Goal: Task Accomplishment & Management: Complete application form

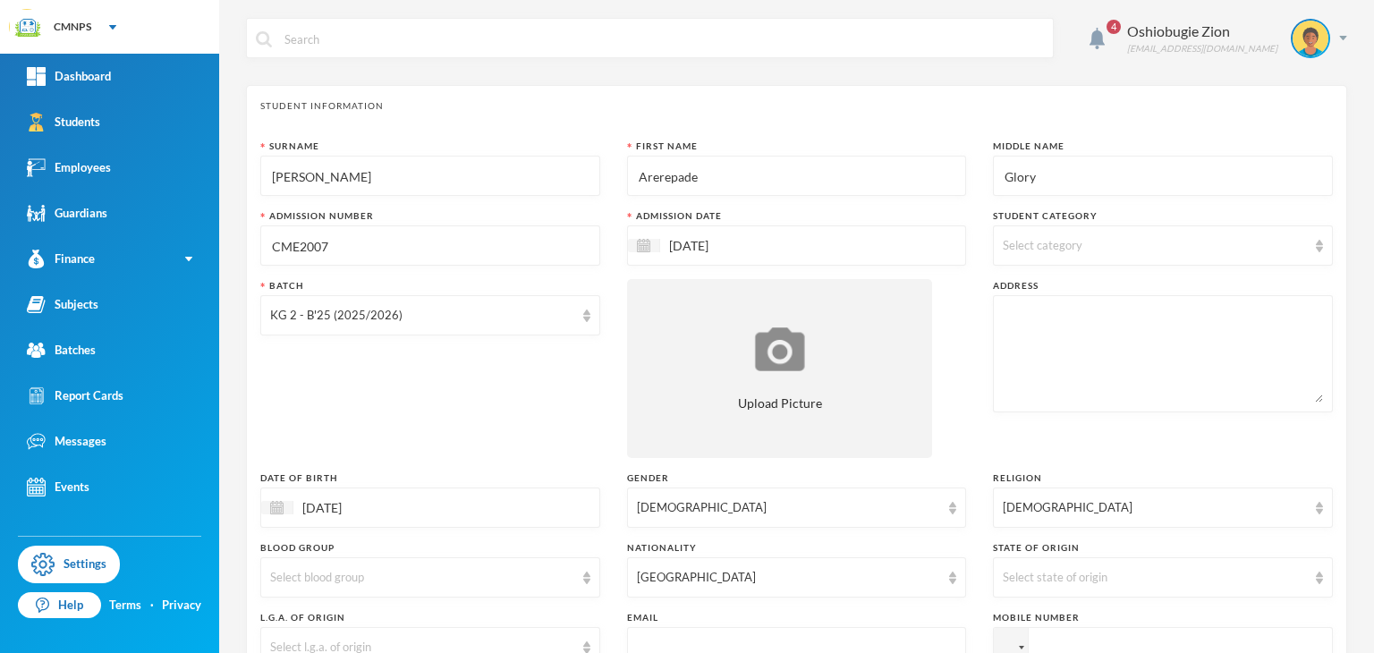
scroll to position [286, 0]
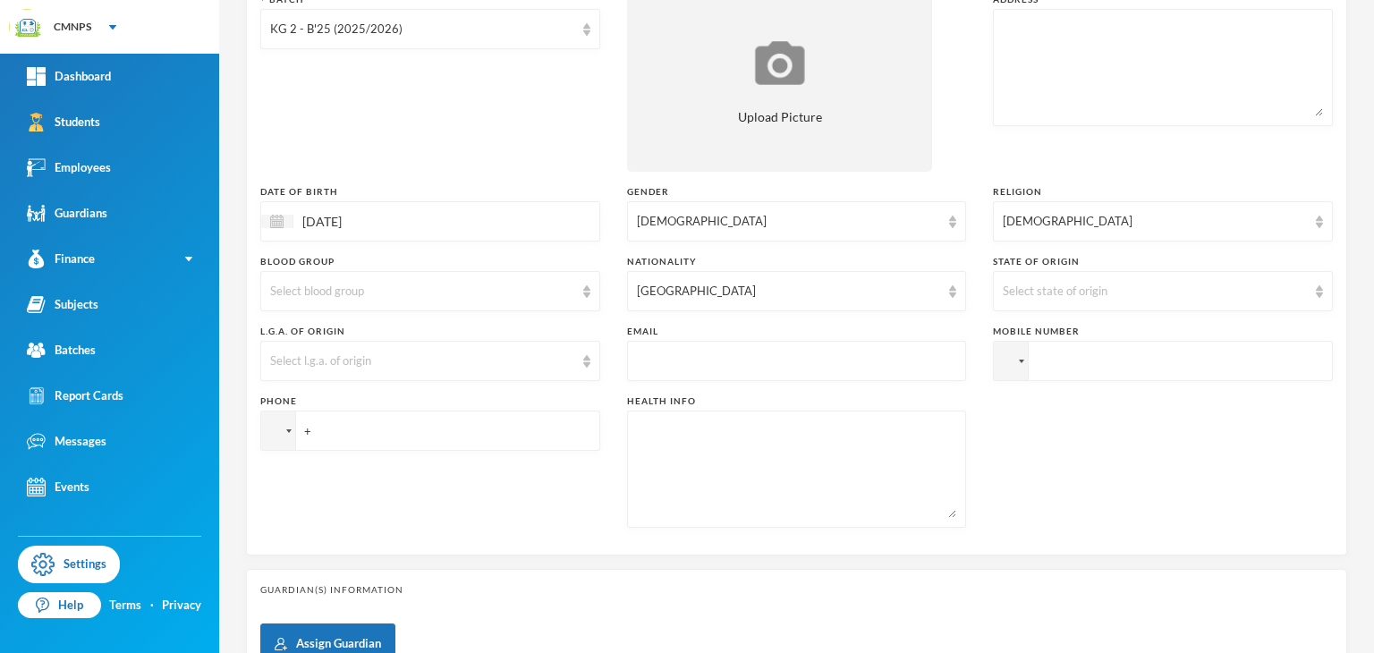
click at [1357, 6] on div "4 Oshiobugie Zion [EMAIL_ADDRESS][DOMAIN_NAME] Student Information Surname [PER…" at bounding box center [796, 326] width 1155 height 653
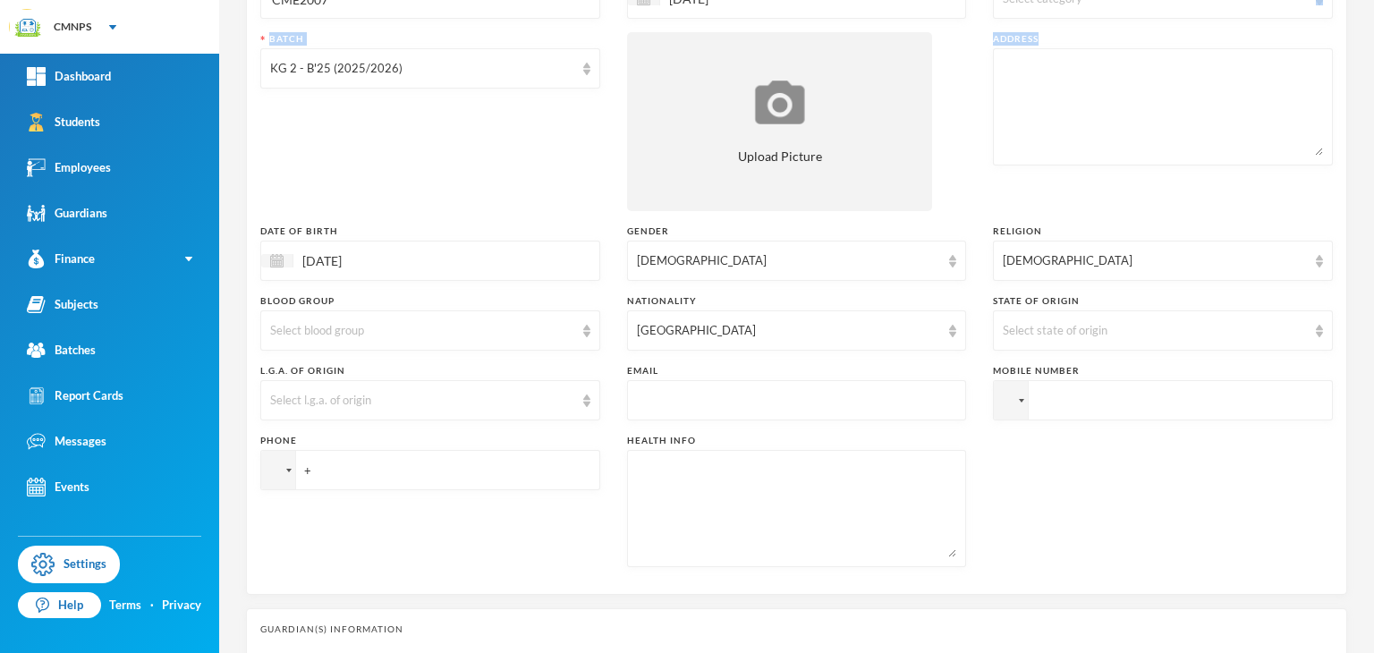
click at [1357, 6] on div "4 Oshiobugie Zion [EMAIL_ADDRESS][DOMAIN_NAME] Student Information Surname [PER…" at bounding box center [796, 326] width 1155 height 653
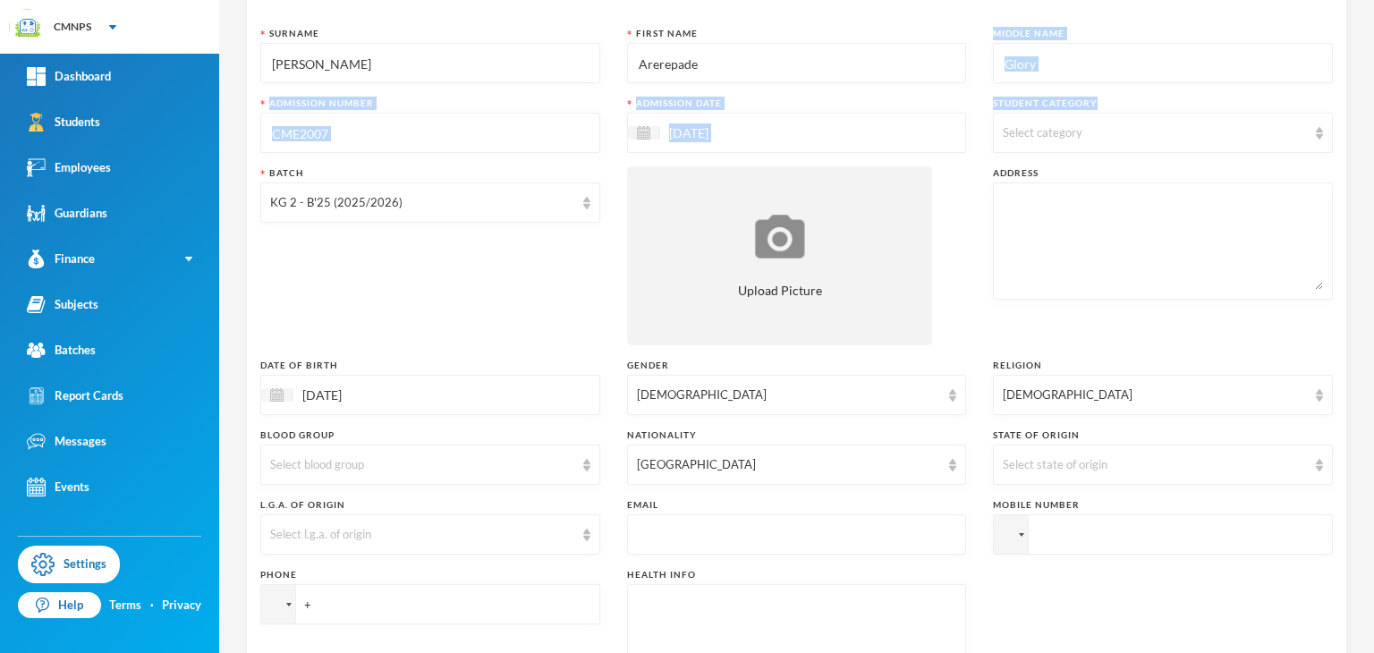
click at [1357, 6] on div "4 Oshiobugie Zion [EMAIL_ADDRESS][DOMAIN_NAME] Student Information Surname [PER…" at bounding box center [796, 326] width 1155 height 653
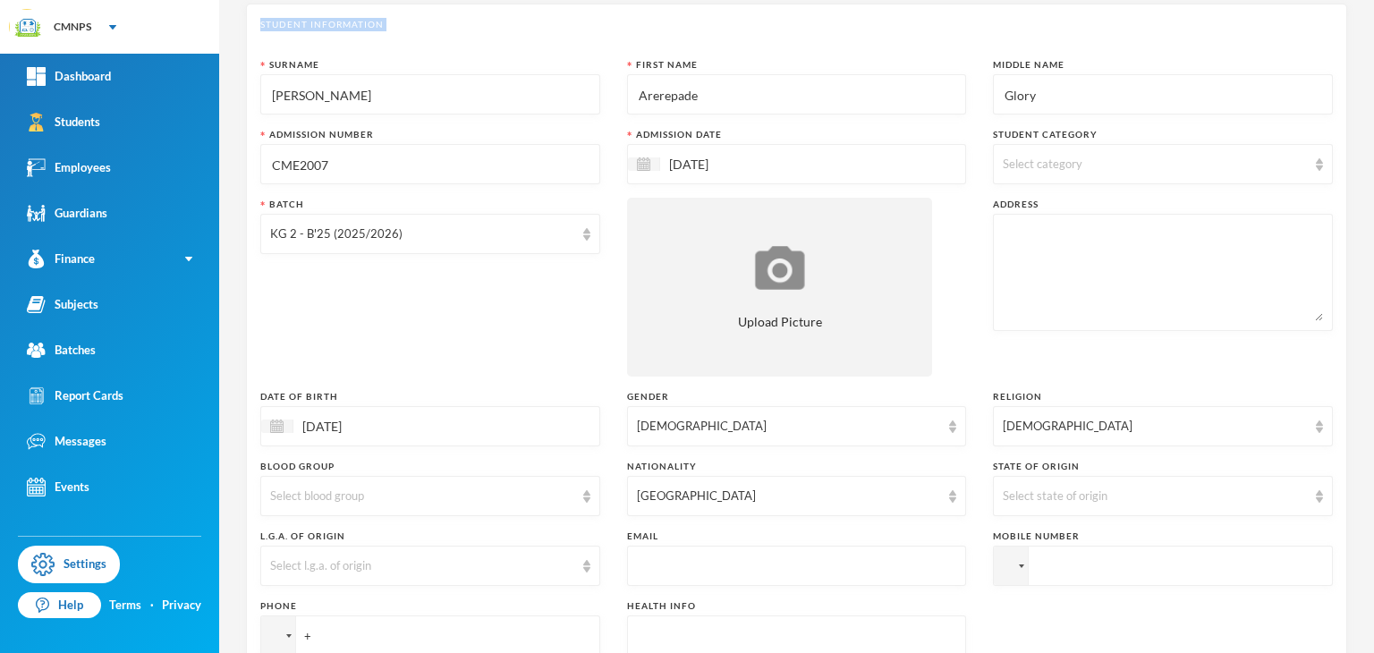
scroll to position [26, 0]
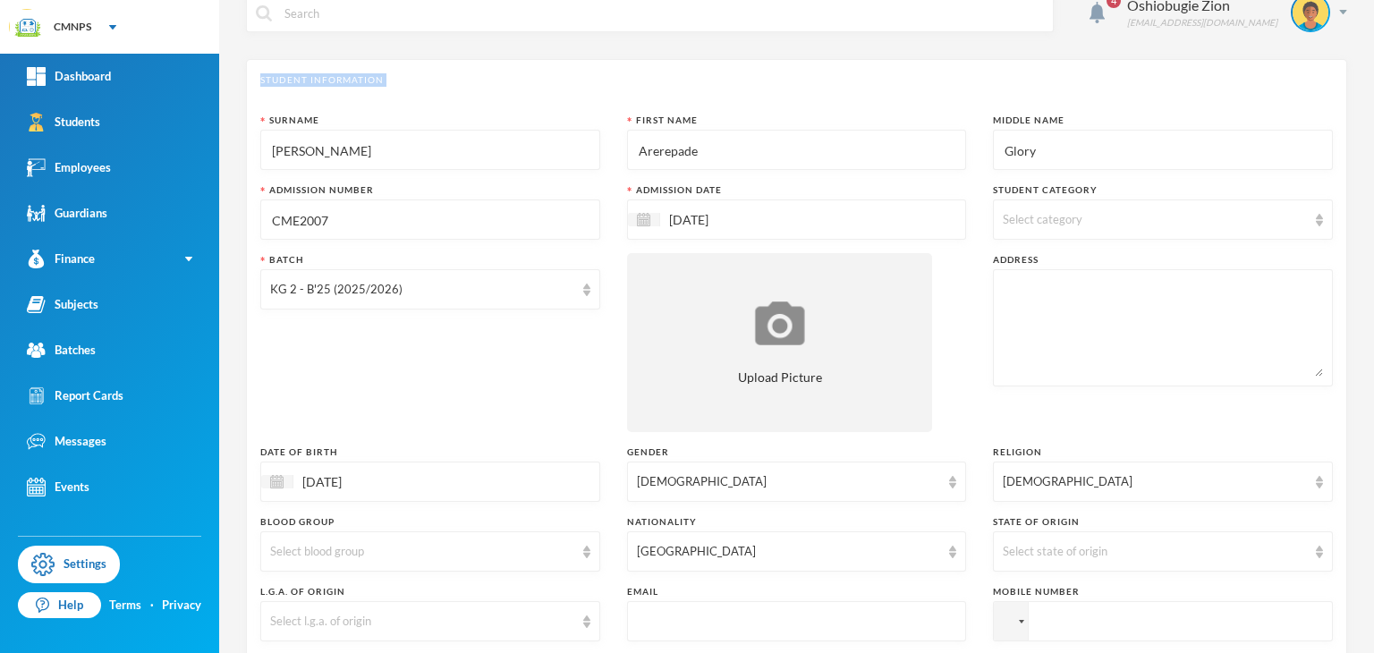
click at [1357, 6] on div "4 Oshiobugie Zion [EMAIL_ADDRESS][DOMAIN_NAME] Student Information Surname [PER…" at bounding box center [796, 326] width 1155 height 653
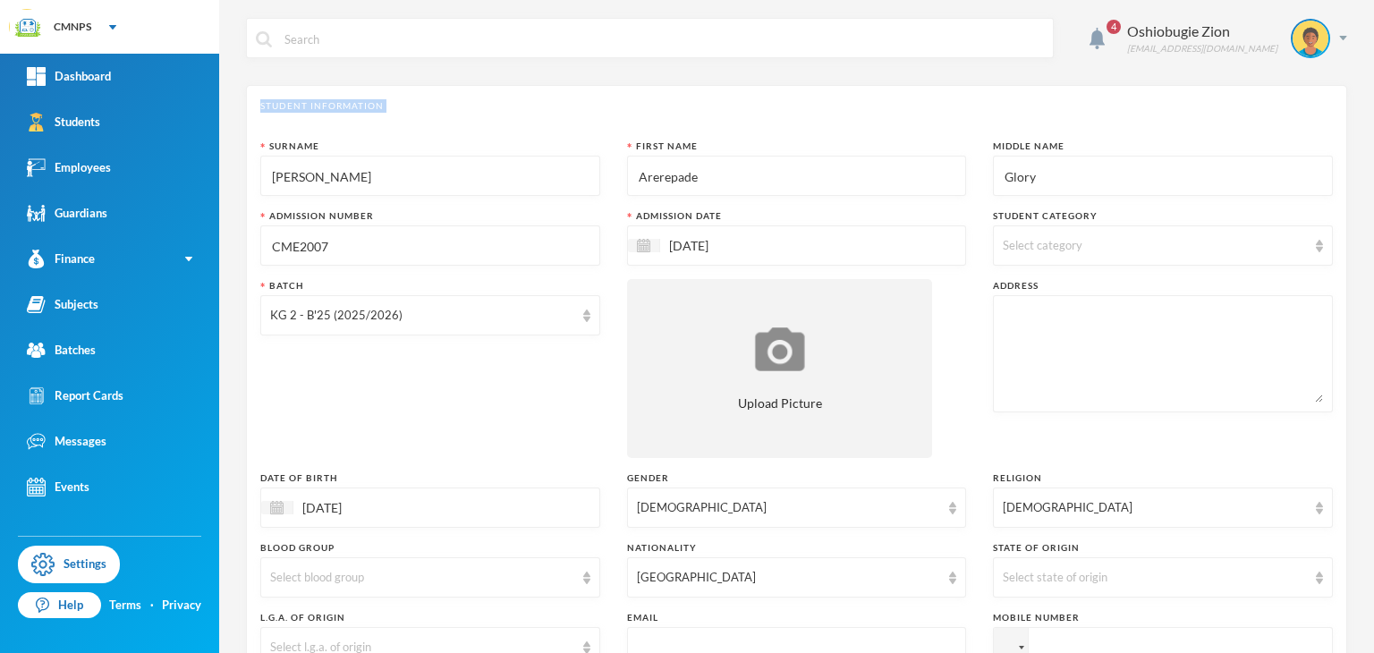
click at [1357, 6] on div "4 Oshiobugie Zion [EMAIL_ADDRESS][DOMAIN_NAME] Student Information Surname [PER…" at bounding box center [796, 326] width 1155 height 653
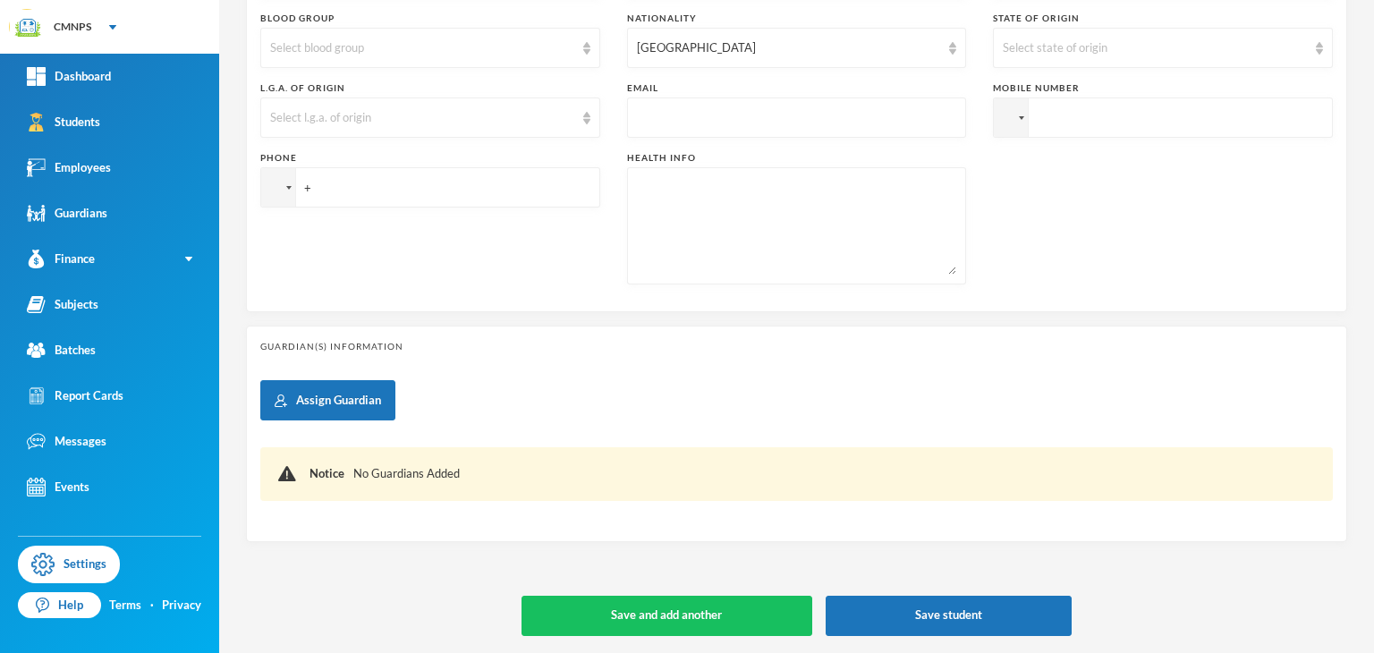
click at [450, 180] on input "+" at bounding box center [430, 187] width 340 height 40
type input "[PHONE_NUMBER]"
click at [1124, 123] on input "tel" at bounding box center [1163, 118] width 340 height 40
paste input "[PHONE_NUMBER]"
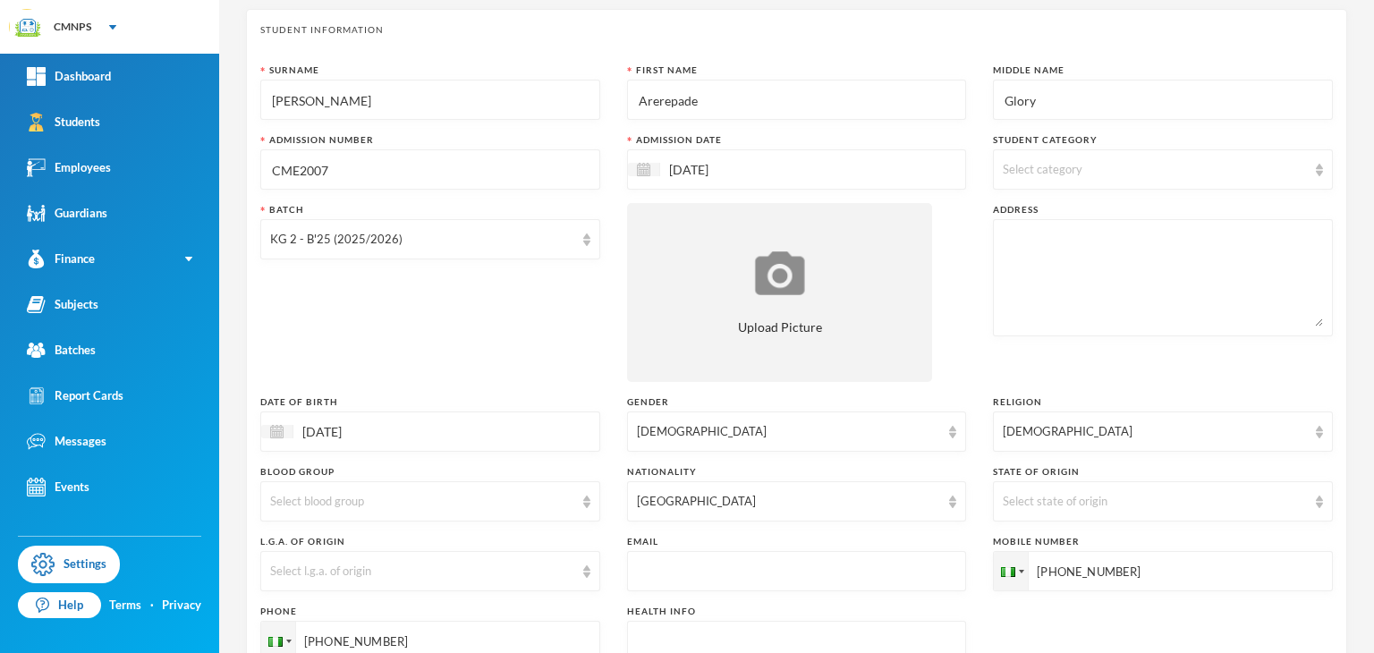
scroll to position [64, 0]
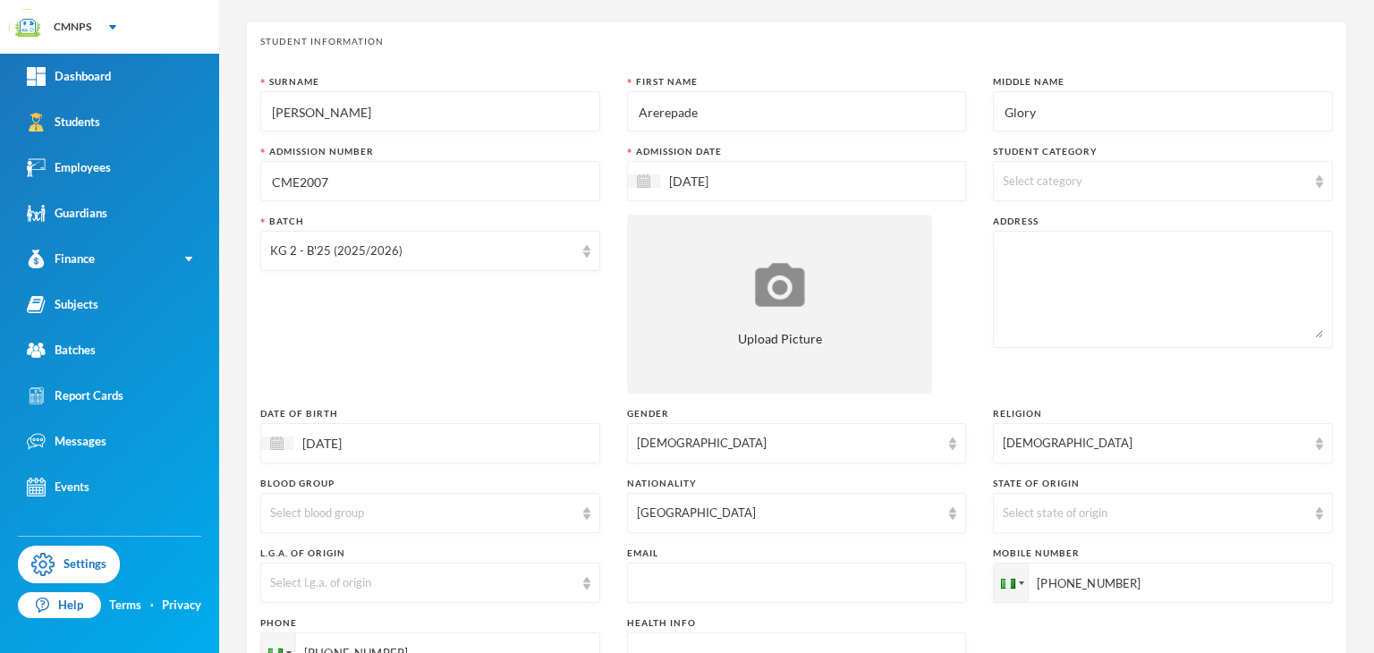
type input "[PHONE_NUMBER]"
click at [1165, 251] on textarea at bounding box center [1163, 290] width 320 height 98
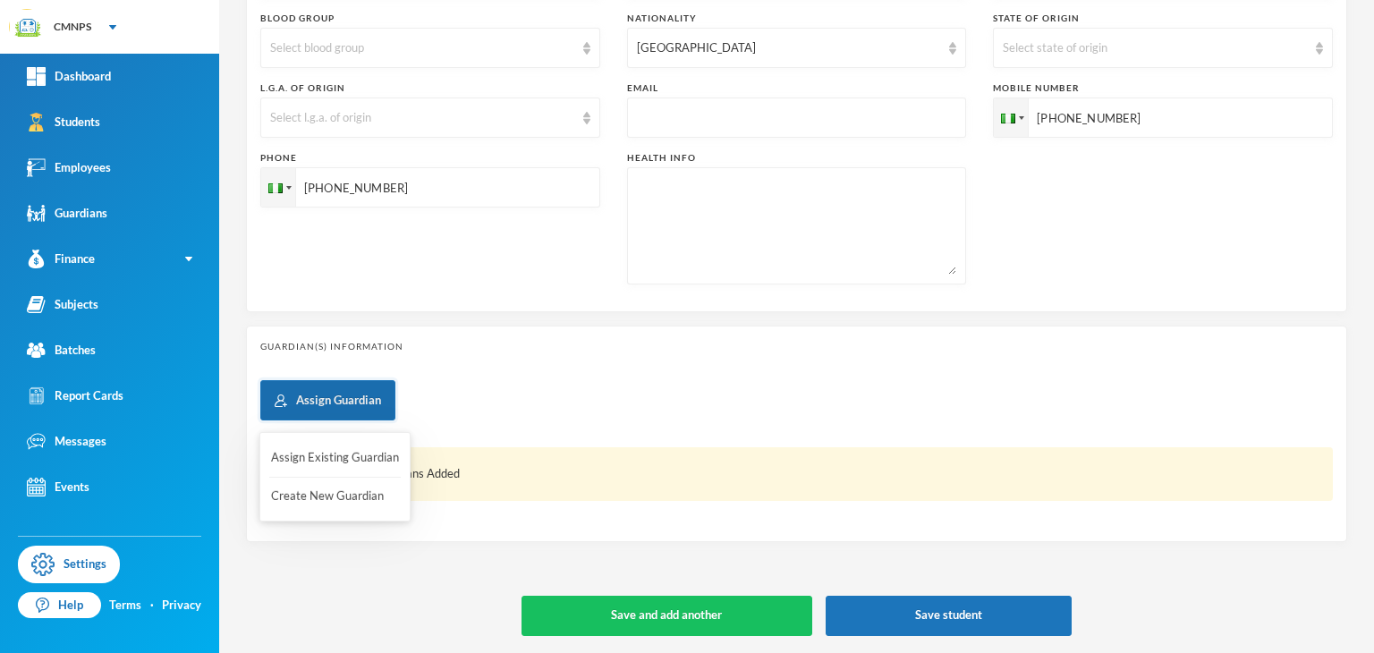
type textarea "Giwamu no 11 opposite [GEOGRAPHIC_DATA], off [GEOGRAPHIC_DATA]"
click at [363, 388] on button "Assign Guardian" at bounding box center [327, 400] width 135 height 40
click at [324, 499] on button "Create New Guardian" at bounding box center [335, 496] width 132 height 32
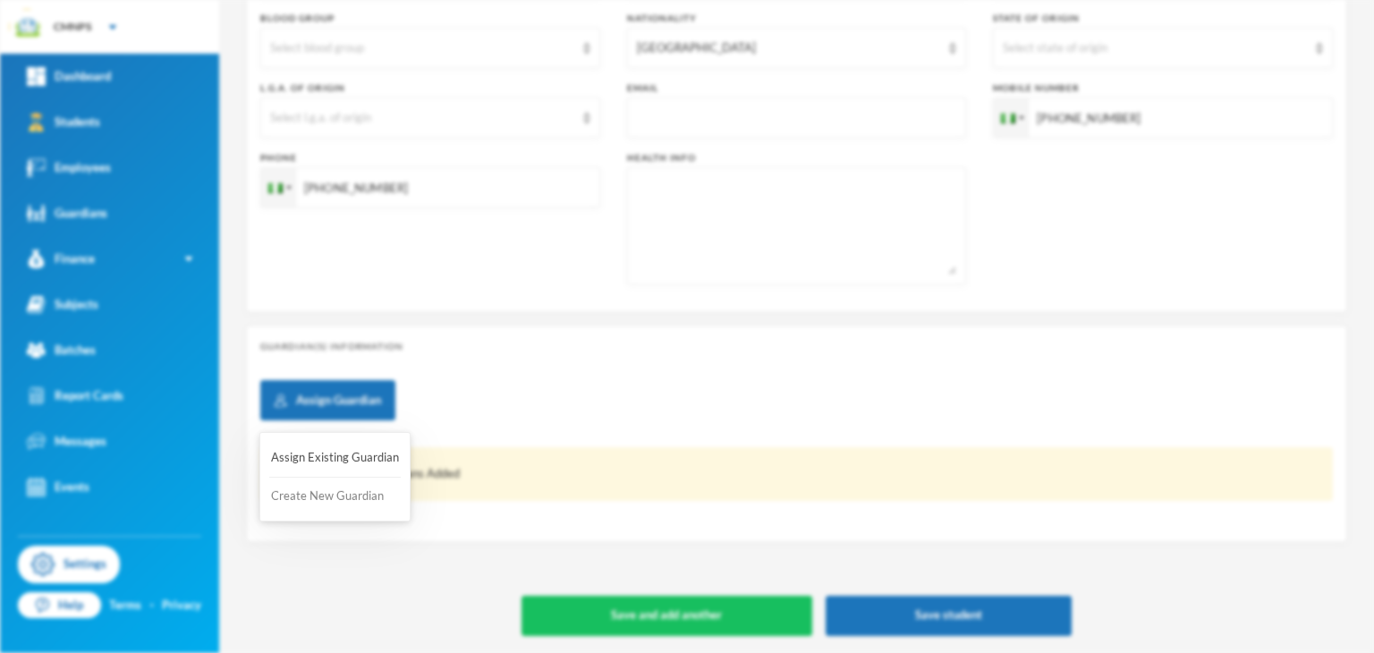
scroll to position [0, 0]
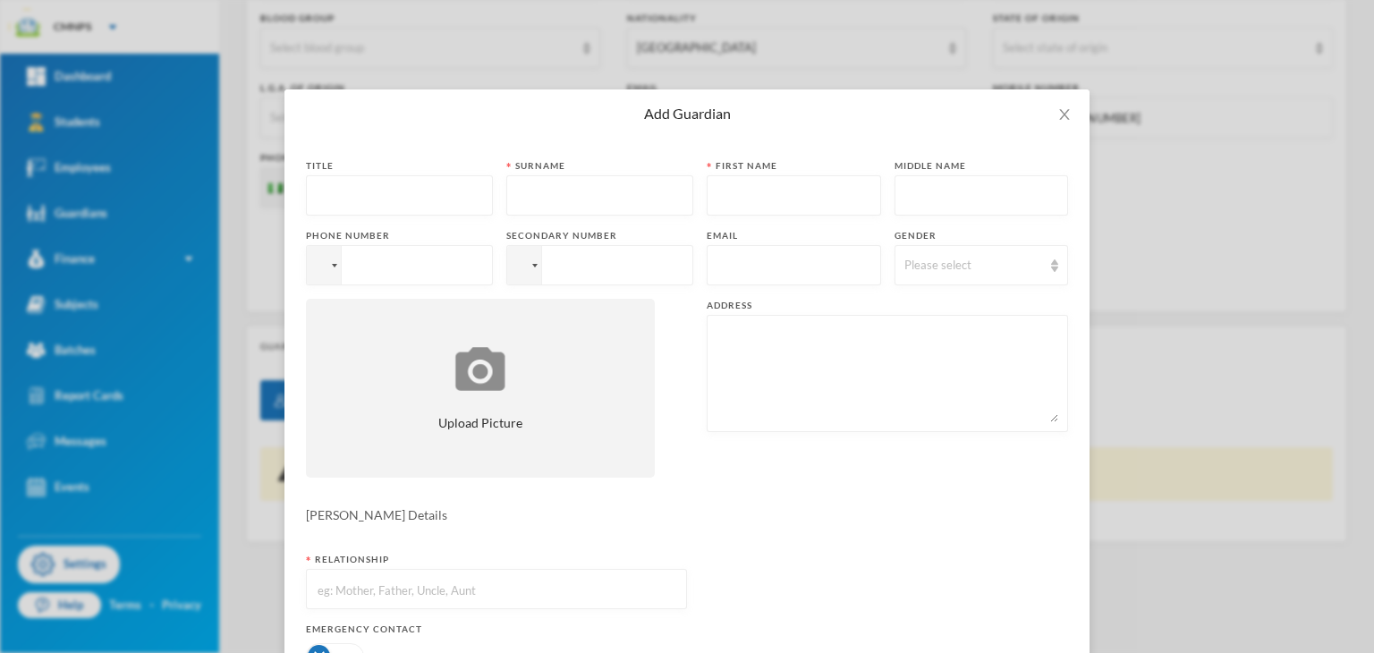
click at [390, 191] on input "text" at bounding box center [399, 196] width 167 height 40
type input "Mrs"
click at [537, 194] on input "text" at bounding box center [599, 196] width 167 height 40
type input "Philo"
click at [717, 195] on input "text" at bounding box center [794, 196] width 155 height 40
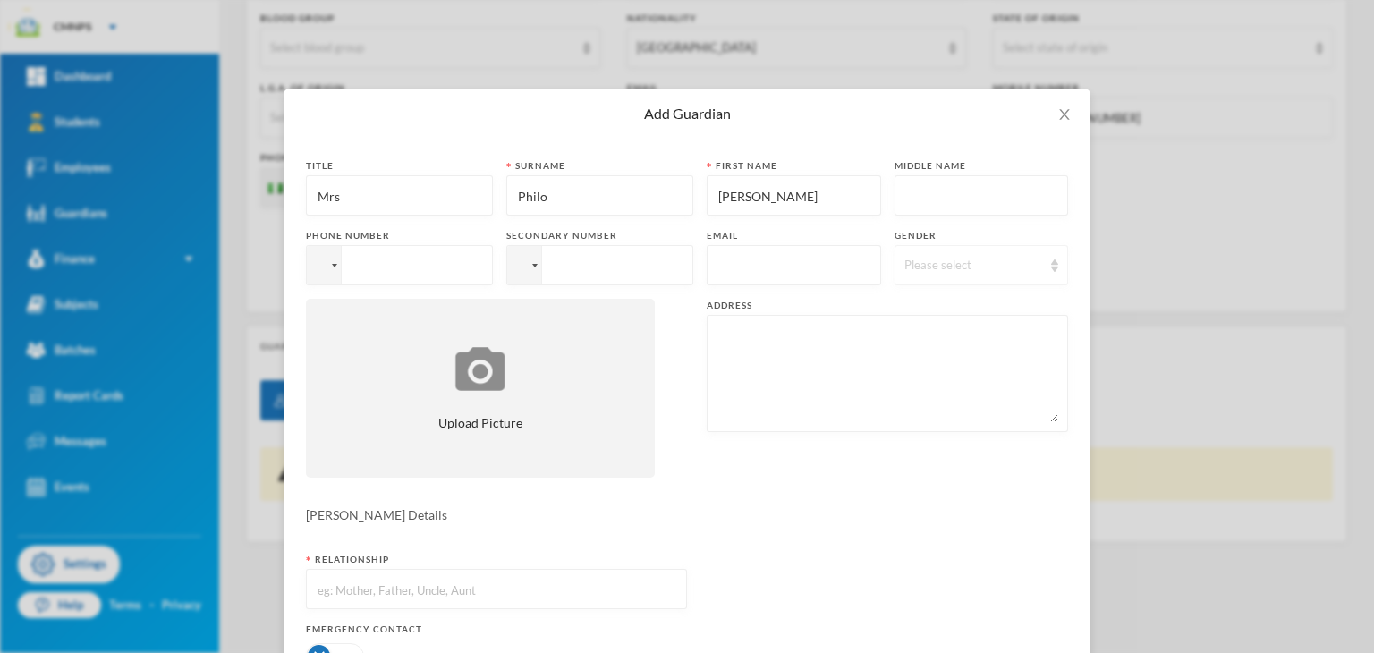
type input "[PERSON_NAME]"
click at [916, 284] on div "Please select" at bounding box center [982, 265] width 174 height 40
click at [923, 265] on div "Please select" at bounding box center [974, 266] width 139 height 18
click at [933, 252] on div "Please select" at bounding box center [982, 265] width 174 height 40
click at [915, 346] on li "[DEMOGRAPHIC_DATA]" at bounding box center [970, 335] width 181 height 29
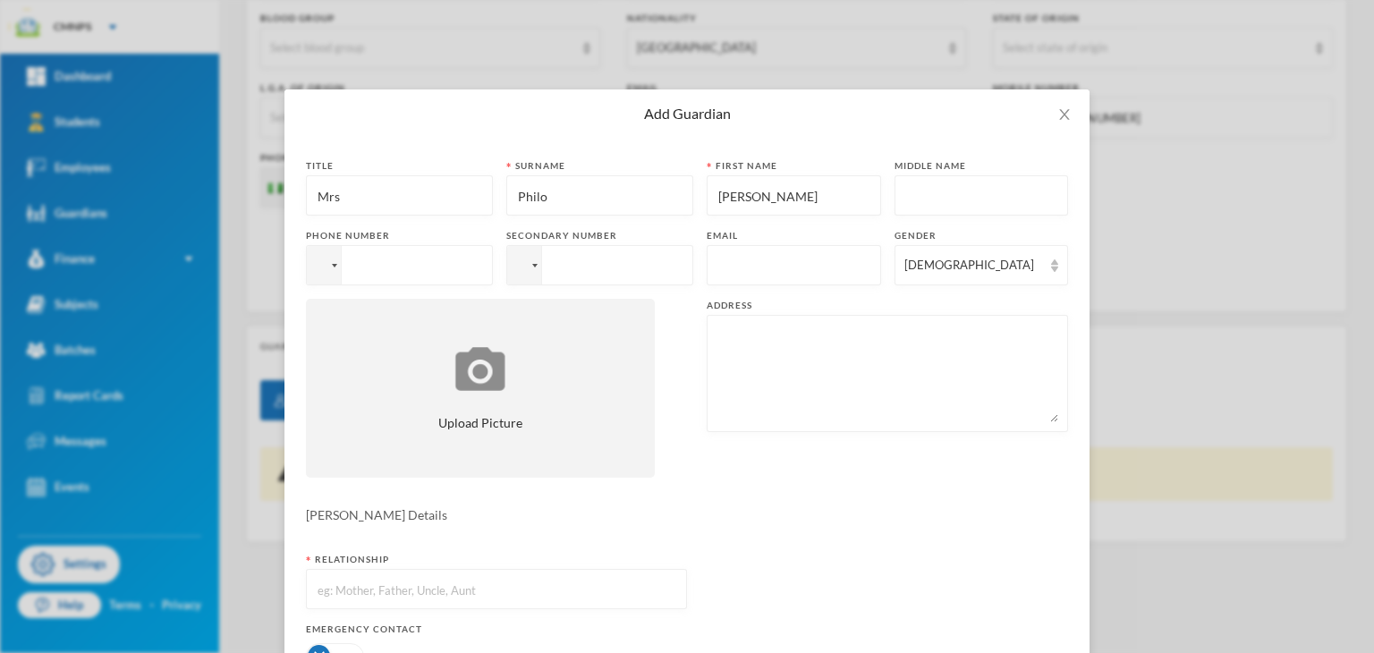
click at [739, 336] on textarea at bounding box center [888, 374] width 342 height 98
type textarea "g"
type textarea "Giwamu no 11 opposite [GEOGRAPHIC_DATA]"
click at [593, 541] on form "Title Mrs [PERSON_NAME] [PERSON_NAME] First name [PERSON_NAME] Middle name Phon…" at bounding box center [687, 483] width 762 height 648
click at [503, 597] on input "text" at bounding box center [496, 590] width 361 height 40
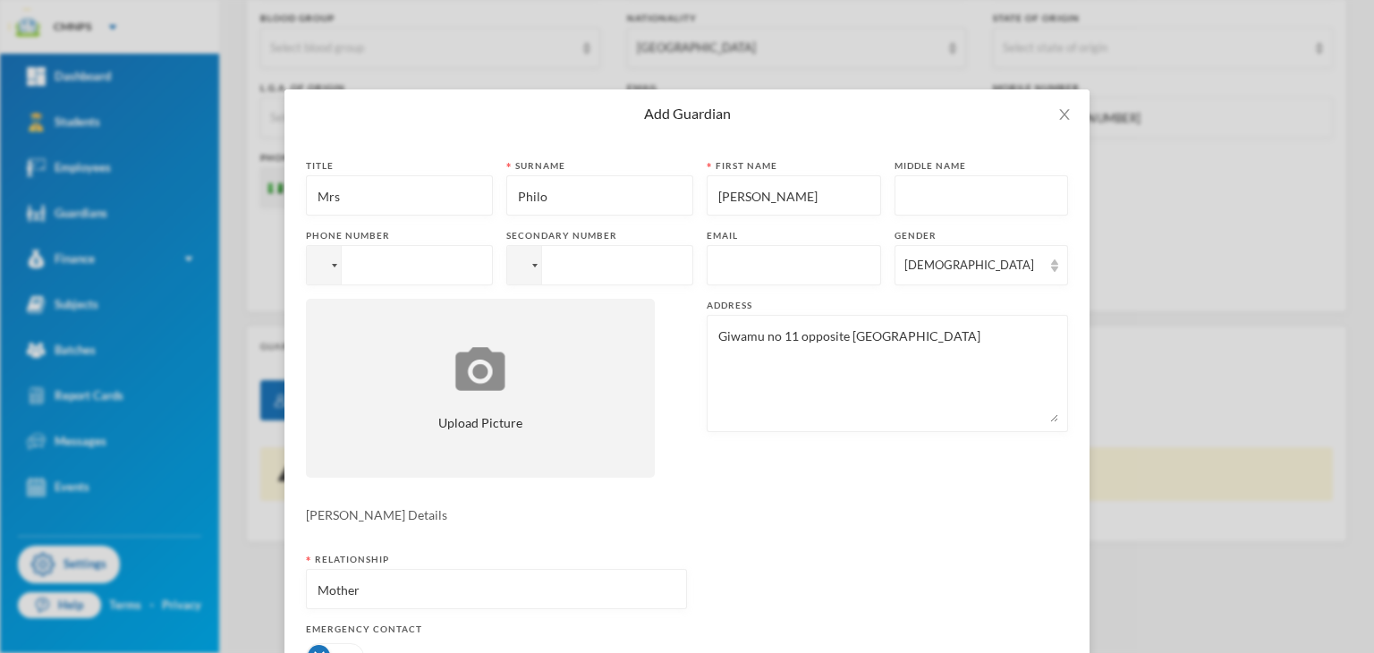
type input "Mother"
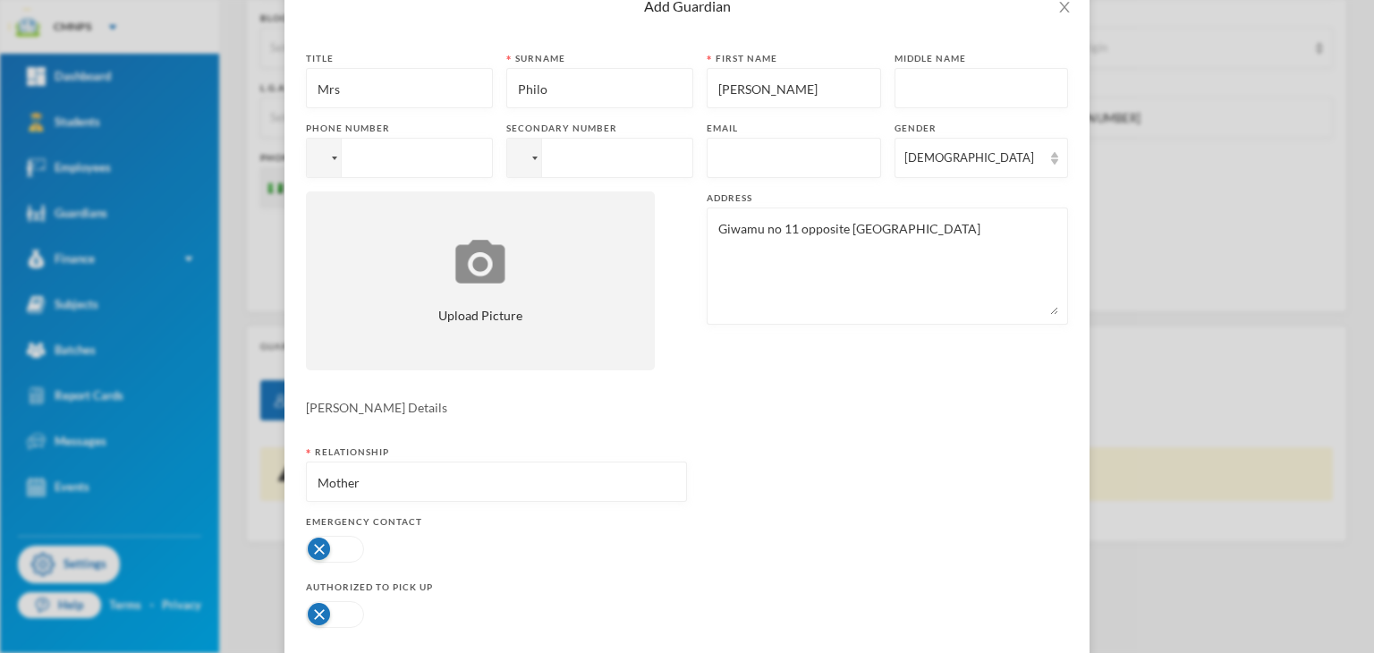
scroll to position [197, 0]
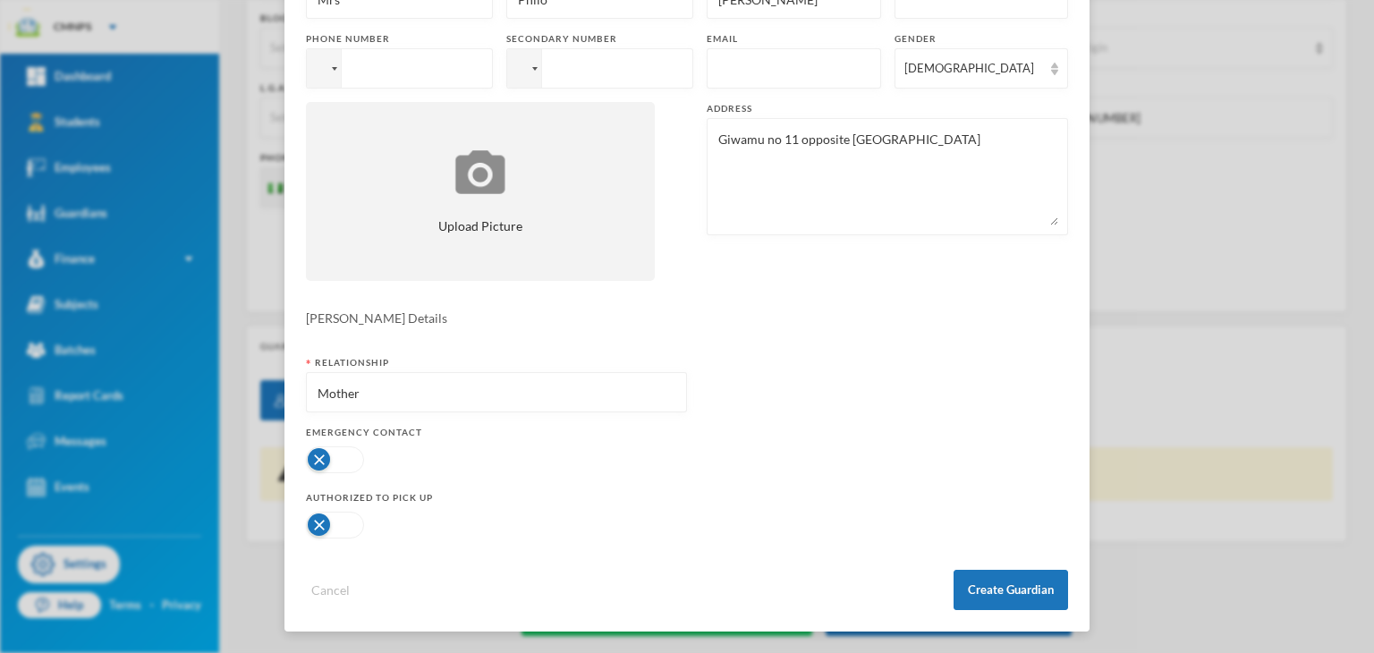
click at [322, 470] on button "button" at bounding box center [335, 459] width 58 height 27
click at [331, 539] on div at bounding box center [496, 525] width 381 height 36
click at [327, 524] on button "button" at bounding box center [335, 525] width 58 height 27
click at [973, 590] on button "Create Guardian" at bounding box center [1011, 590] width 115 height 40
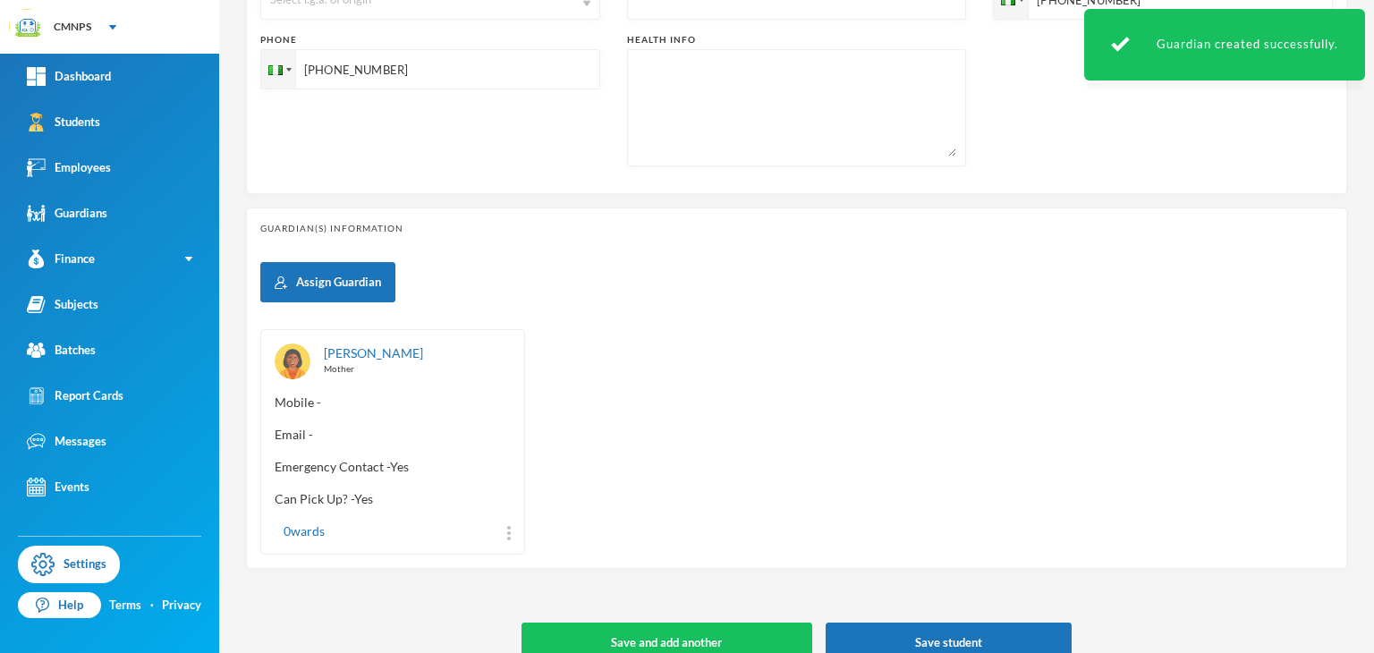
scroll to position [674, 0]
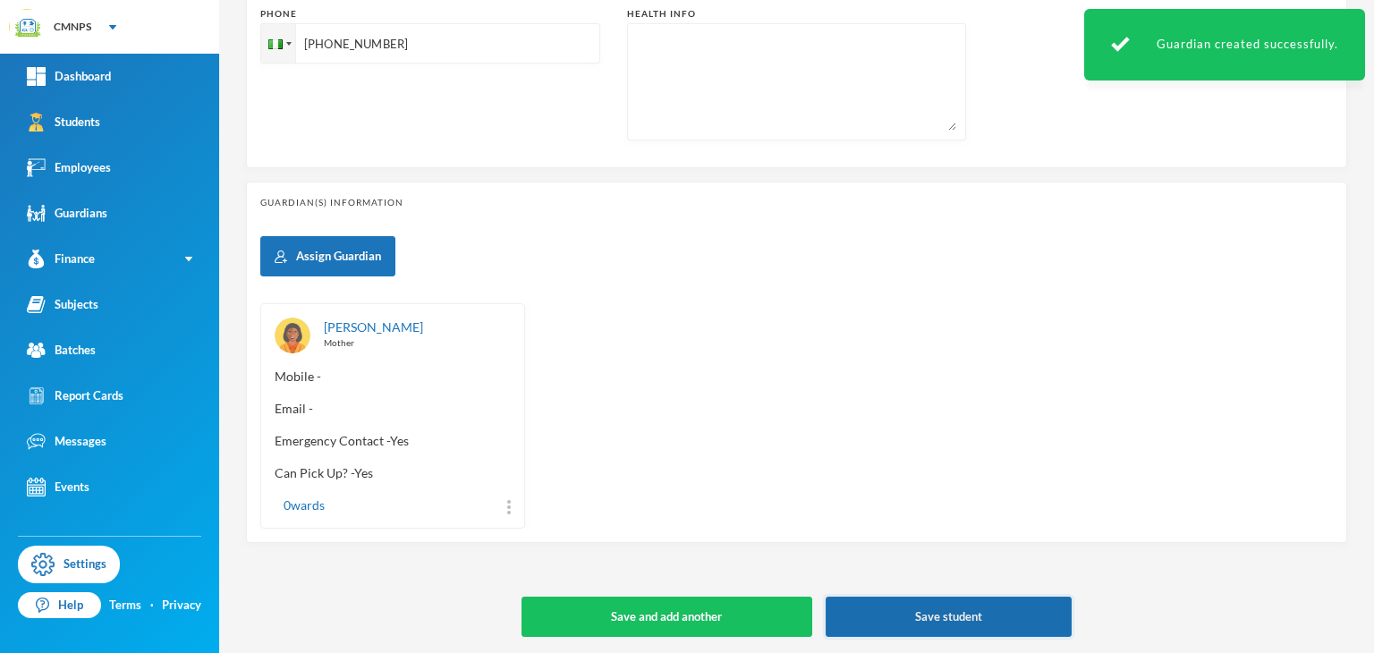
click at [977, 624] on button "Save student" at bounding box center [949, 617] width 247 height 40
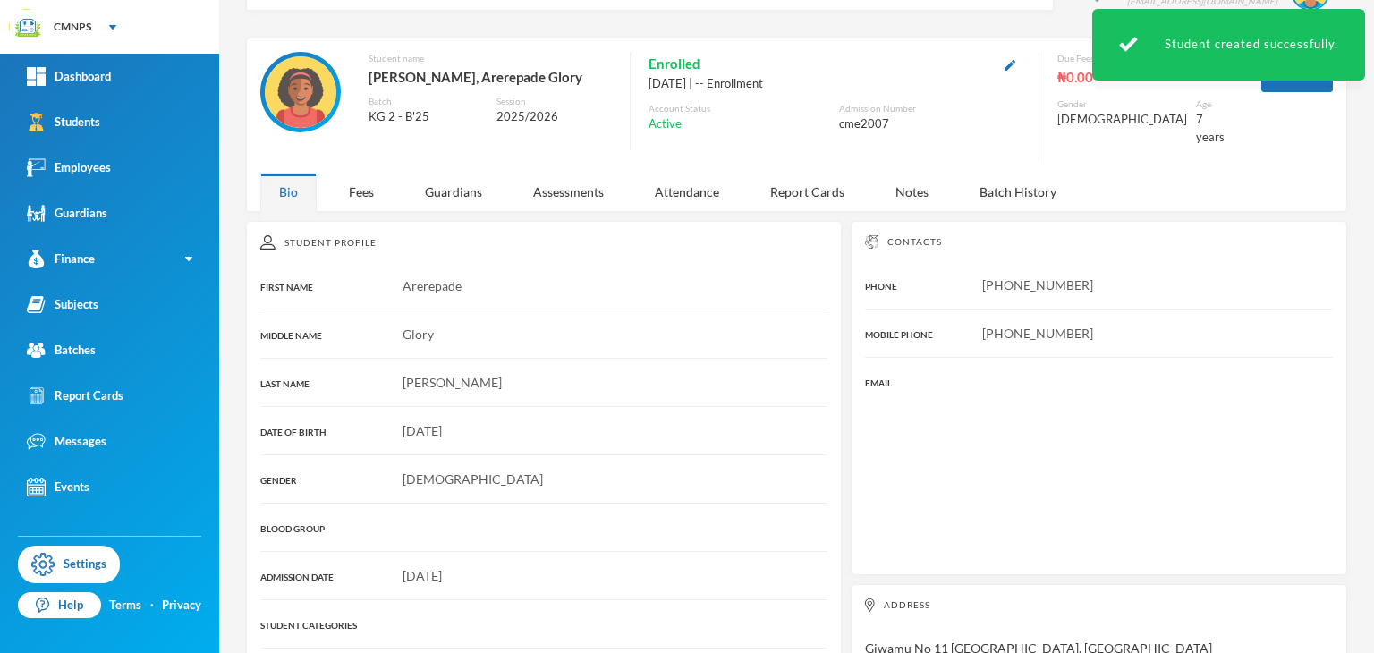
scroll to position [239, 0]
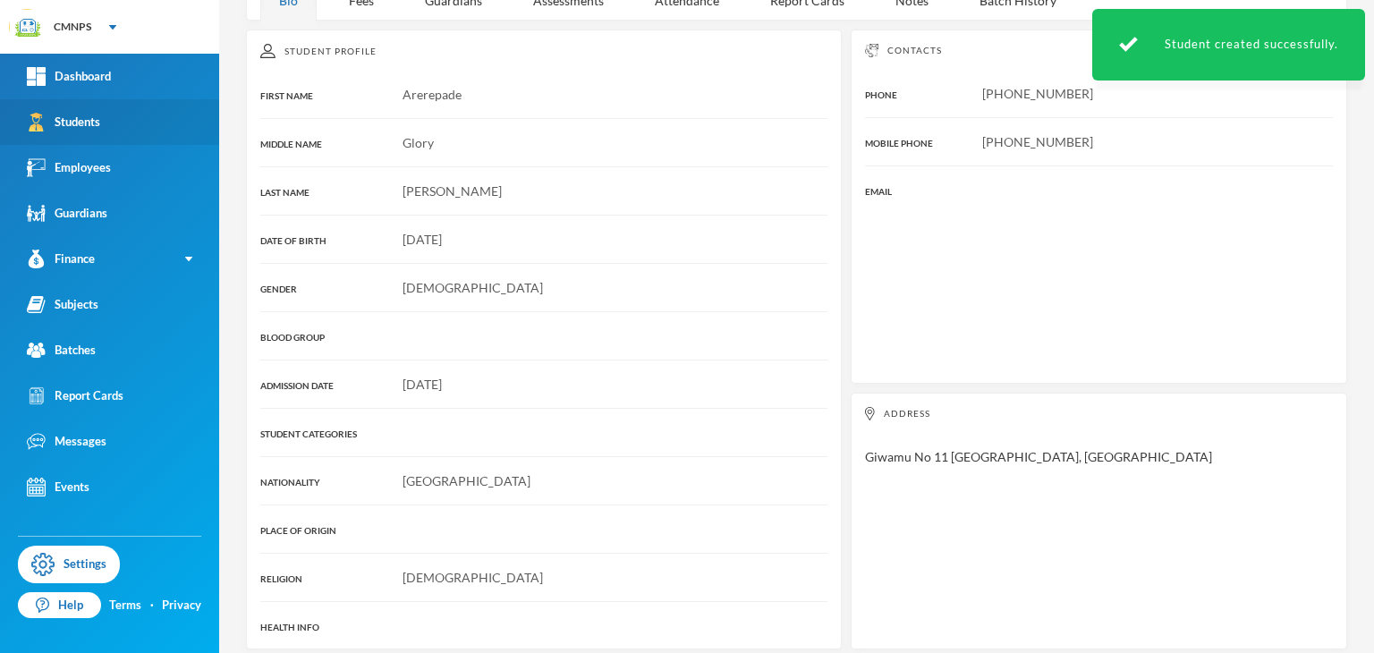
click at [115, 99] on link "Students" at bounding box center [109, 122] width 219 height 46
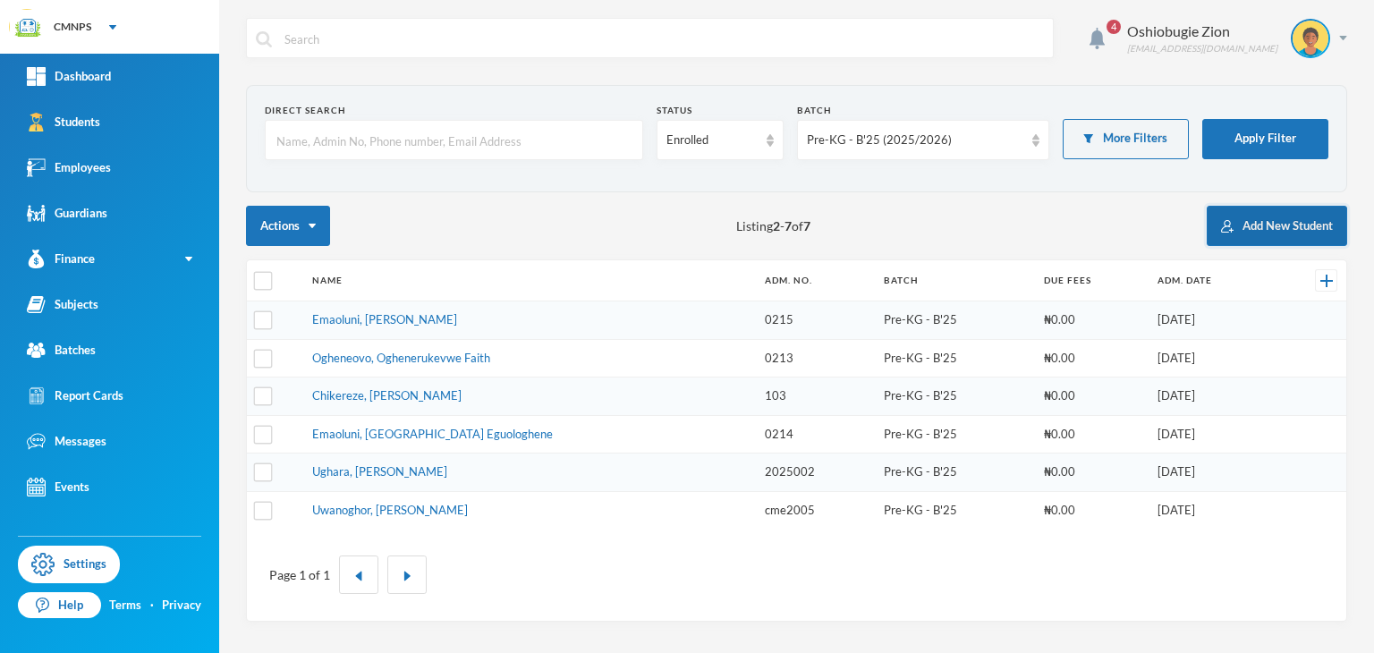
click at [1248, 217] on button "Add New Student" at bounding box center [1277, 226] width 140 height 40
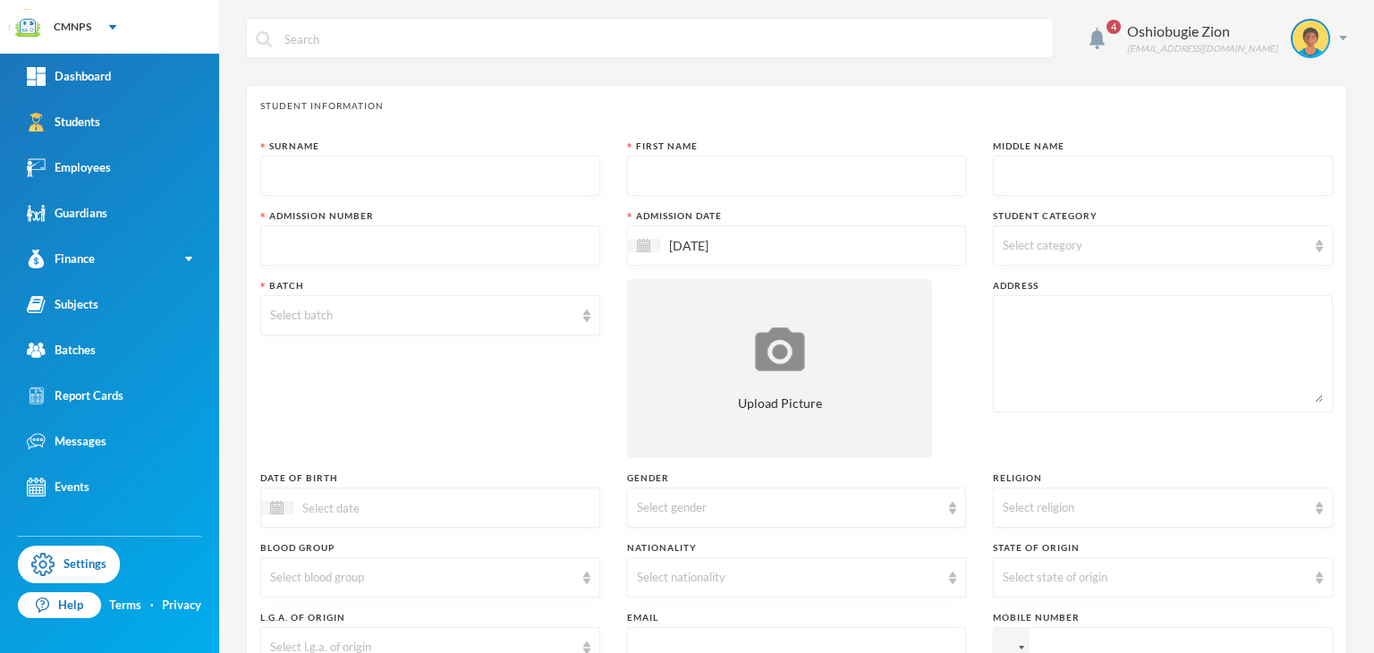
drag, startPoint x: 526, startPoint y: 160, endPoint x: 635, endPoint y: 214, distance: 121.6
click at [635, 214] on div "Surname First Name Middle Name Admission Number Admission Date [DATE] Student C…" at bounding box center [796, 484] width 1073 height 688
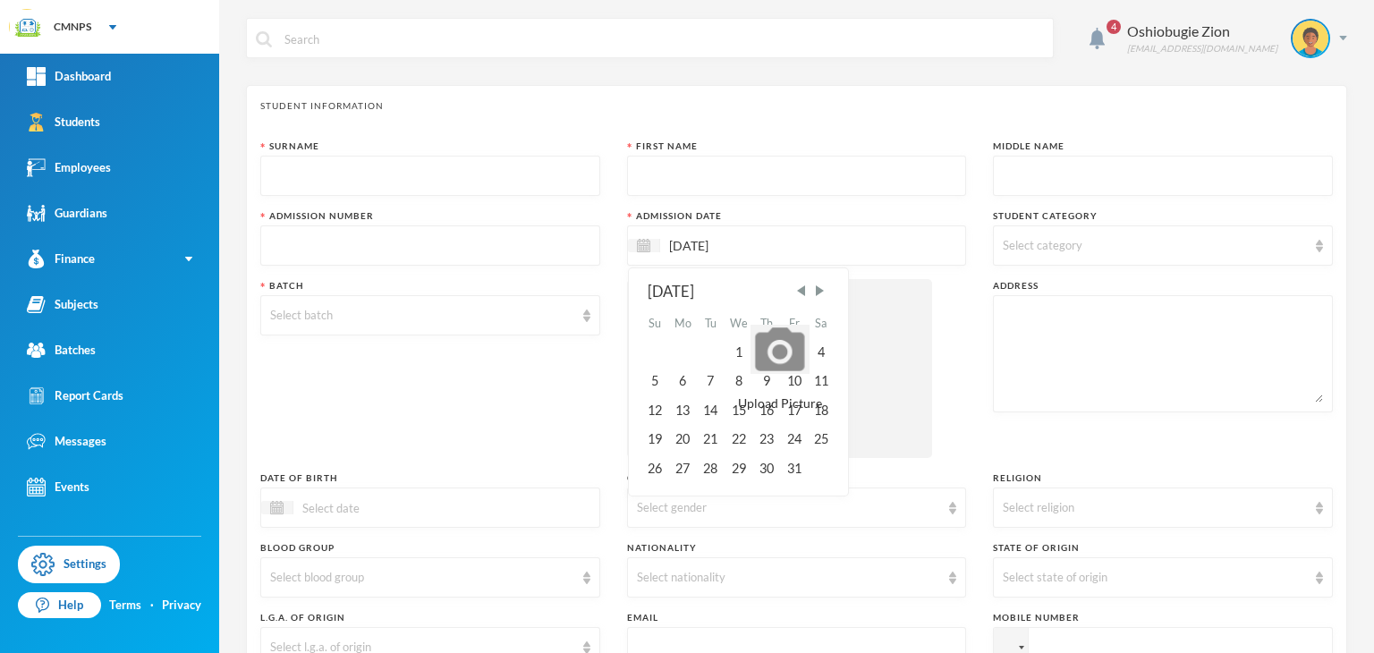
click at [693, 241] on input "[DATE]" at bounding box center [735, 245] width 150 height 21
type input "[DATE]"
click at [787, 373] on div "8" at bounding box center [793, 381] width 27 height 29
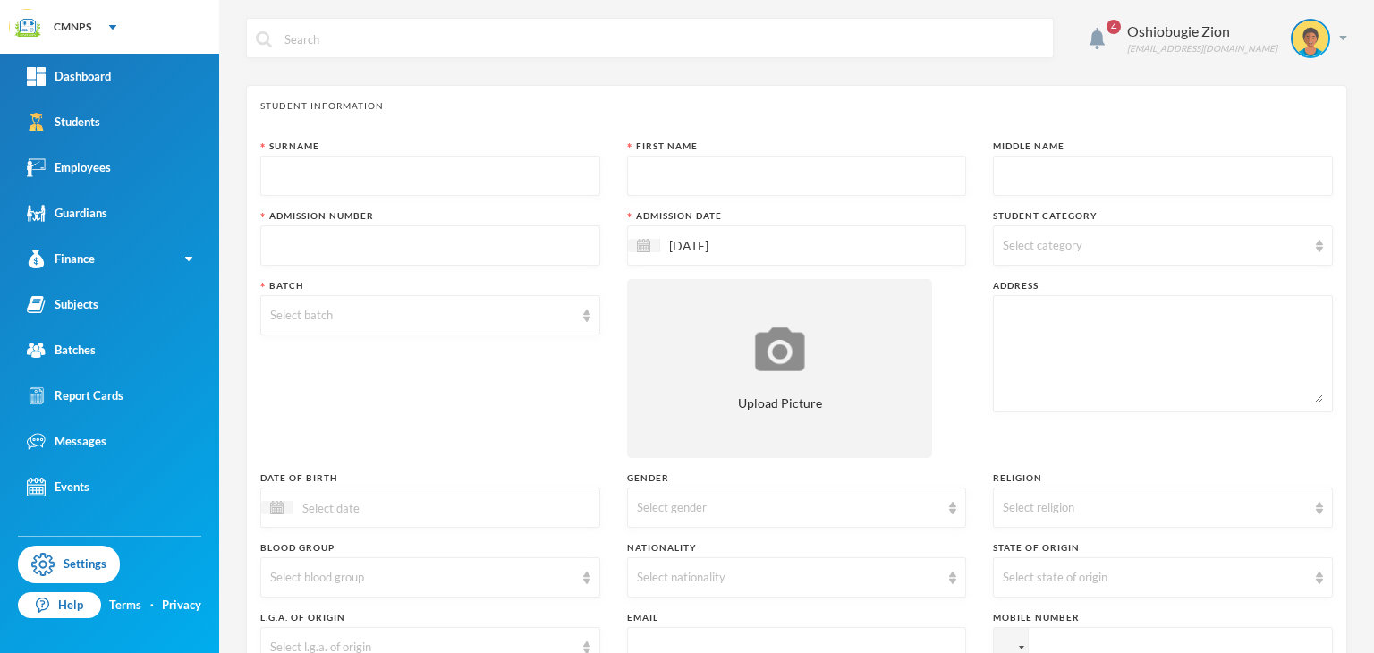
click at [403, 185] on input "text" at bounding box center [430, 177] width 320 height 40
type input "Onojeruo"
click at [734, 186] on input "text" at bounding box center [797, 177] width 320 height 40
type input "Jahsstrength"
click at [1023, 185] on input "text" at bounding box center [1163, 177] width 320 height 40
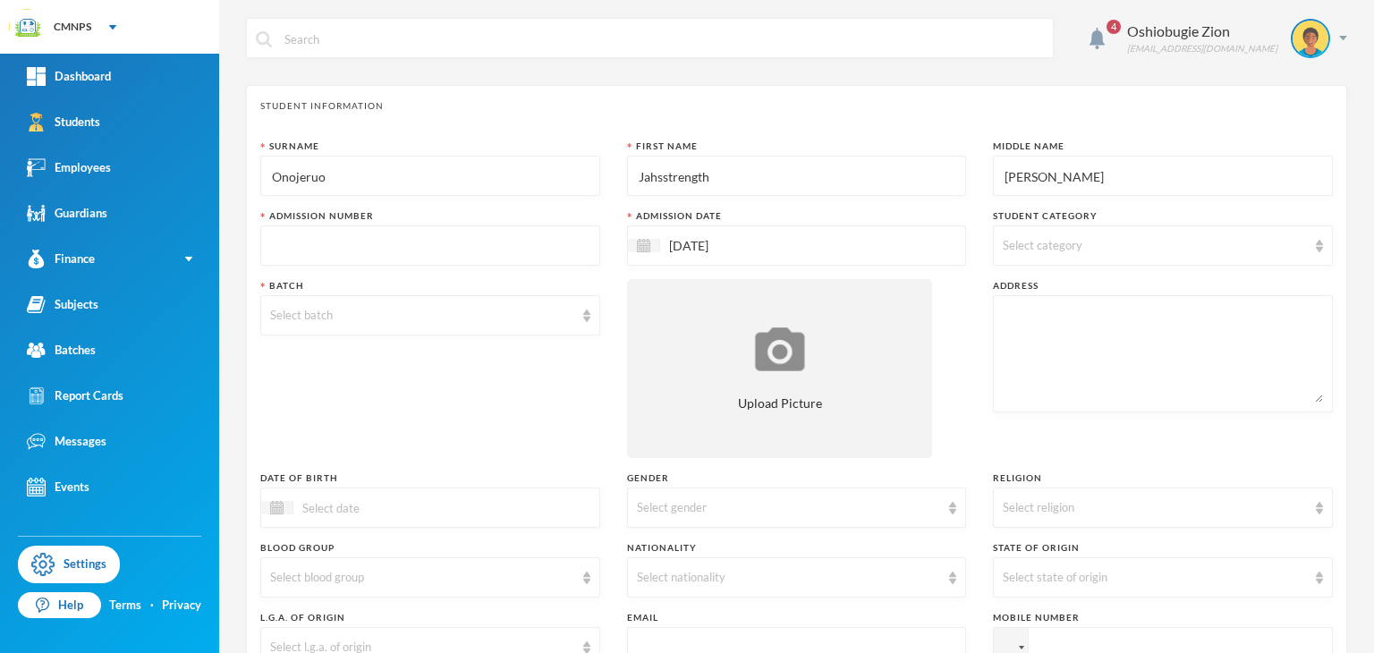
type input "[PERSON_NAME]"
click at [556, 236] on input "text" at bounding box center [430, 246] width 320 height 40
type input "CME2007"
click at [488, 305] on div "Select batch" at bounding box center [430, 315] width 340 height 40
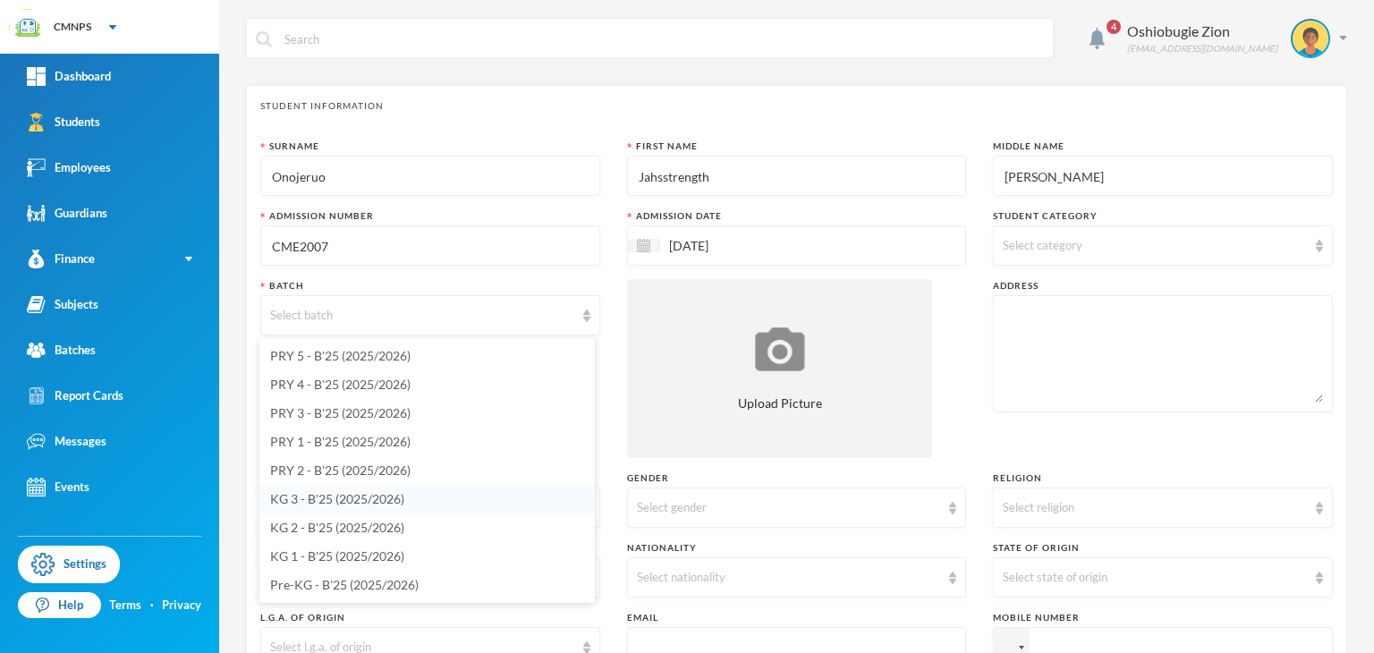
click at [319, 500] on span "KG 3 - B'25 (2025/2026)" at bounding box center [337, 498] width 134 height 15
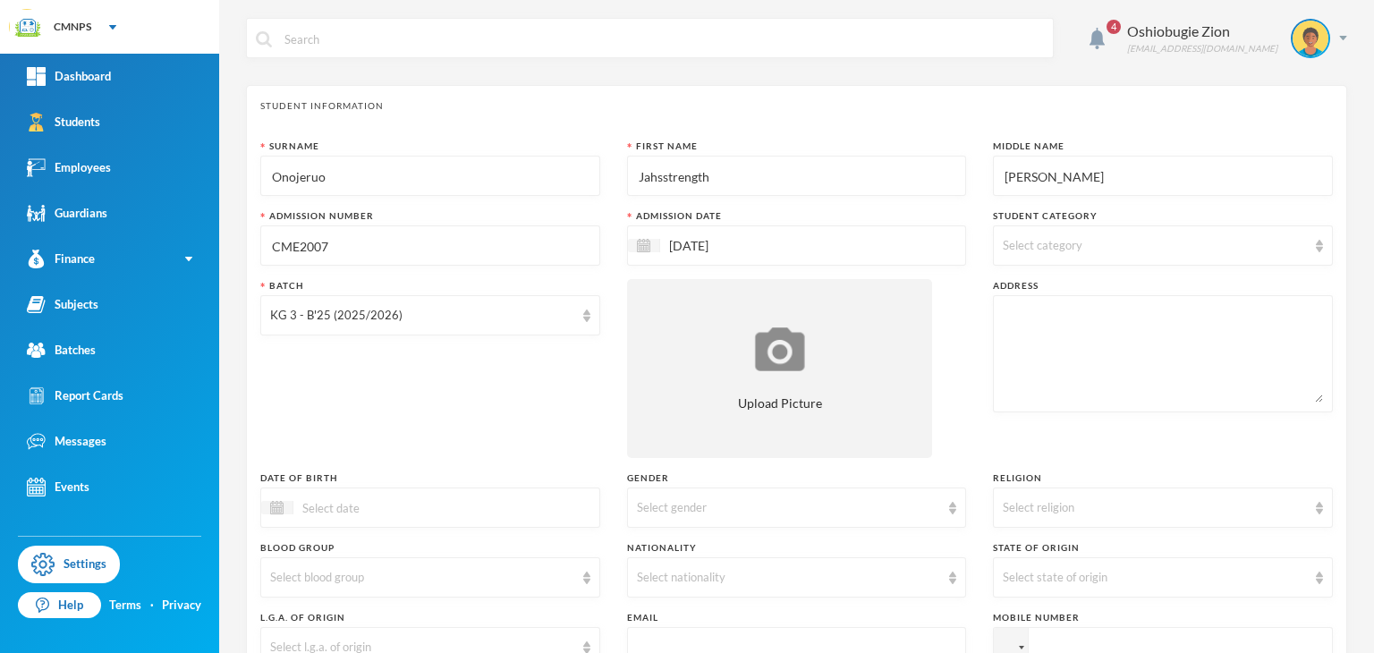
click at [351, 508] on input at bounding box center [368, 507] width 150 height 21
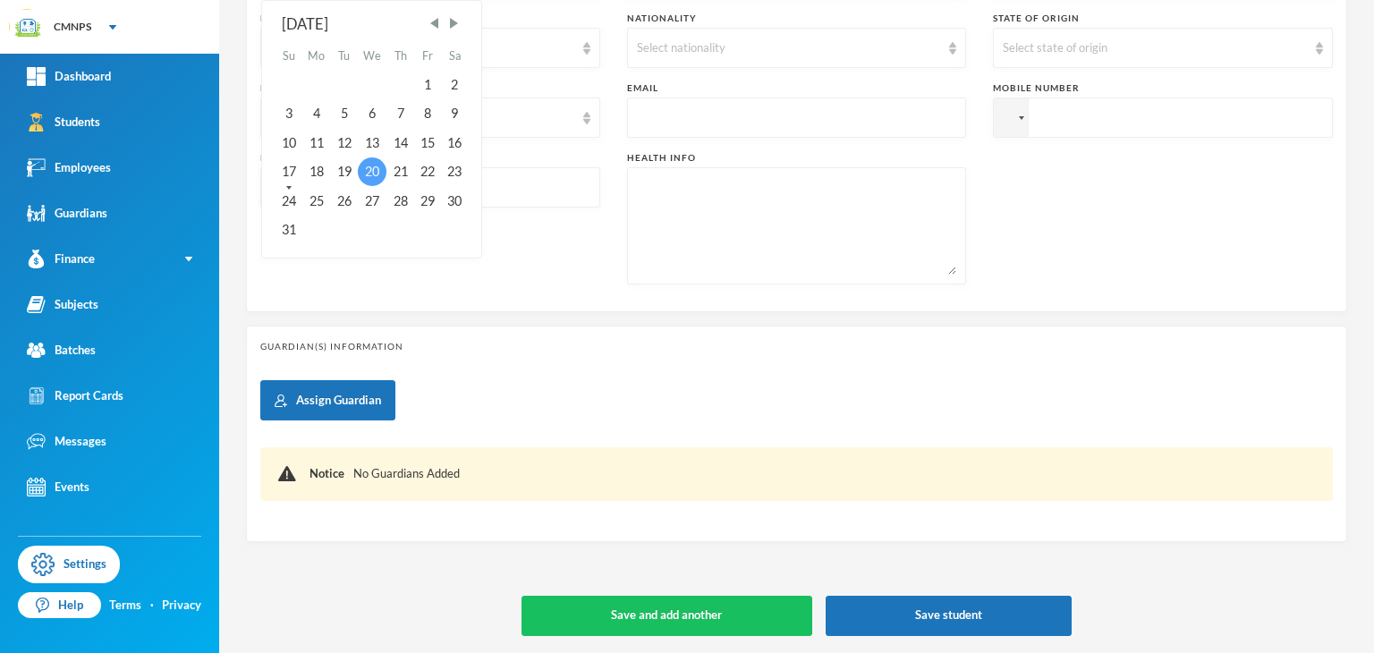
type input "[DATE]"
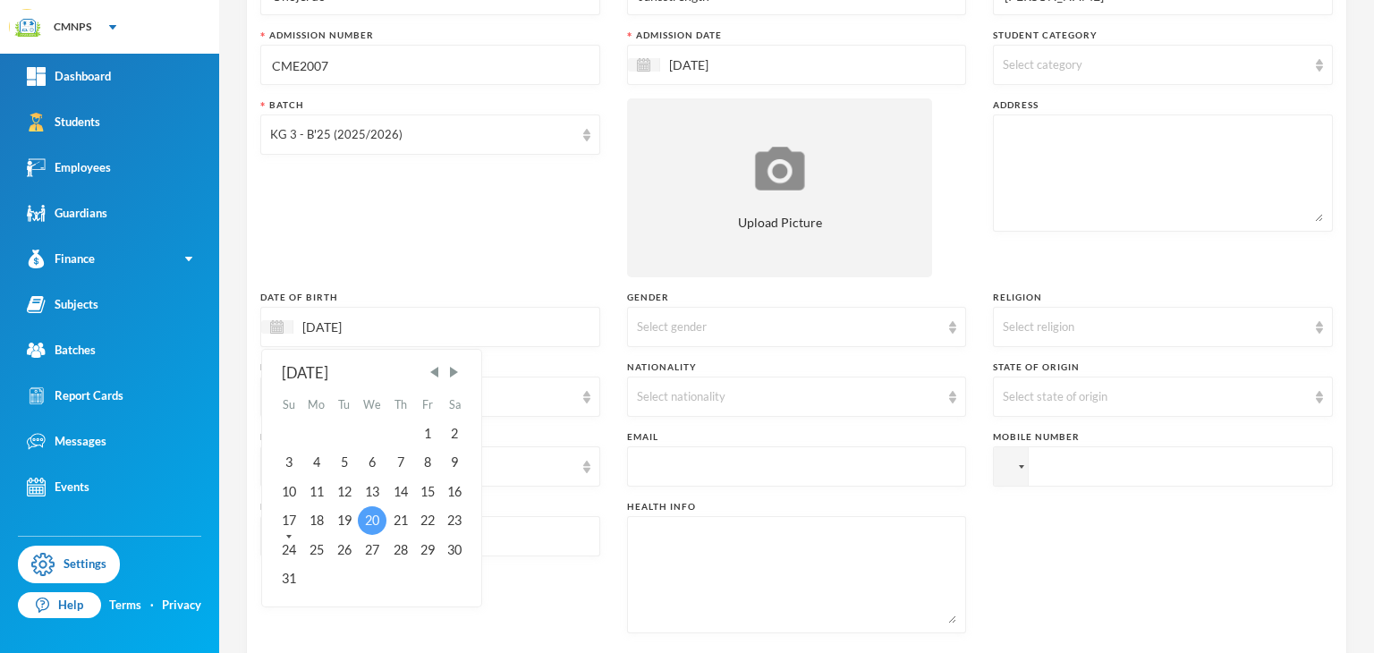
click at [364, 165] on div "Surname Onojeruo First Name Jahsstrength Middle Name [PERSON_NAME] Admission Nu…" at bounding box center [796, 303] width 1073 height 688
click at [365, 516] on div "20" at bounding box center [373, 520] width 30 height 29
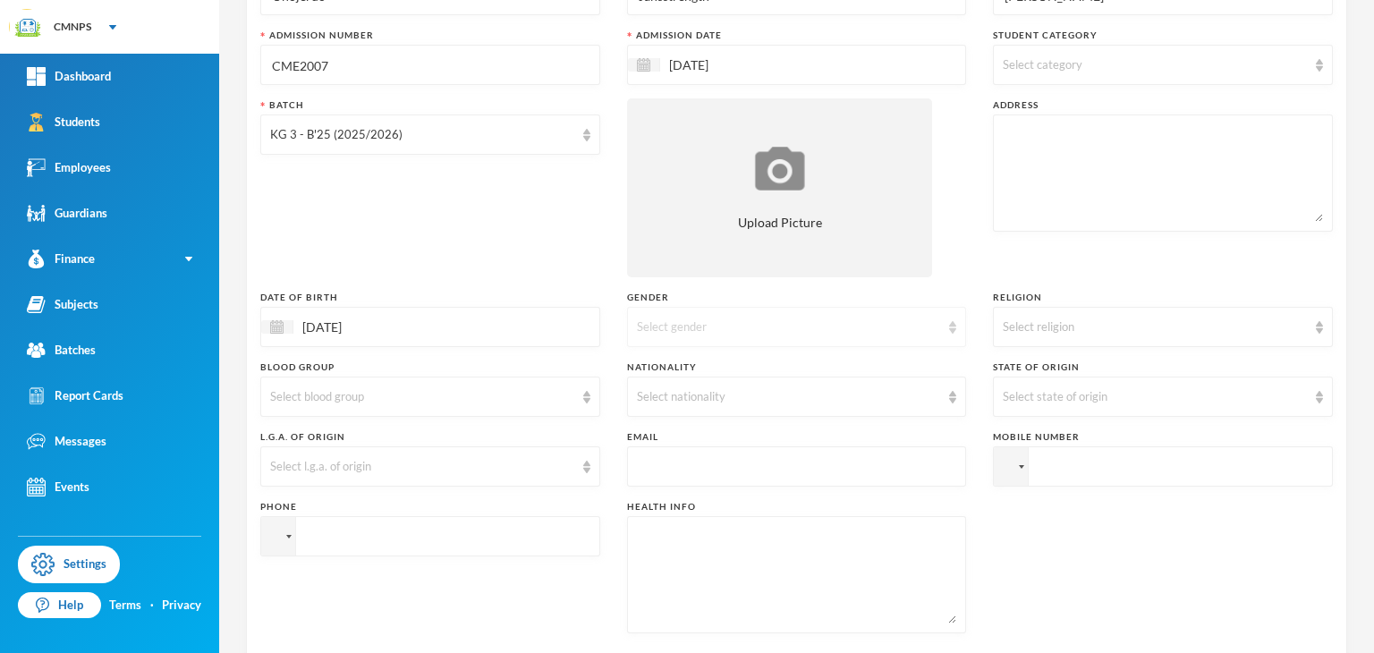
click at [714, 319] on div "Select gender" at bounding box center [789, 327] width 304 height 18
click at [658, 359] on li "[DEMOGRAPHIC_DATA]" at bounding box center [789, 367] width 335 height 29
click at [658, 404] on div "Select nationality" at bounding box center [789, 397] width 304 height 18
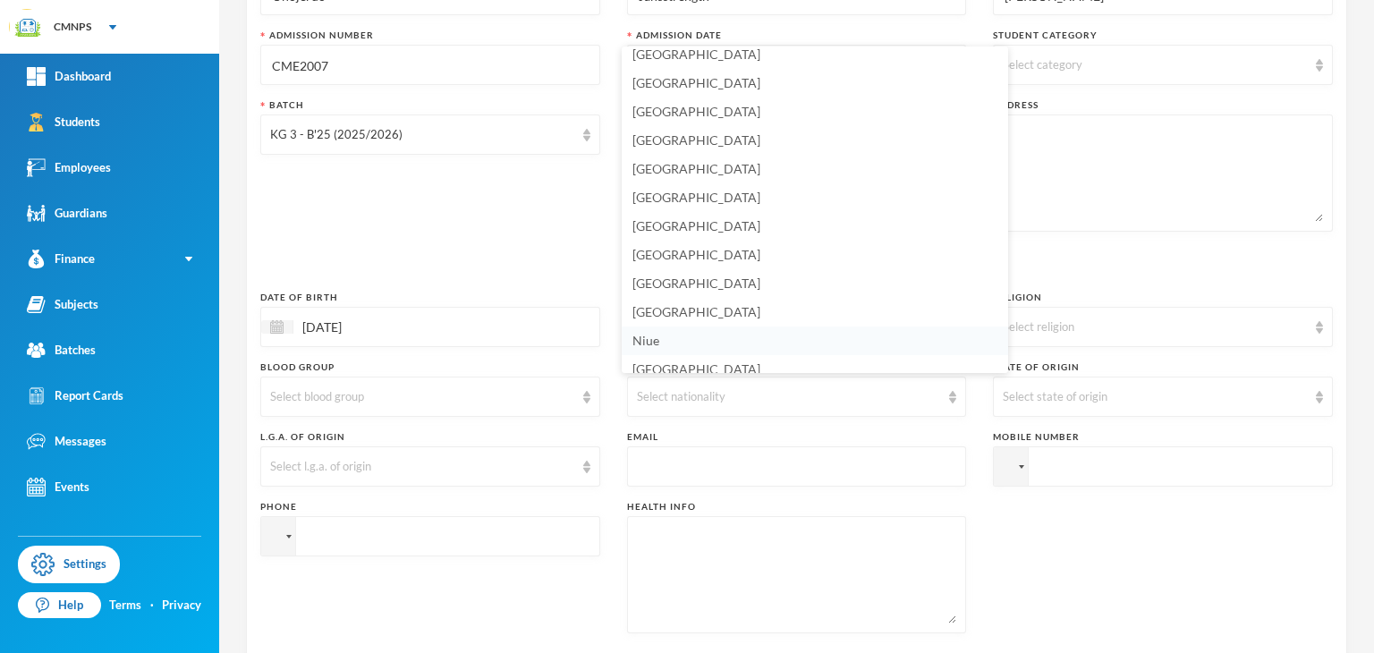
scroll to position [4315, 0]
click at [824, 298] on li "[GEOGRAPHIC_DATA]" at bounding box center [815, 301] width 386 height 29
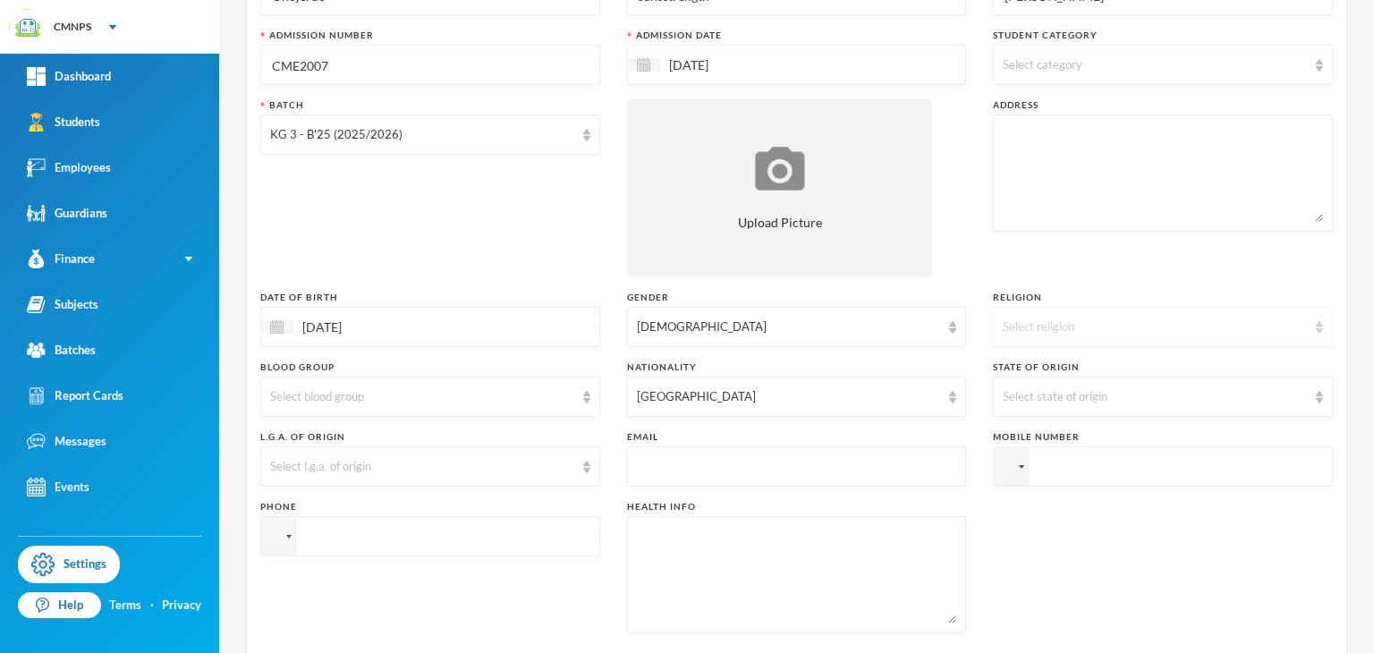
click at [1053, 334] on div "Select religion" at bounding box center [1155, 327] width 304 height 18
click at [1054, 373] on span "[DEMOGRAPHIC_DATA]" at bounding box center [1065, 367] width 140 height 15
click at [1061, 178] on textarea at bounding box center [1163, 173] width 320 height 98
type textarea "66a otien street edjeba"
click at [1052, 471] on input "tel" at bounding box center [1163, 466] width 340 height 40
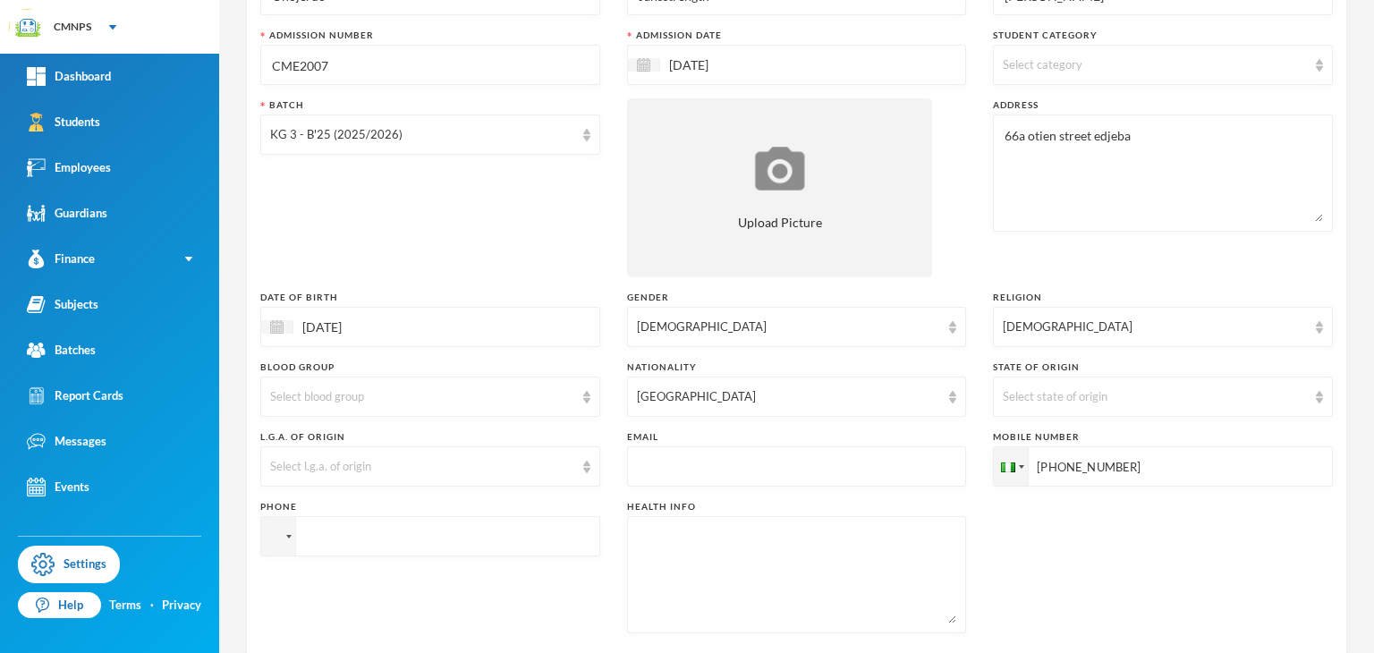
scroll to position [530, 0]
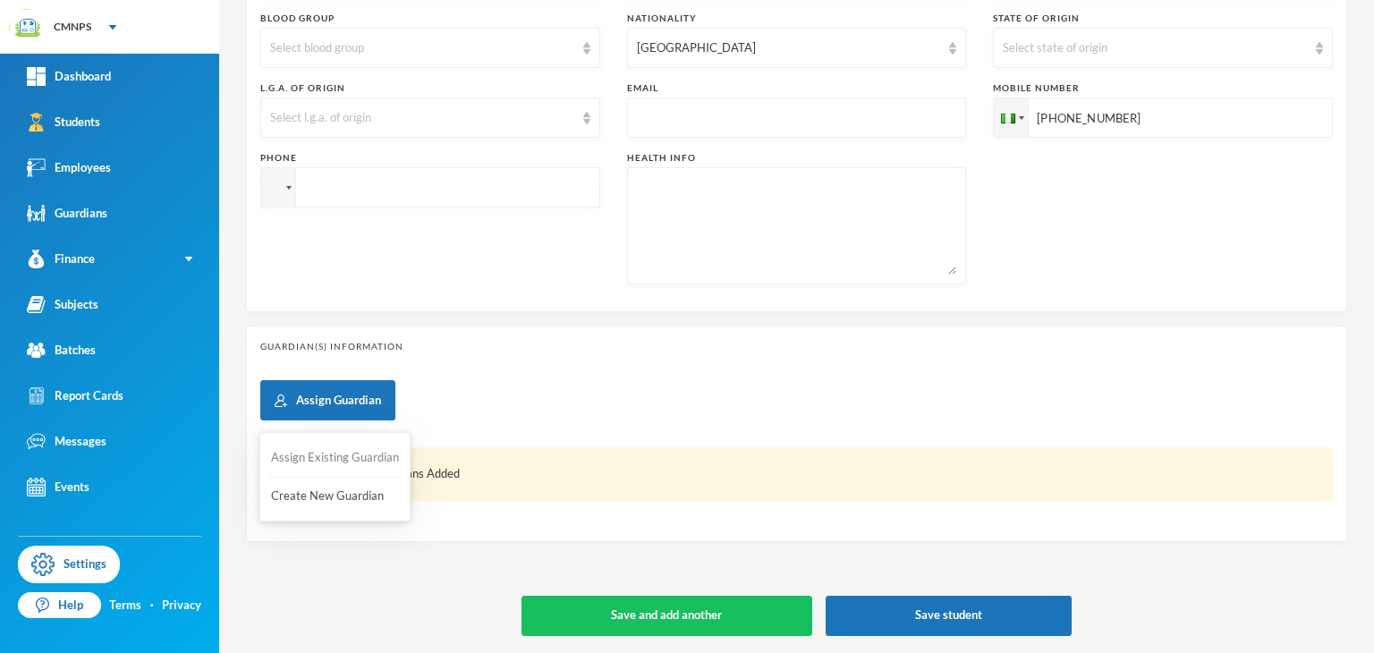
type input "[PHONE_NUMBER]"
click at [318, 470] on button "Assign Existing Guardian" at bounding box center [335, 458] width 132 height 32
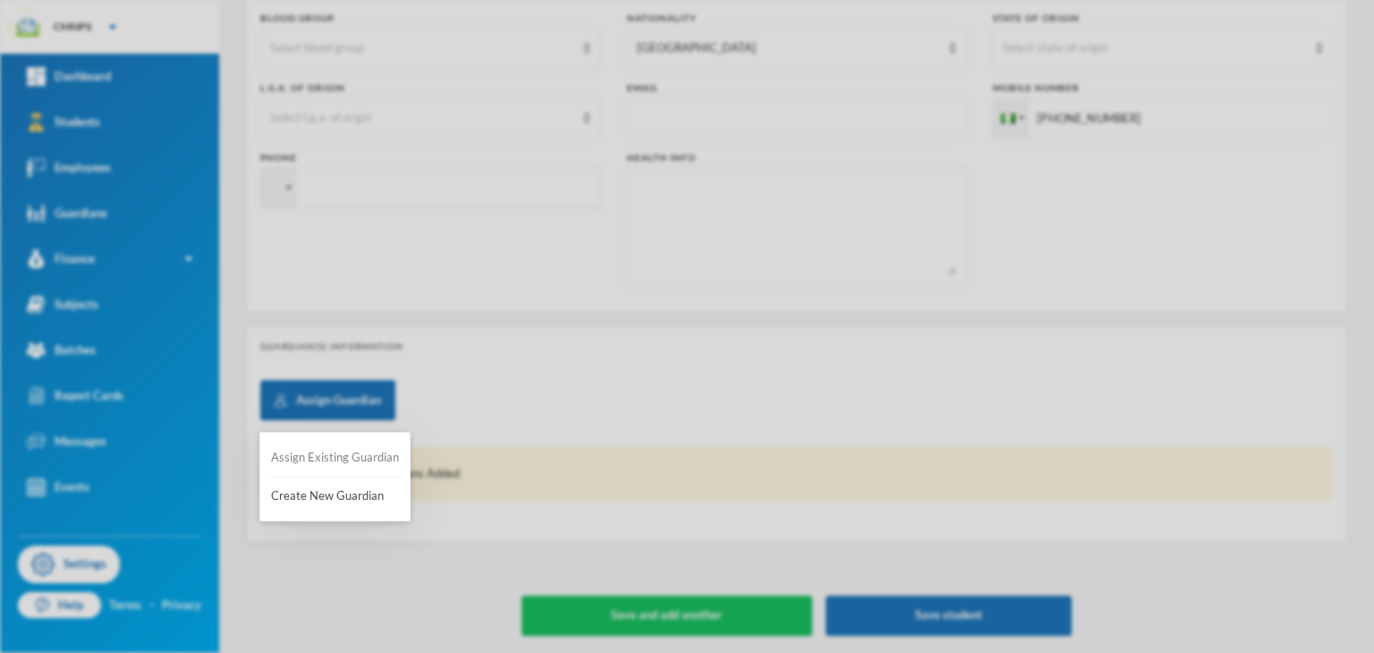
scroll to position [0, 0]
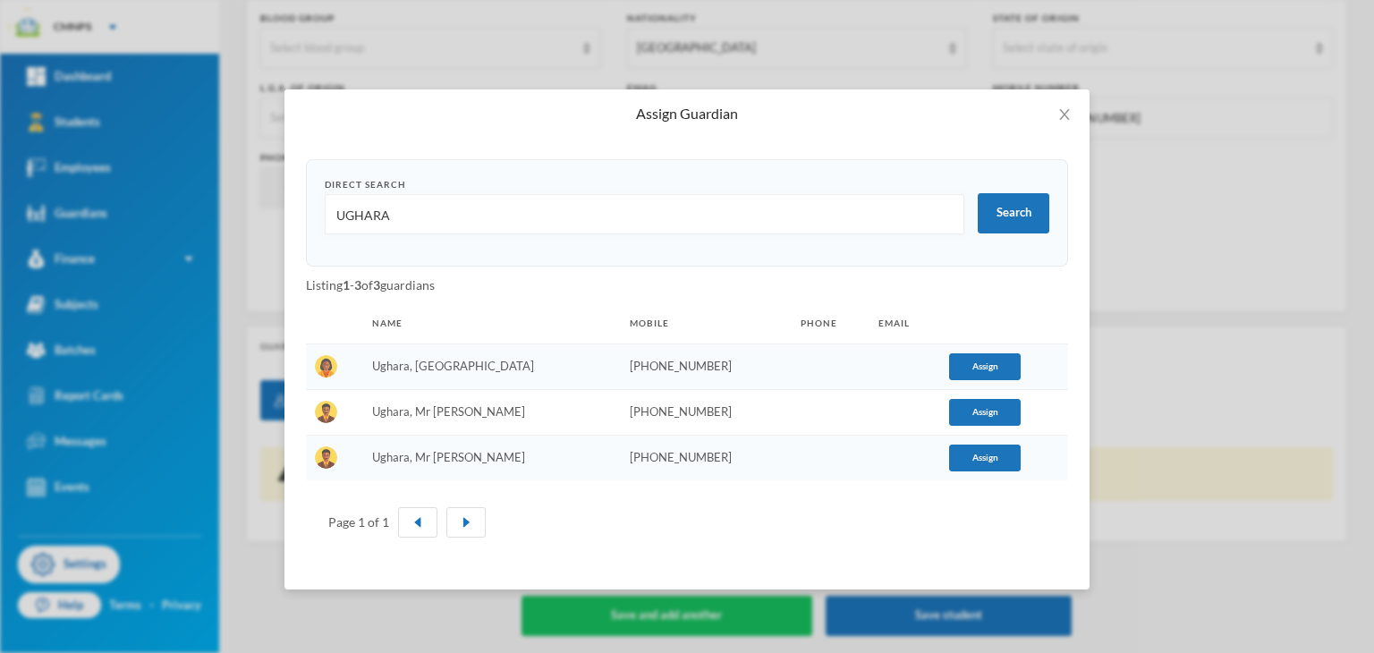
click at [522, 224] on input "UGHARA" at bounding box center [645, 215] width 620 height 40
type input "U"
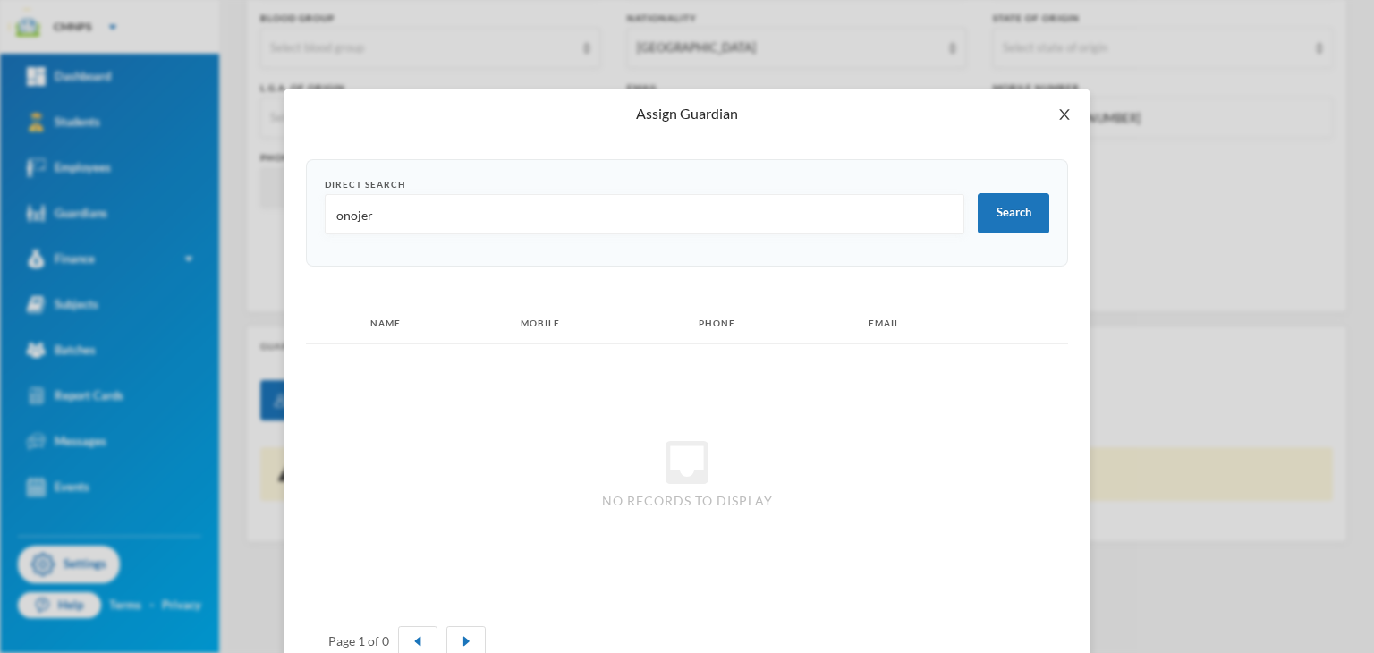
type input "onojer"
click at [1057, 111] on icon "icon: close" at bounding box center [1064, 114] width 14 height 14
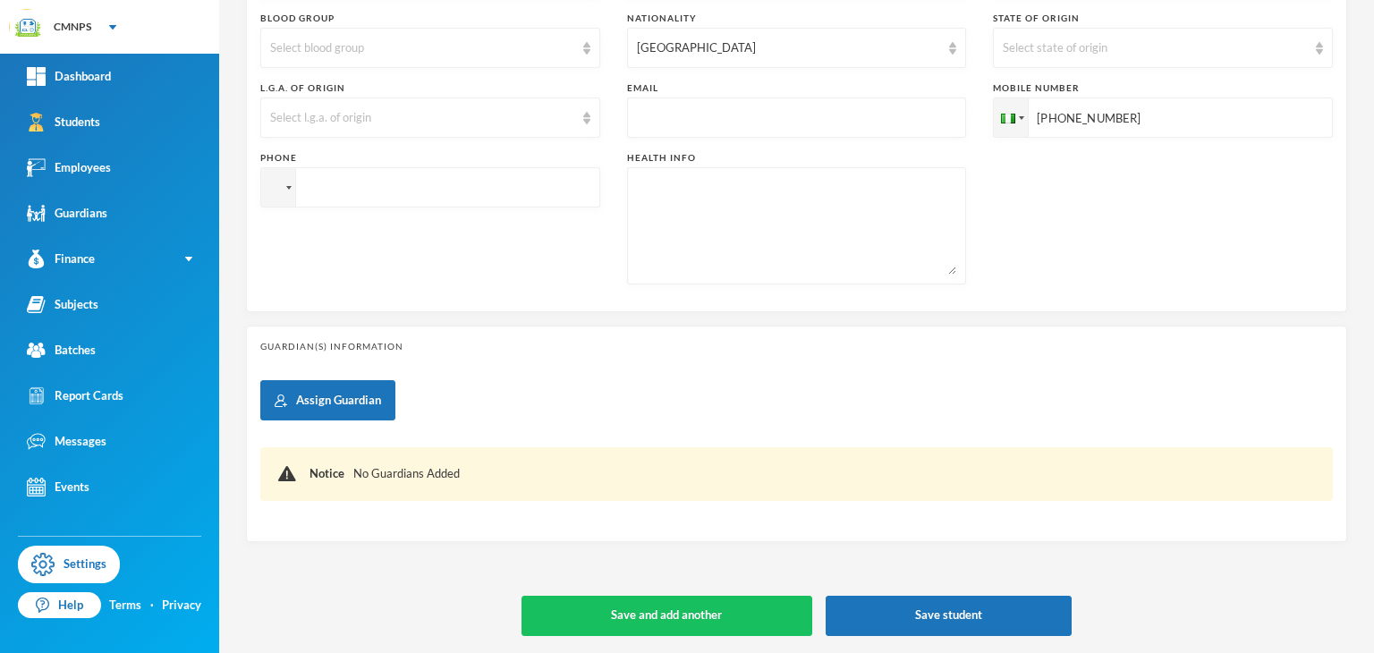
drag, startPoint x: 1056, startPoint y: 111, endPoint x: 844, endPoint y: 250, distance: 253.4
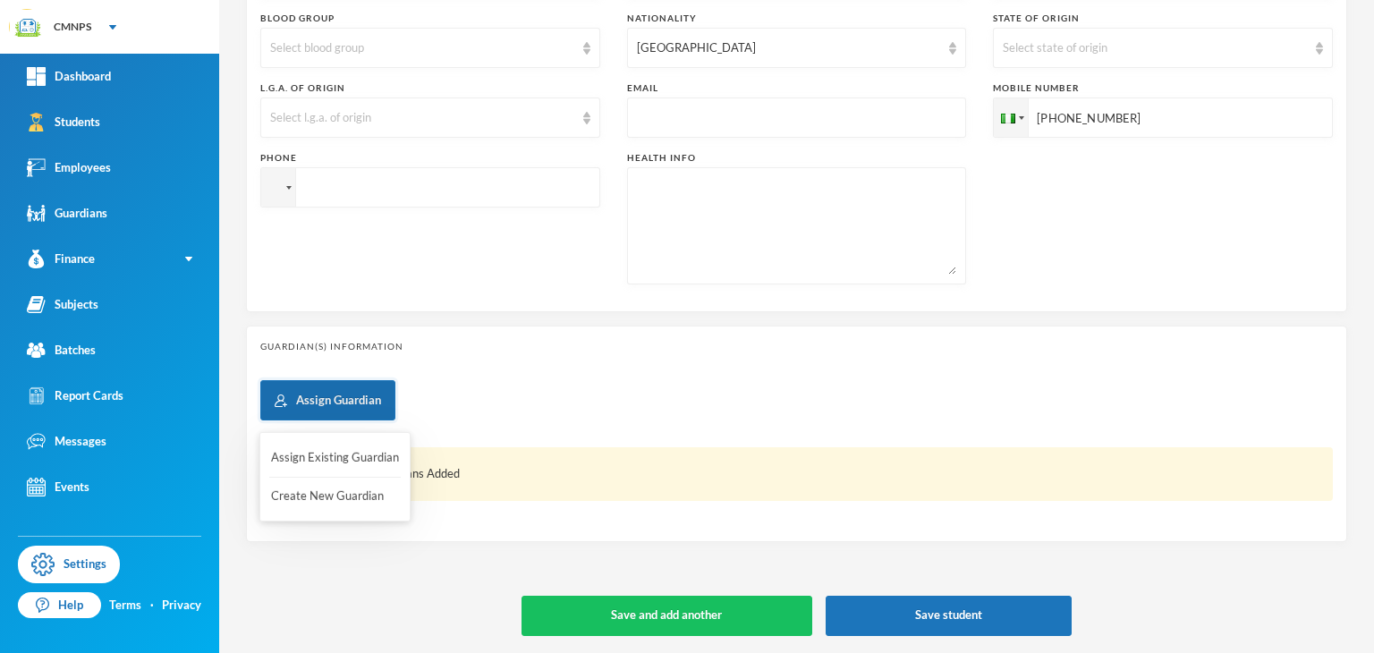
click at [318, 412] on button "Assign Guardian" at bounding box center [327, 400] width 135 height 40
click at [305, 492] on button "Create New Guardian" at bounding box center [335, 496] width 132 height 32
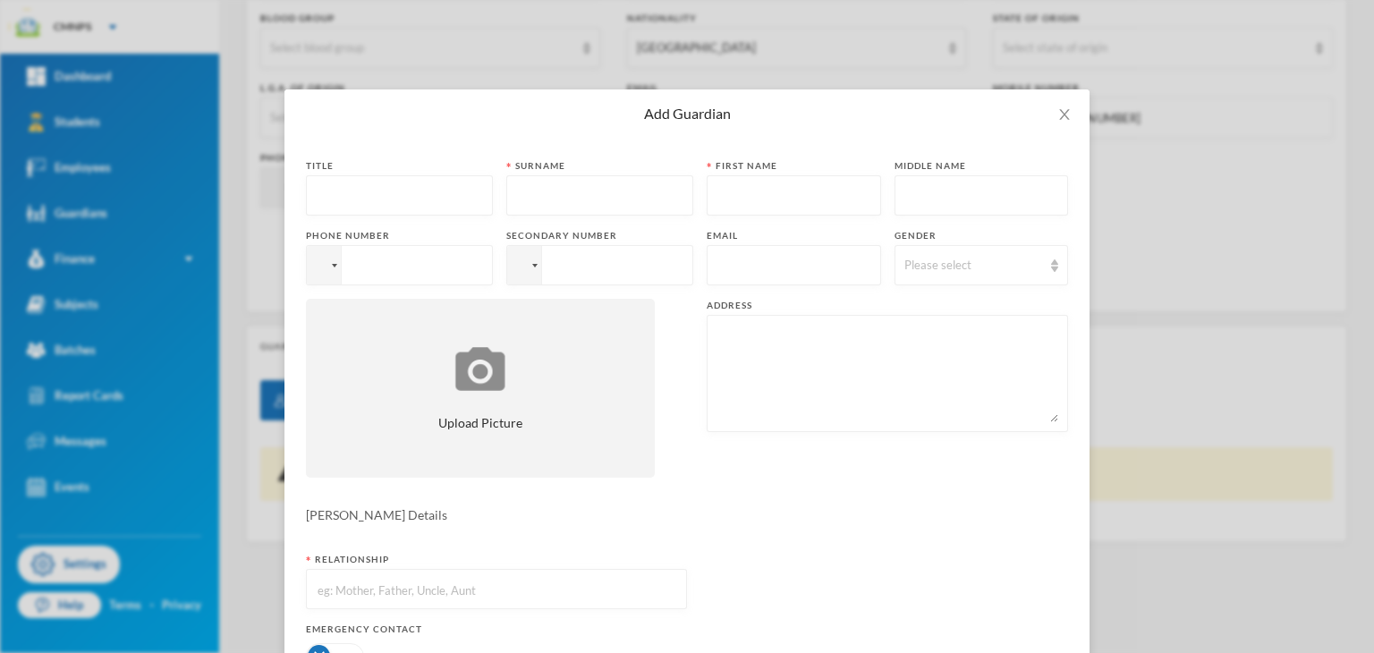
click at [394, 208] on input "text" at bounding box center [399, 196] width 167 height 40
type input "mrs"
click at [538, 196] on input "text" at bounding box center [599, 196] width 167 height 40
type input "[PERSON_NAME]"
click at [725, 206] on input "text" at bounding box center [794, 196] width 155 height 40
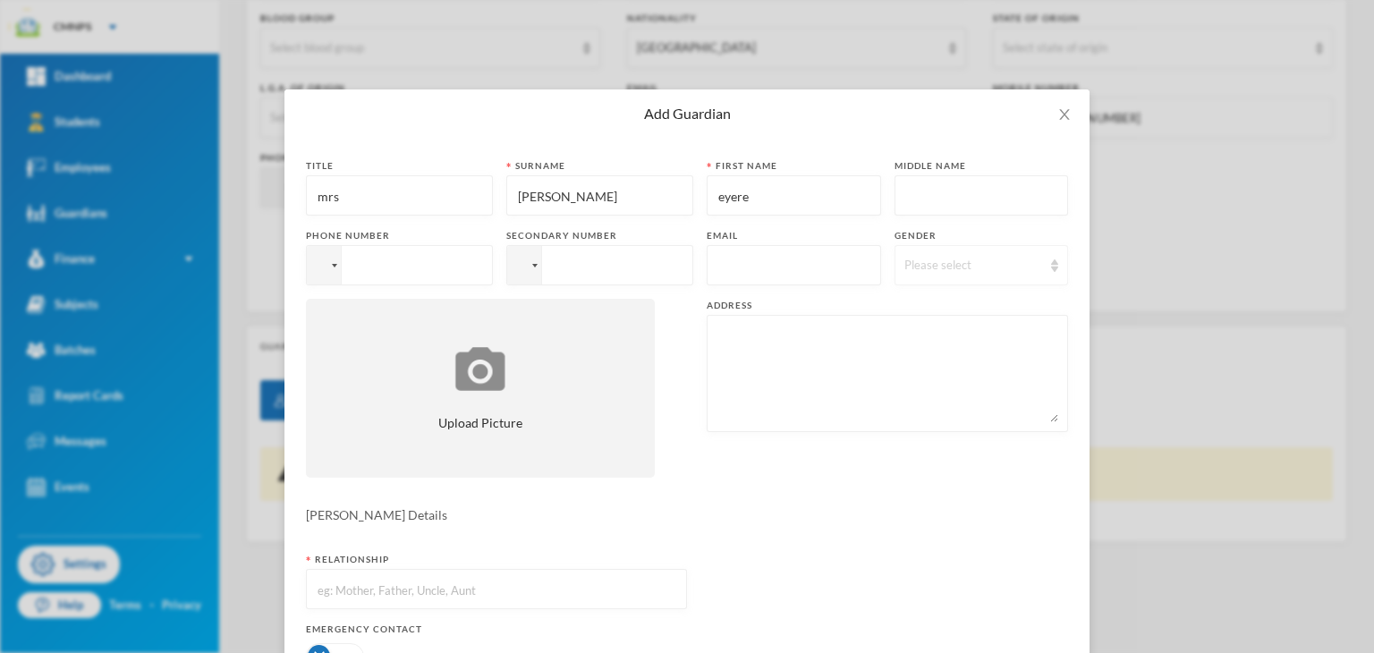
type input "eyere"
click at [934, 266] on div "Please select" at bounding box center [974, 266] width 139 height 18
click at [933, 333] on li "[DEMOGRAPHIC_DATA]" at bounding box center [970, 335] width 181 height 29
click at [542, 266] on input "tel" at bounding box center [599, 265] width 187 height 40
type input "[PHONE_NUMBER]"
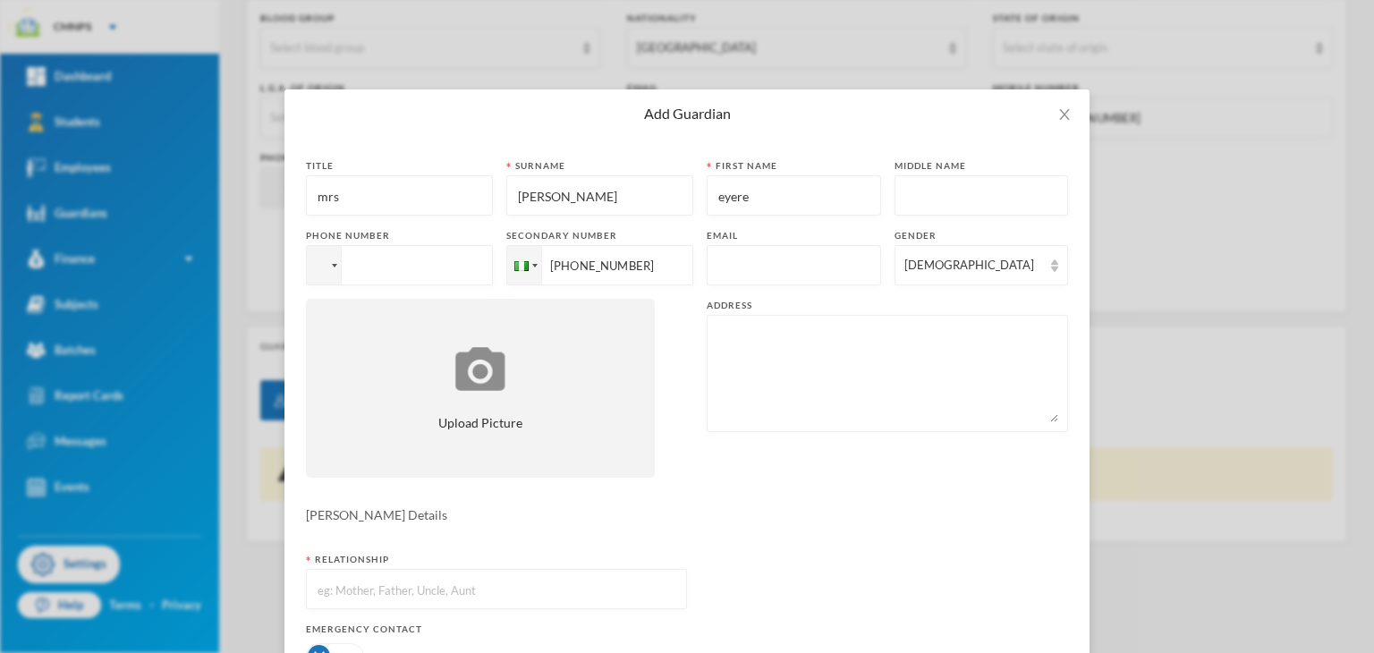
click at [361, 268] on input "tel" at bounding box center [399, 265] width 187 height 40
type input "[PHONE_NUMBER]"
click at [944, 373] on textarea at bounding box center [888, 374] width 342 height 98
paste textarea "66a otien street edjeba"
type textarea "66a otien street edjeba"
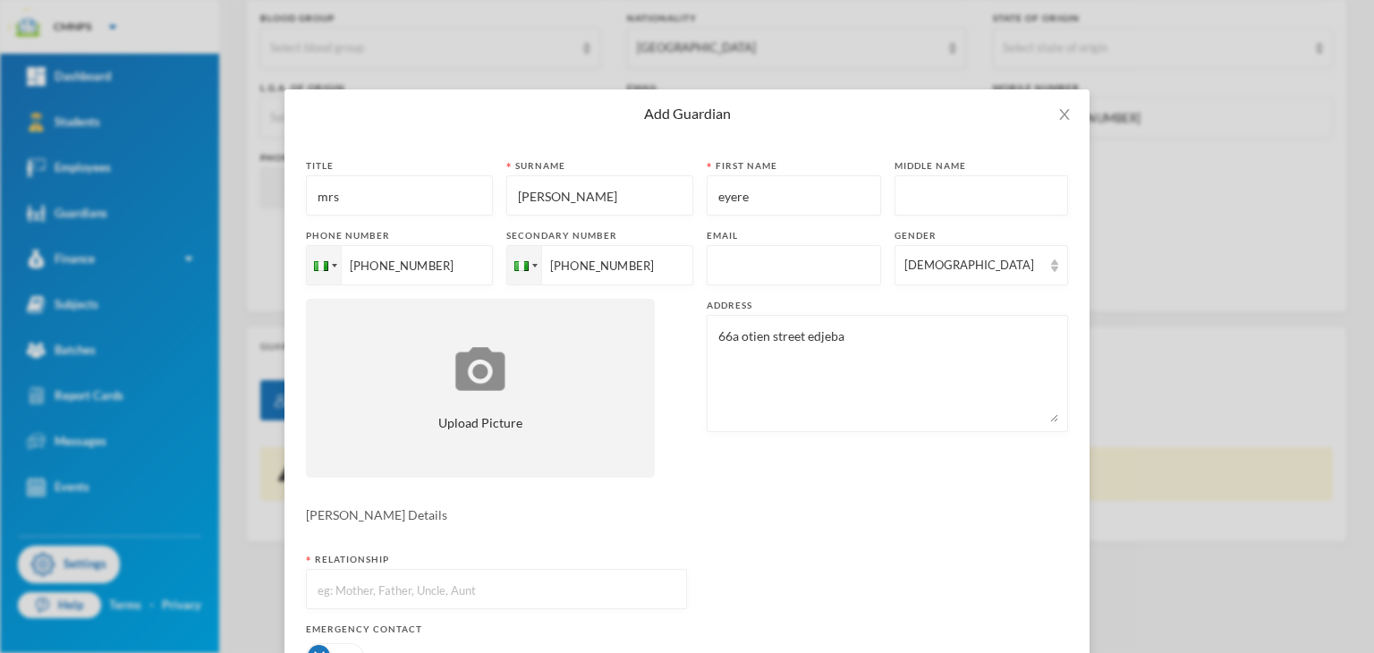
click at [399, 587] on input "text" at bounding box center [496, 590] width 361 height 40
type input "Mother"
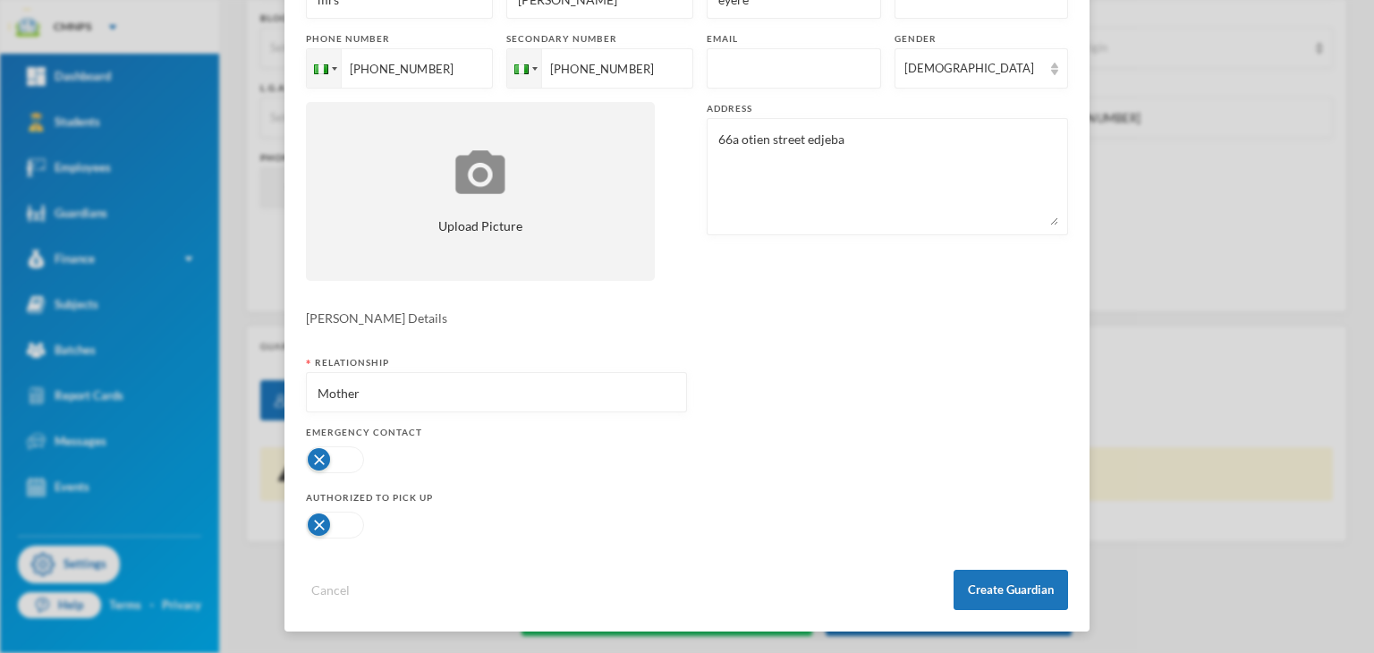
click at [342, 466] on button "button" at bounding box center [335, 459] width 58 height 27
click at [328, 522] on button "button" at bounding box center [335, 525] width 58 height 27
click at [964, 583] on button "Create Guardian" at bounding box center [1011, 590] width 115 height 40
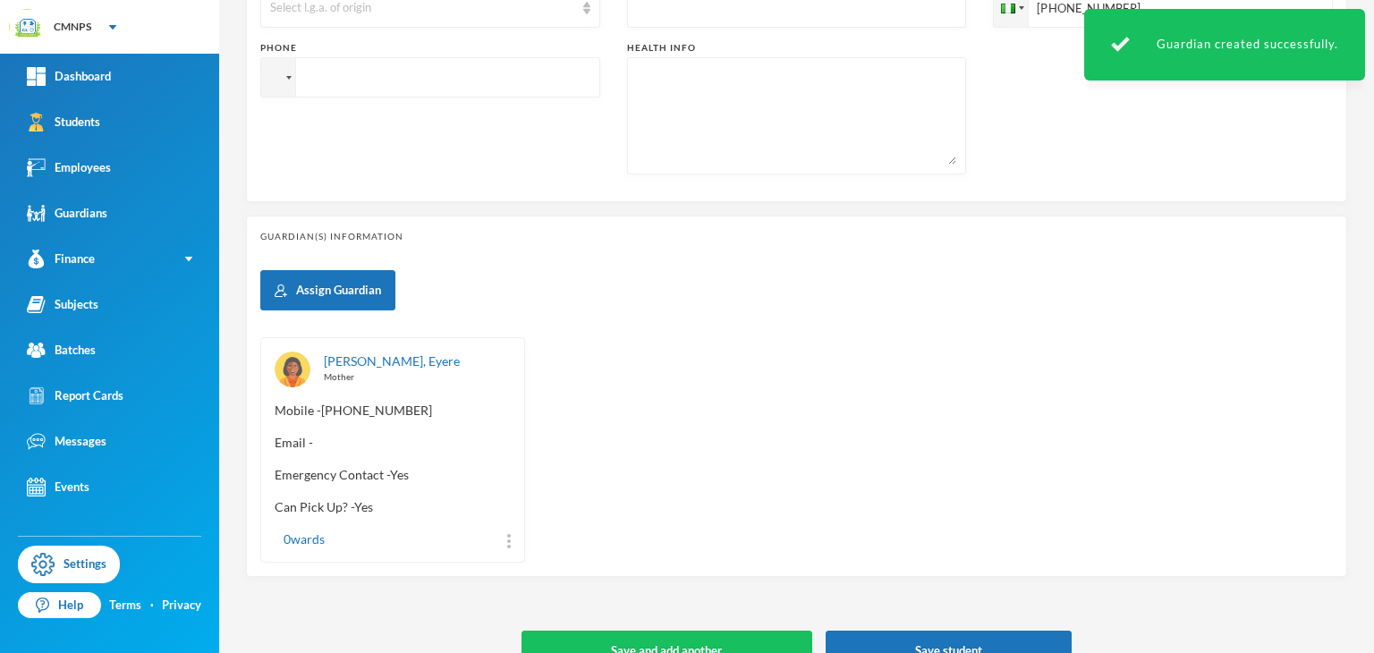
scroll to position [674, 0]
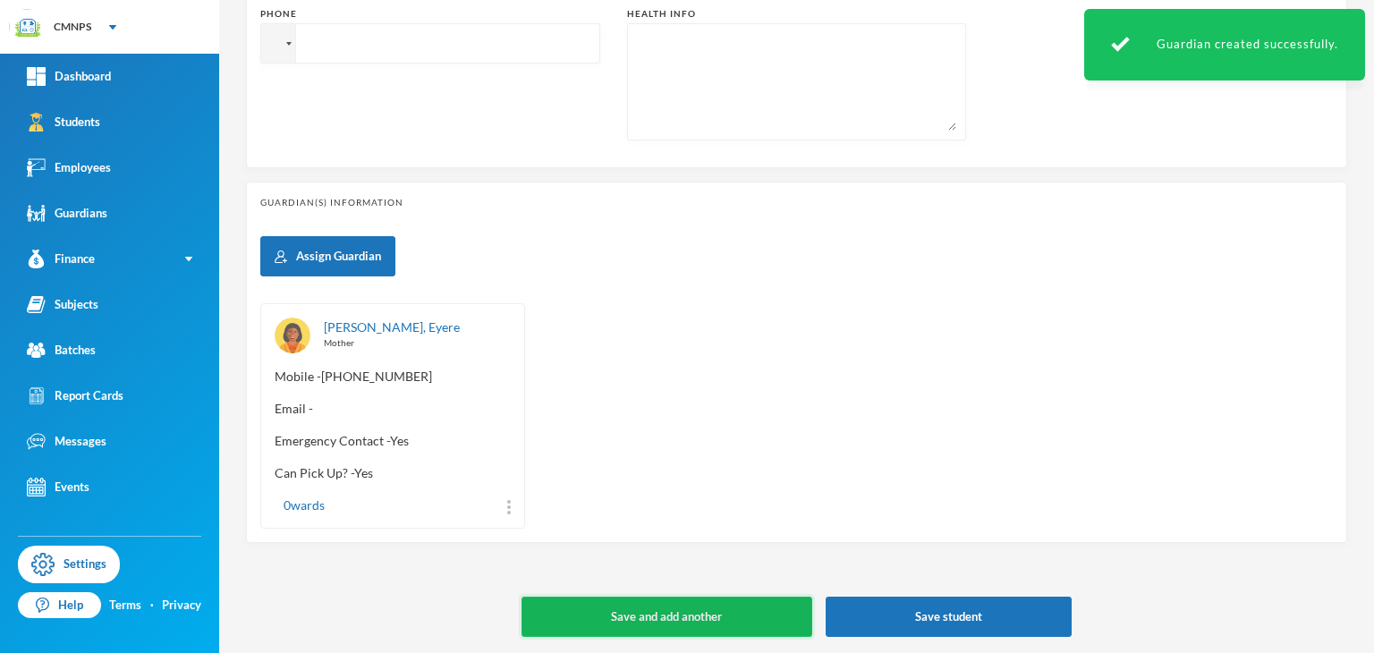
click at [730, 609] on button "Save and add another" at bounding box center [667, 617] width 291 height 40
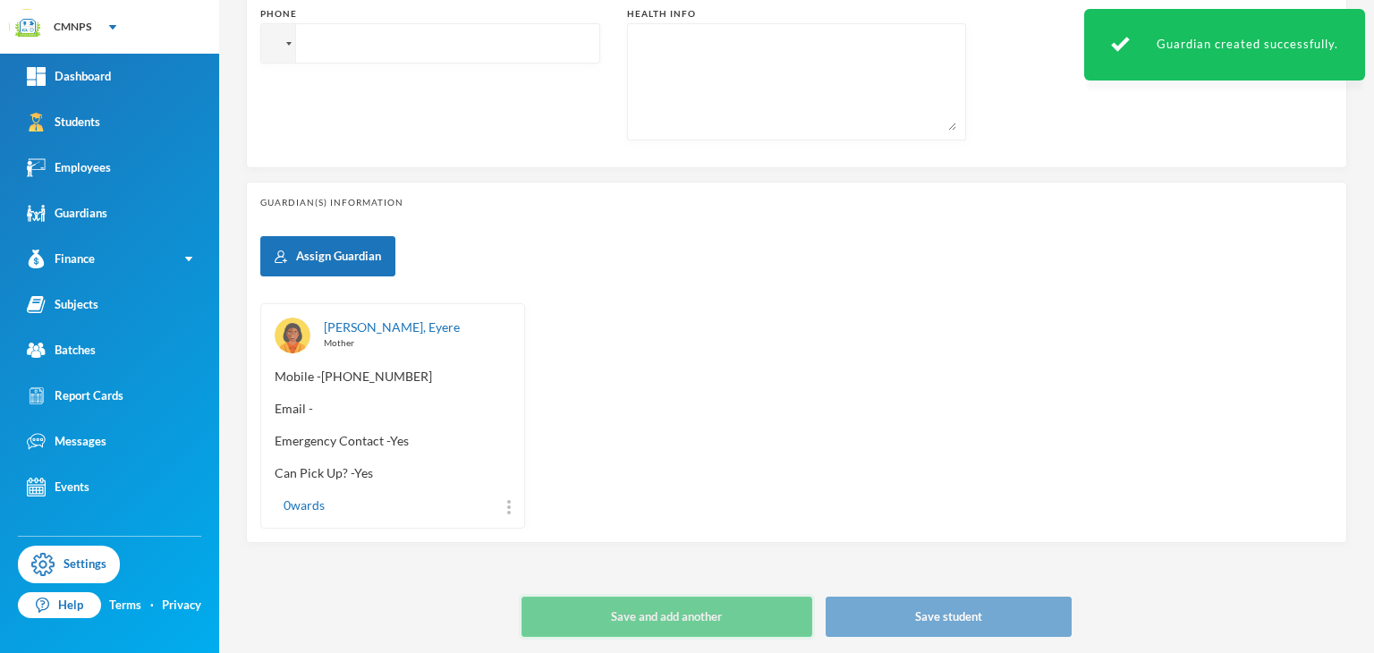
scroll to position [692, 0]
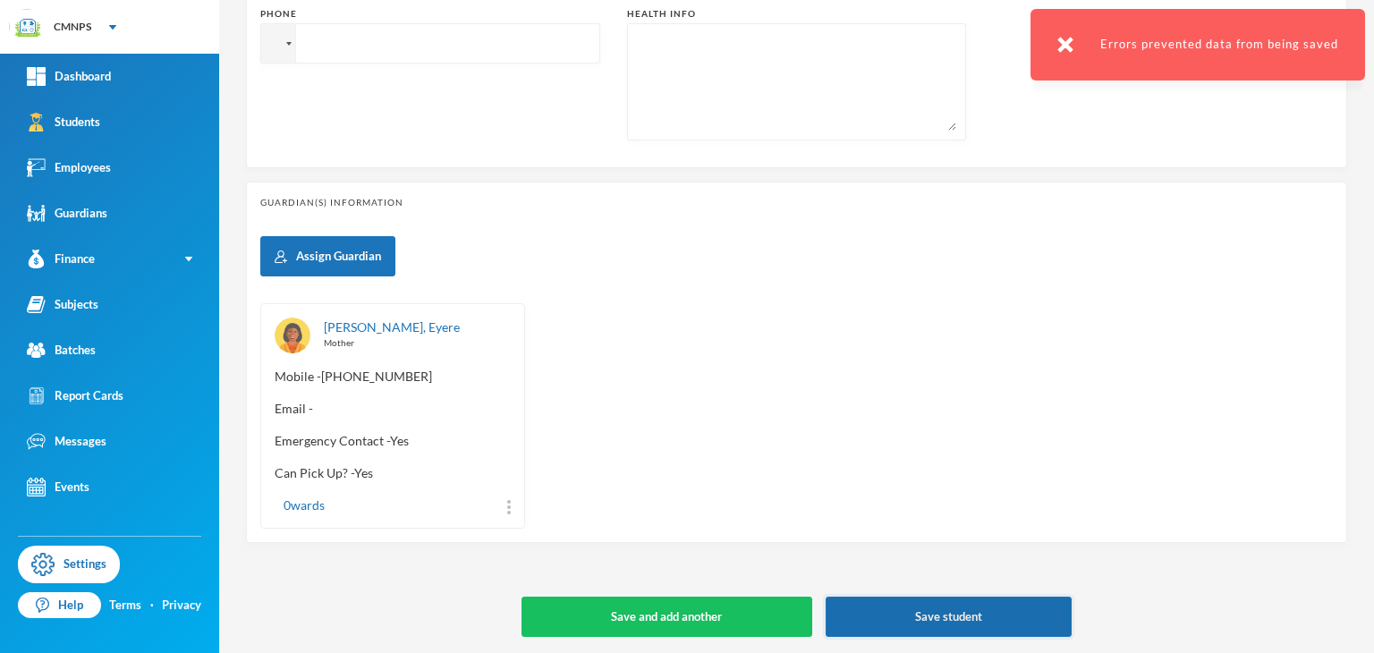
click at [849, 602] on button "Save student" at bounding box center [949, 617] width 247 height 40
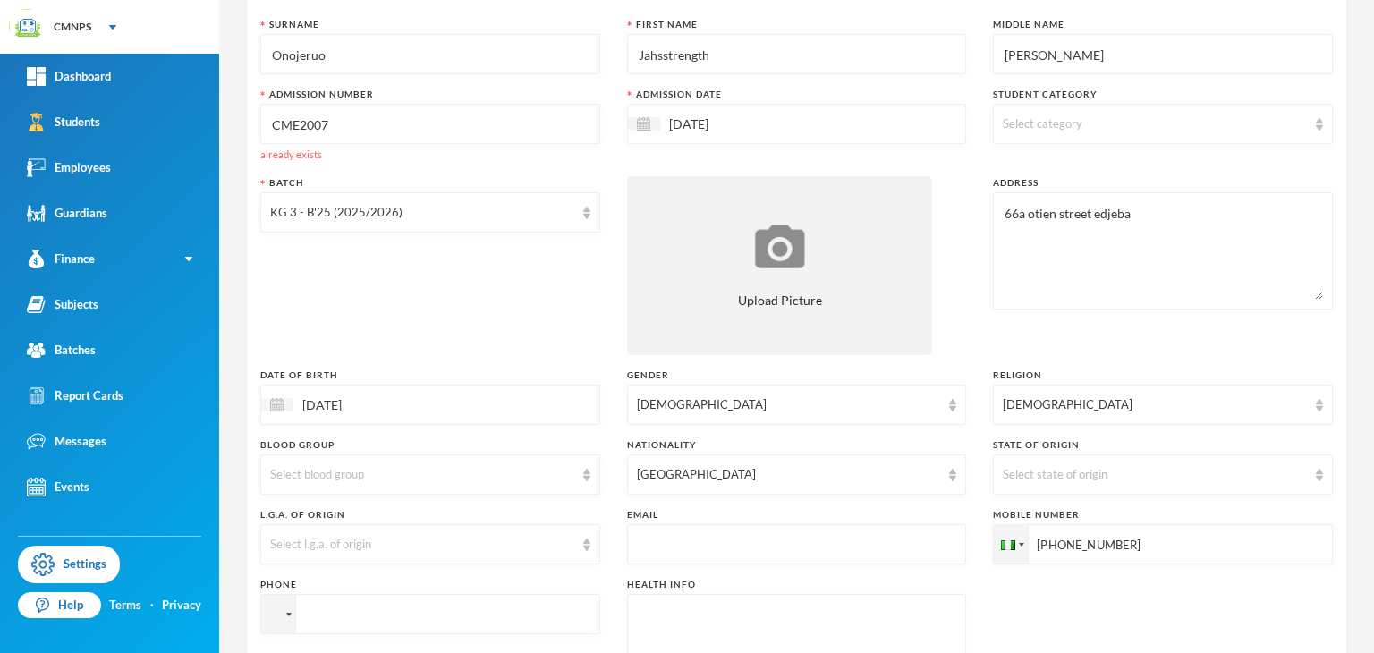
click at [391, 126] on input "CME2007" at bounding box center [430, 125] width 320 height 40
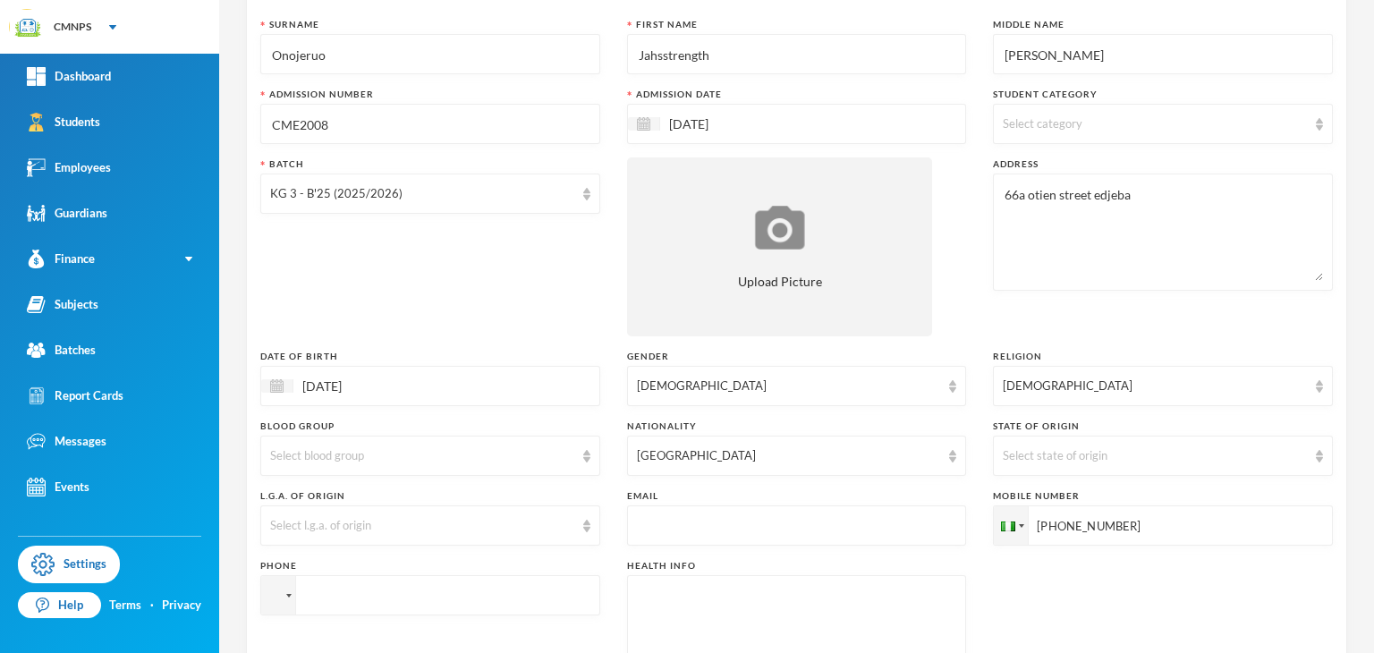
scroll to position [674, 0]
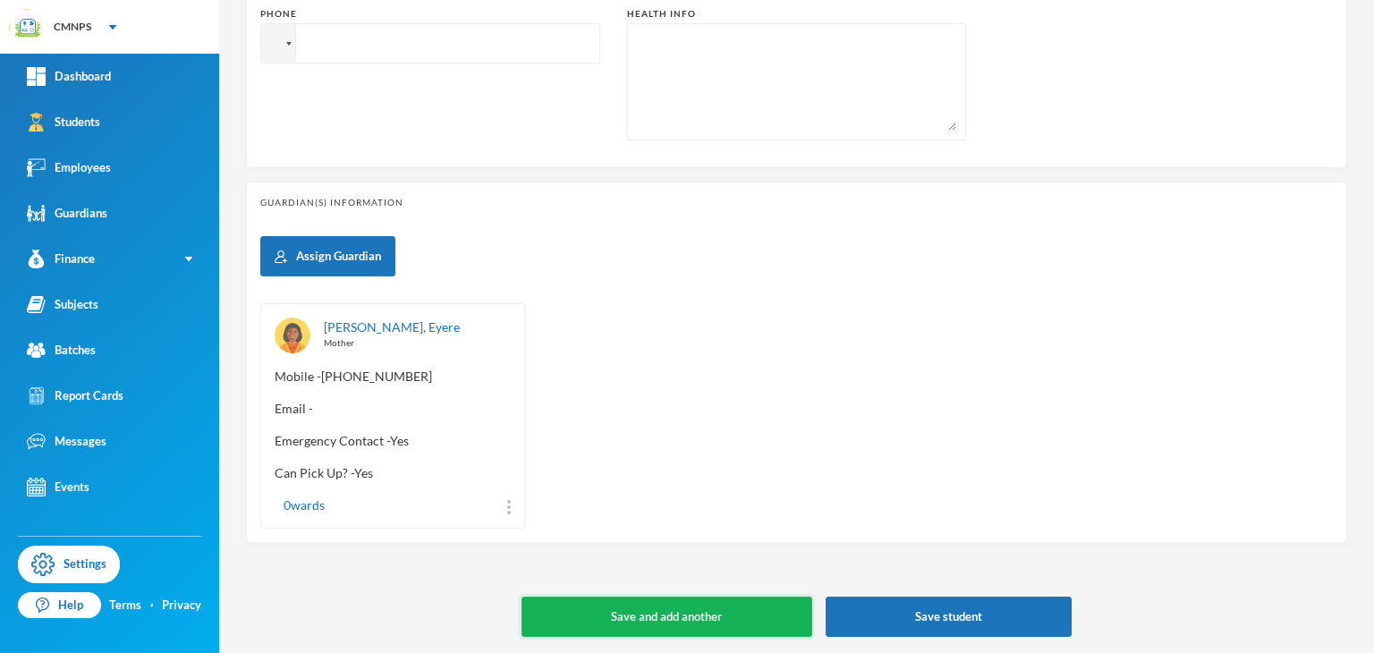
type input "CME2008"
click at [752, 616] on button "Save and add another" at bounding box center [667, 617] width 291 height 40
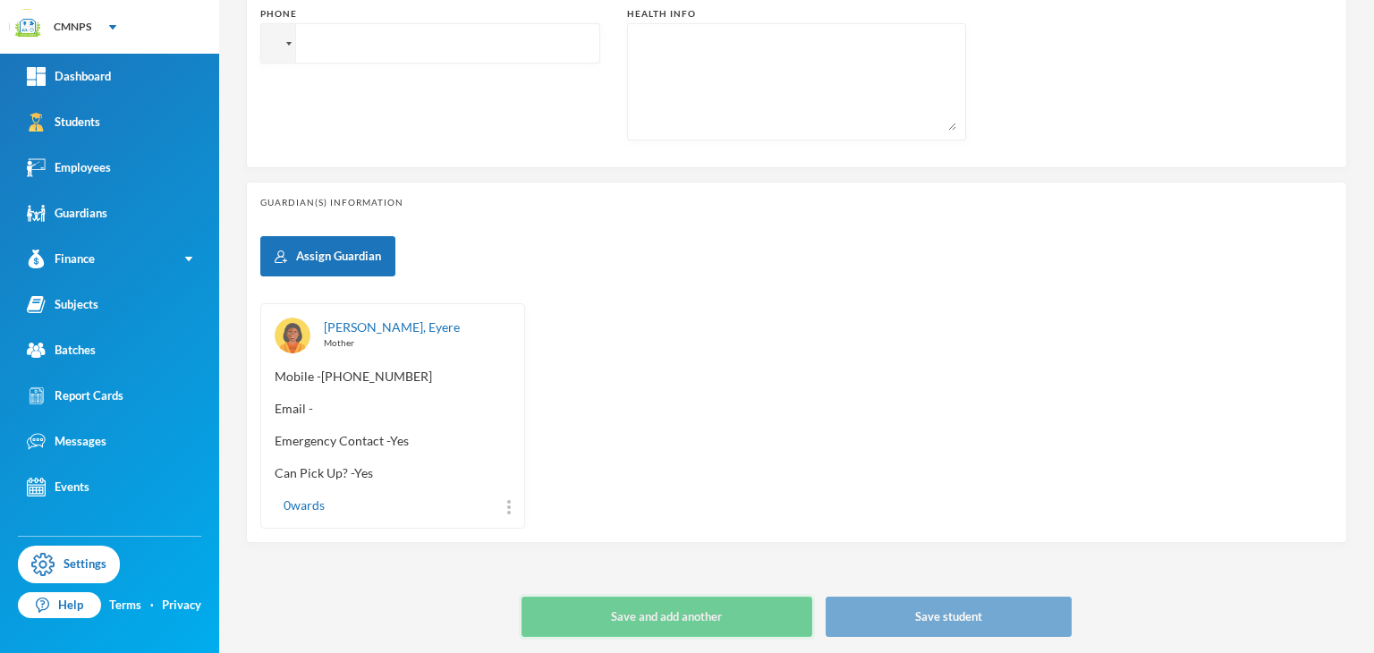
type input "[DATE]"
type input "+234"
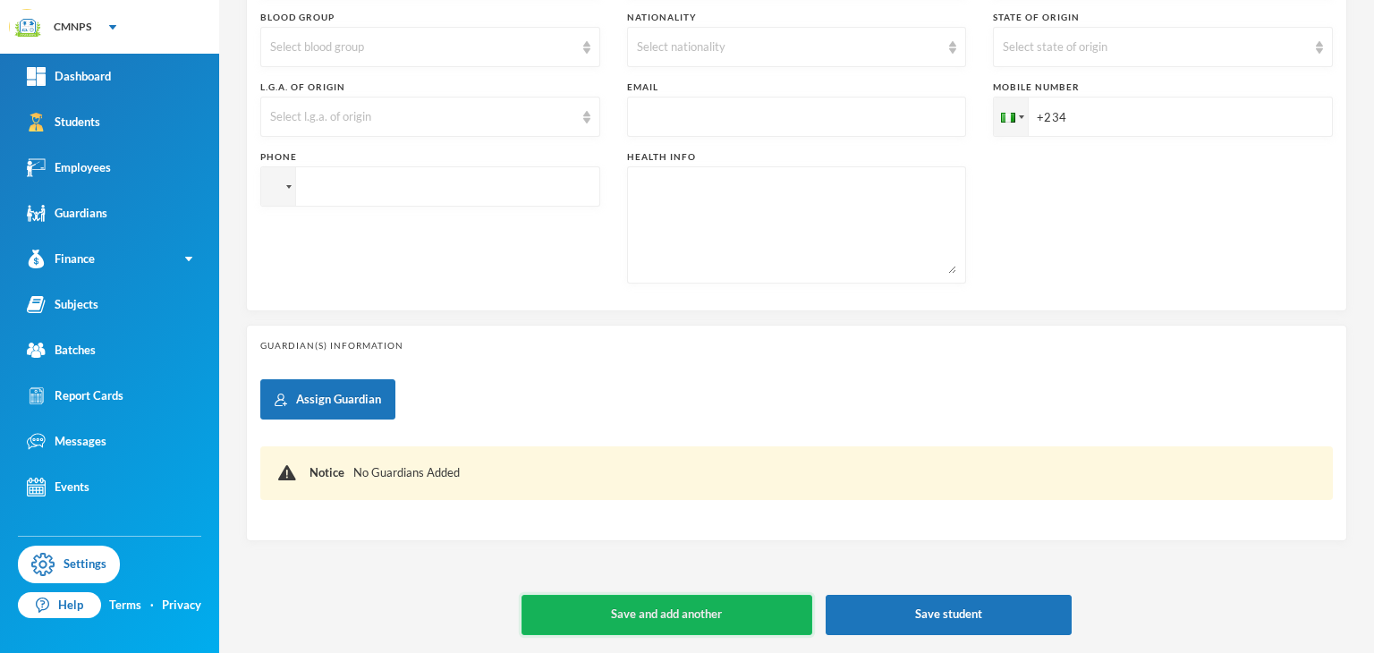
scroll to position [566, 0]
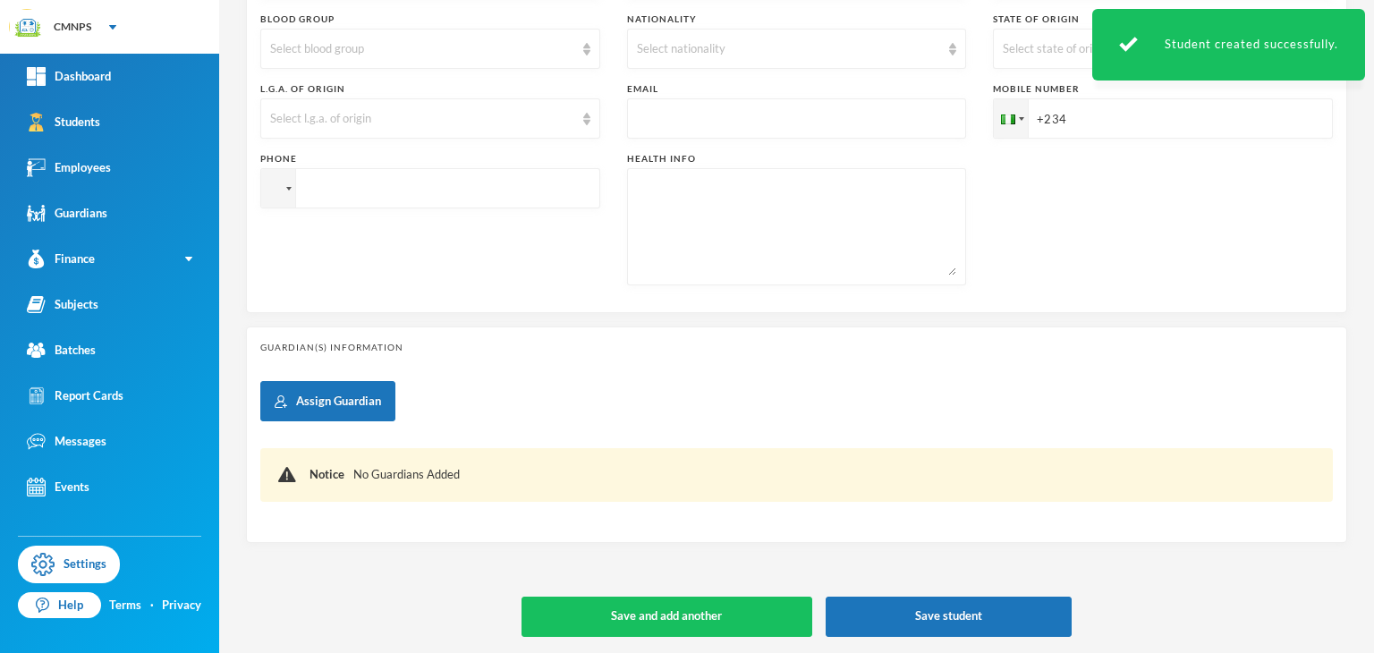
click at [1362, 47] on div "Student created successfully." at bounding box center [1228, 45] width 273 height 72
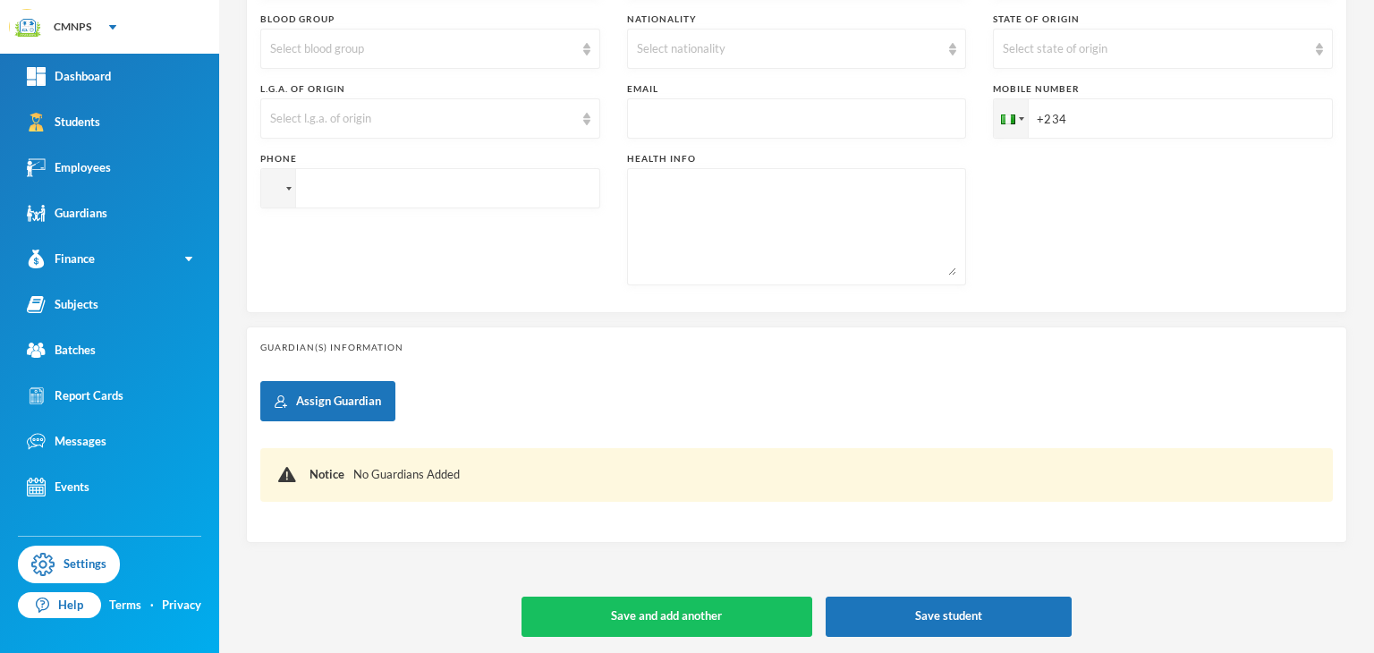
scroll to position [0, 0]
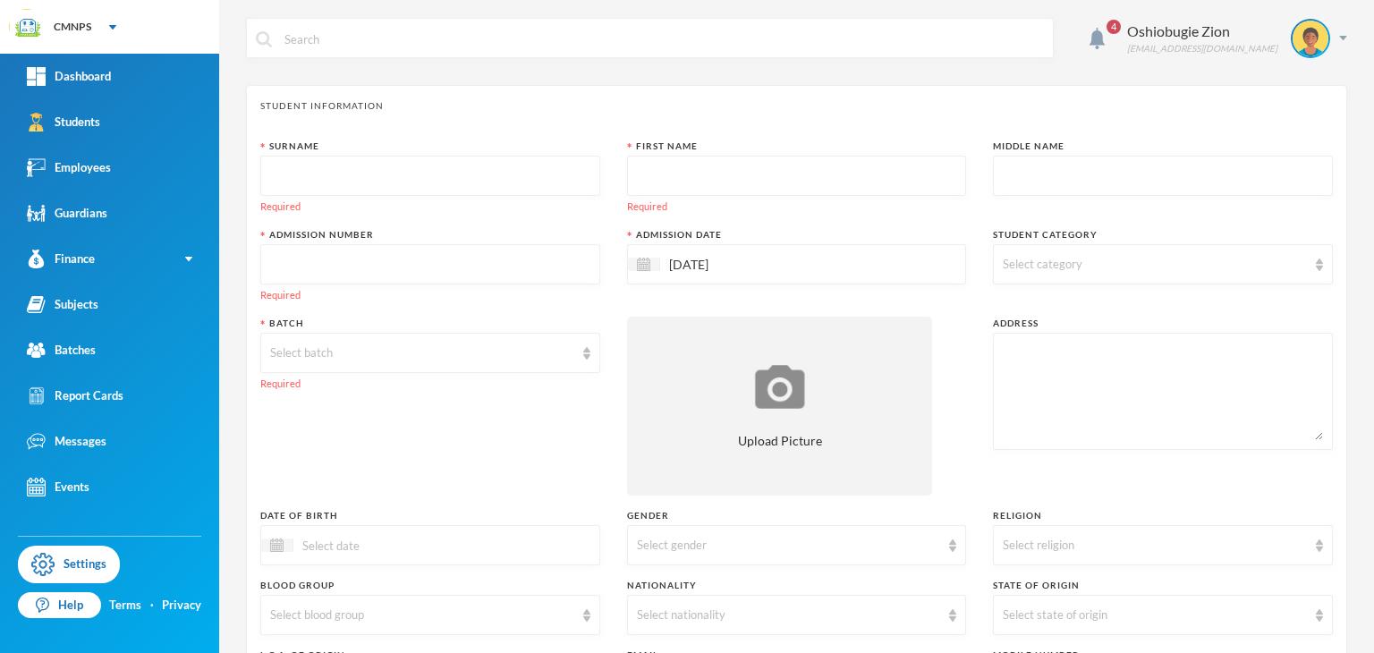
click at [678, 266] on input "[DATE]" at bounding box center [735, 264] width 150 height 21
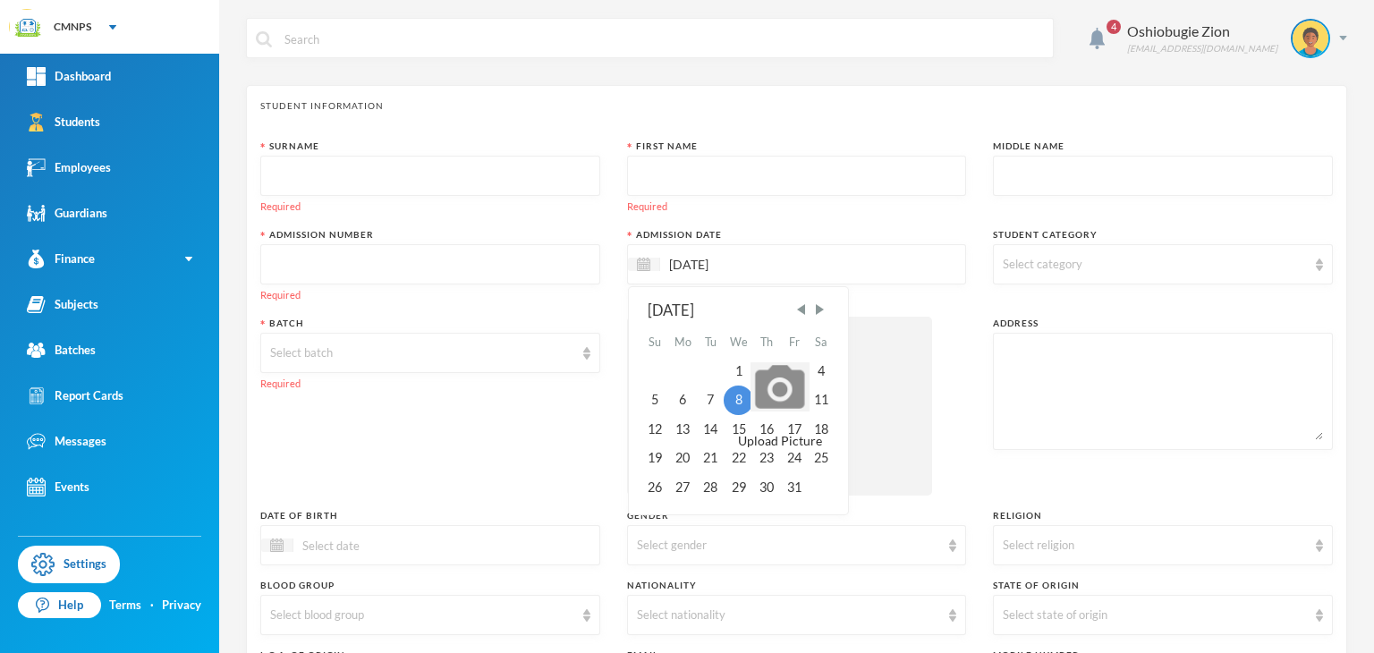
click at [697, 262] on input "[DATE]" at bounding box center [735, 264] width 150 height 21
type input "[DATE]"
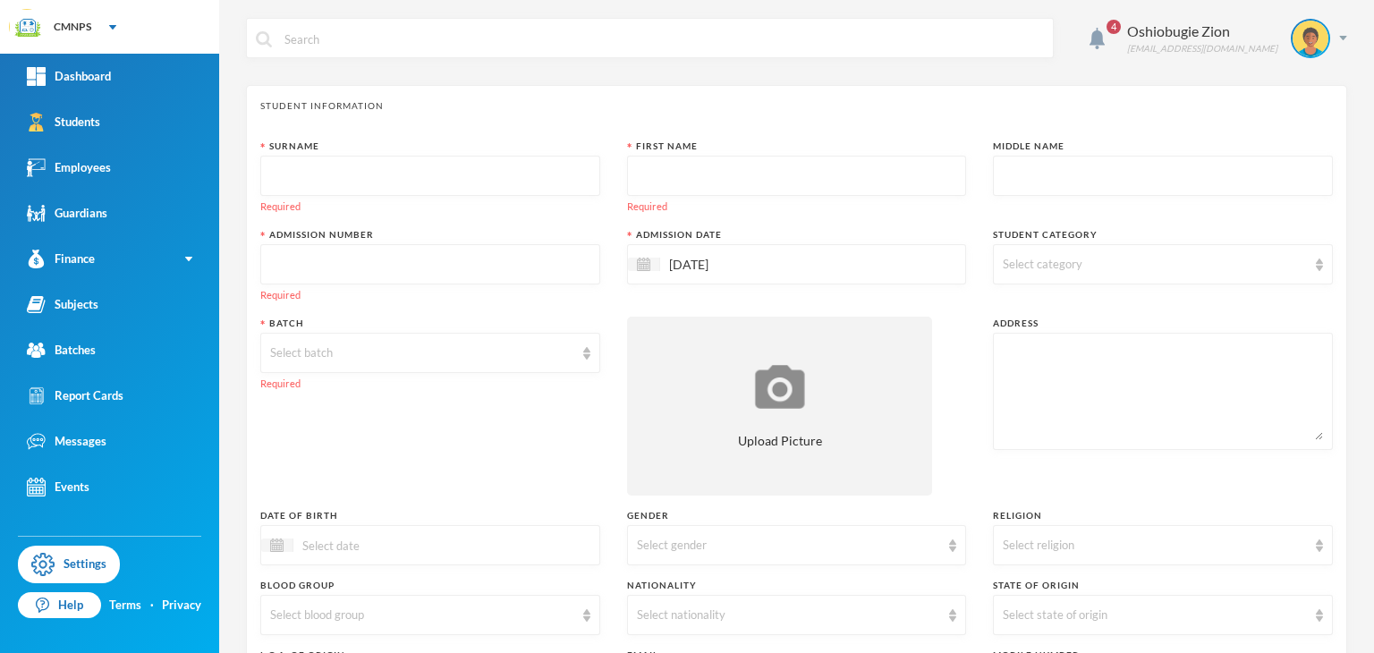
click at [1065, 194] on input "text" at bounding box center [1163, 177] width 320 height 40
type input "glory"
click at [941, 183] on input "text" at bounding box center [797, 177] width 320 height 40
type input "Jahswill"
click at [1003, 174] on input "glory" at bounding box center [1163, 177] width 320 height 40
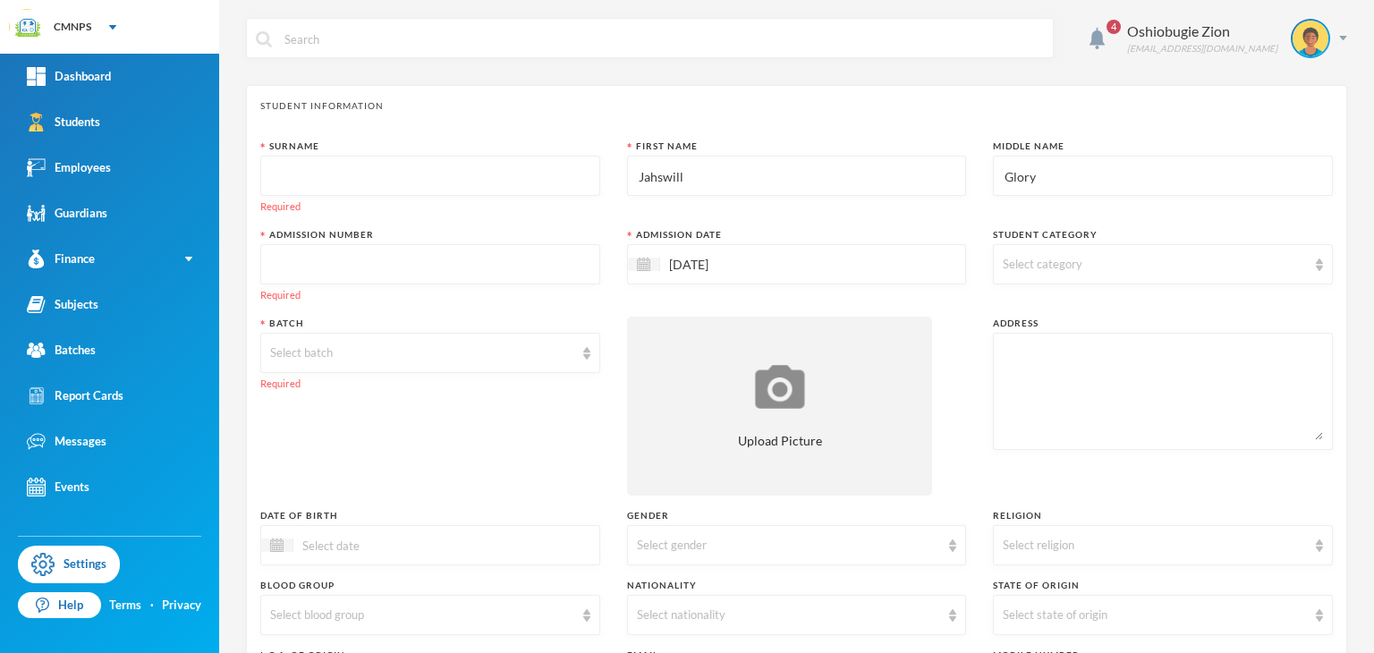
type input "Glory"
click at [455, 160] on input "text" at bounding box center [430, 177] width 320 height 40
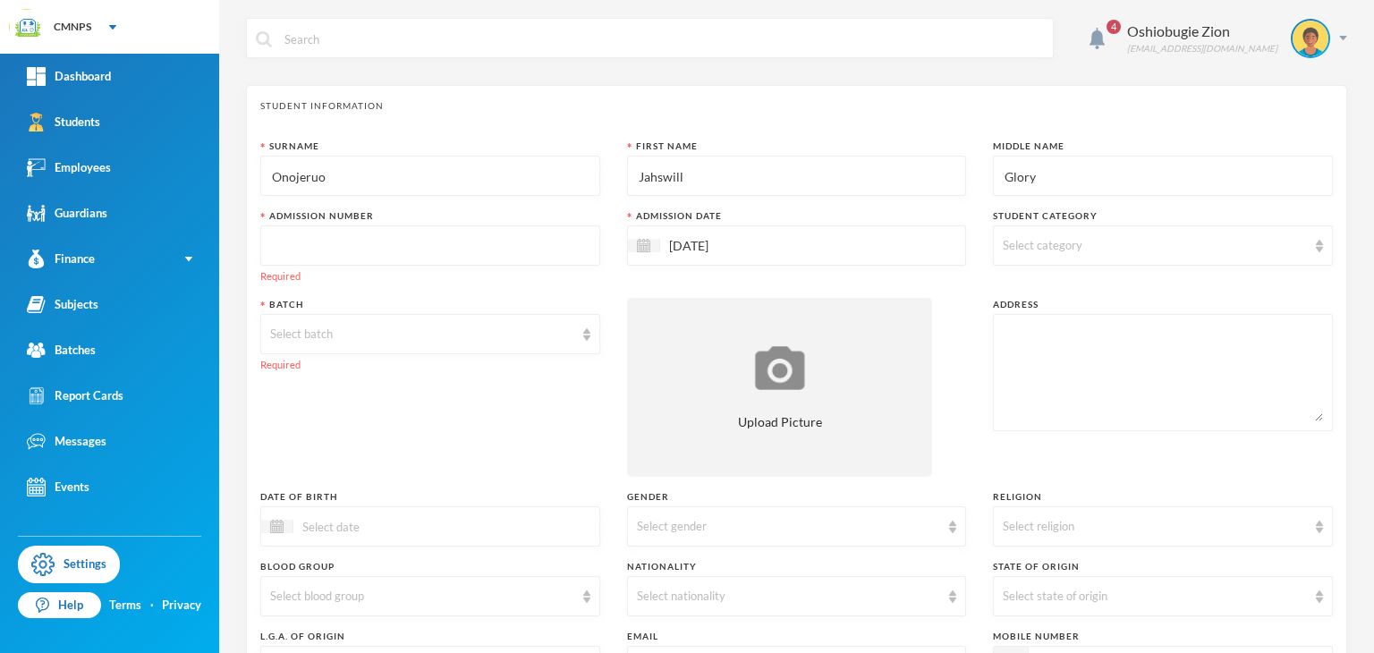
type input "Onojeruo"
click at [422, 236] on input "text" at bounding box center [430, 246] width 320 height 40
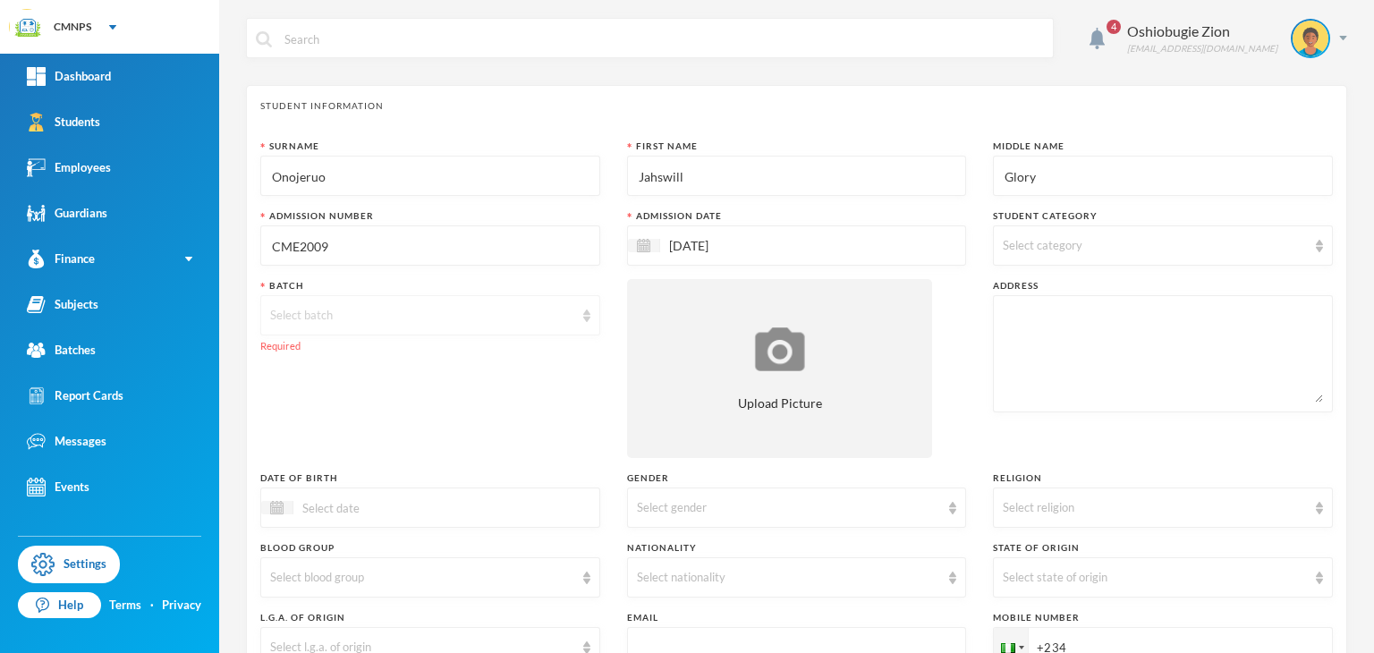
type input "CME2009"
click at [361, 316] on div "Select batch" at bounding box center [422, 316] width 304 height 18
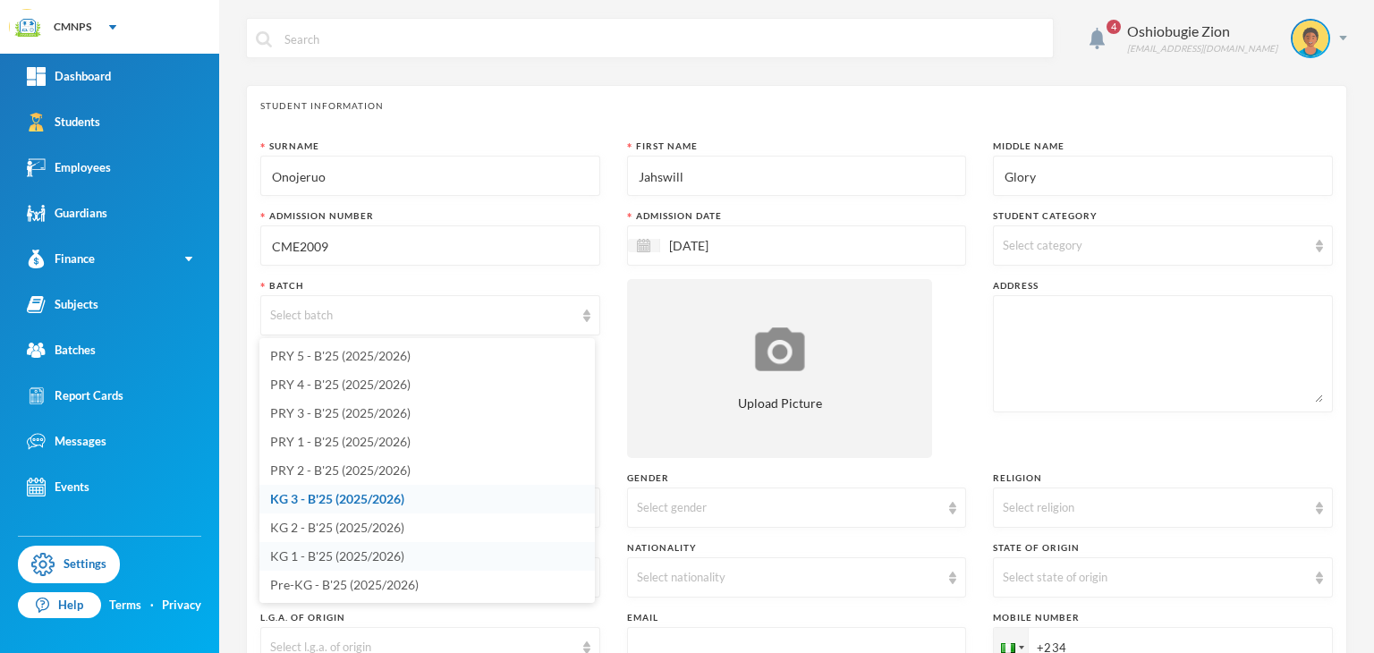
click at [308, 557] on span "KG 1 - B'25 (2025/2026)" at bounding box center [337, 555] width 134 height 15
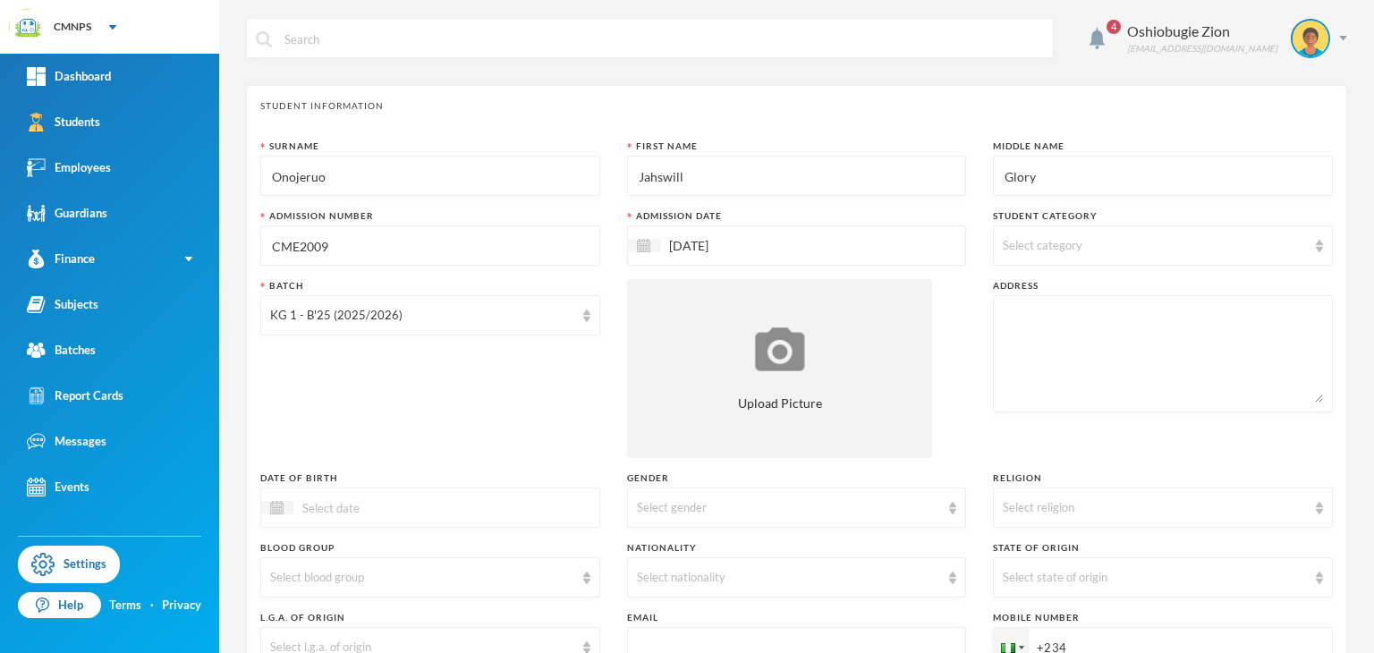
click at [1039, 327] on textarea at bounding box center [1163, 354] width 320 height 98
paste textarea "66a otien street edjeba"
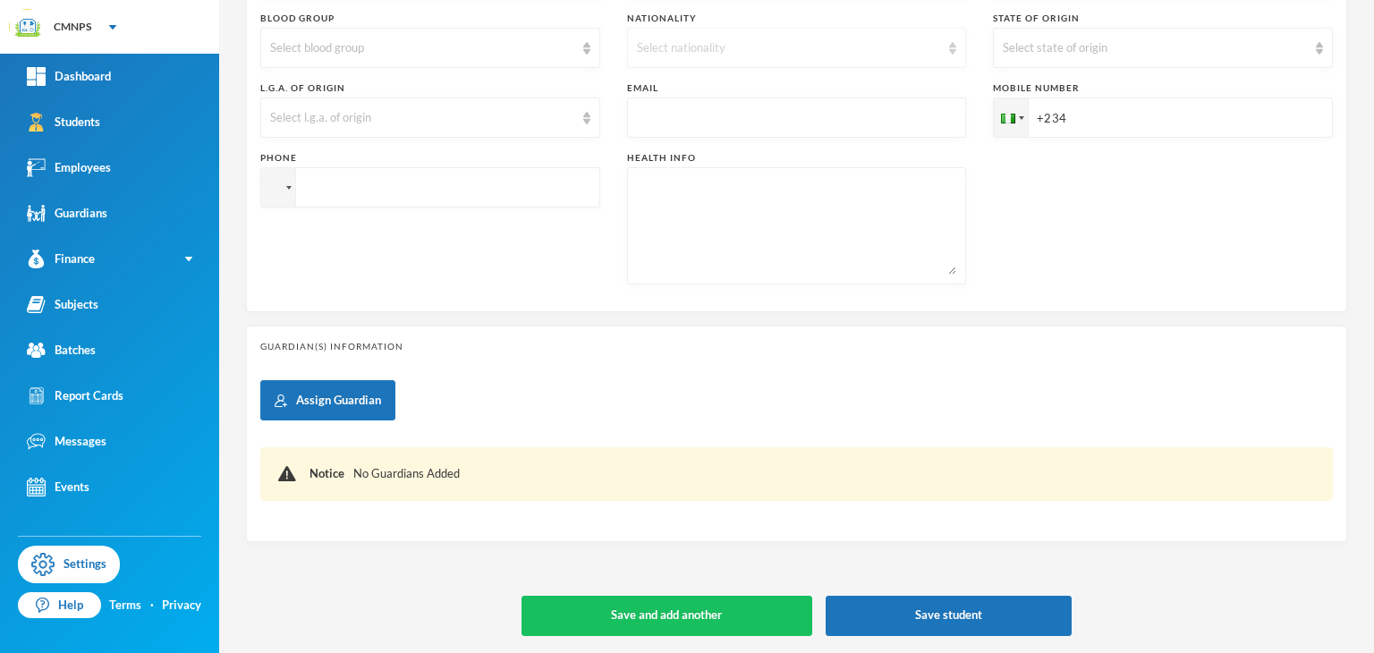
type textarea "66a otien street edjeba"
click at [754, 55] on div "Select nationality" at bounding box center [789, 48] width 304 height 18
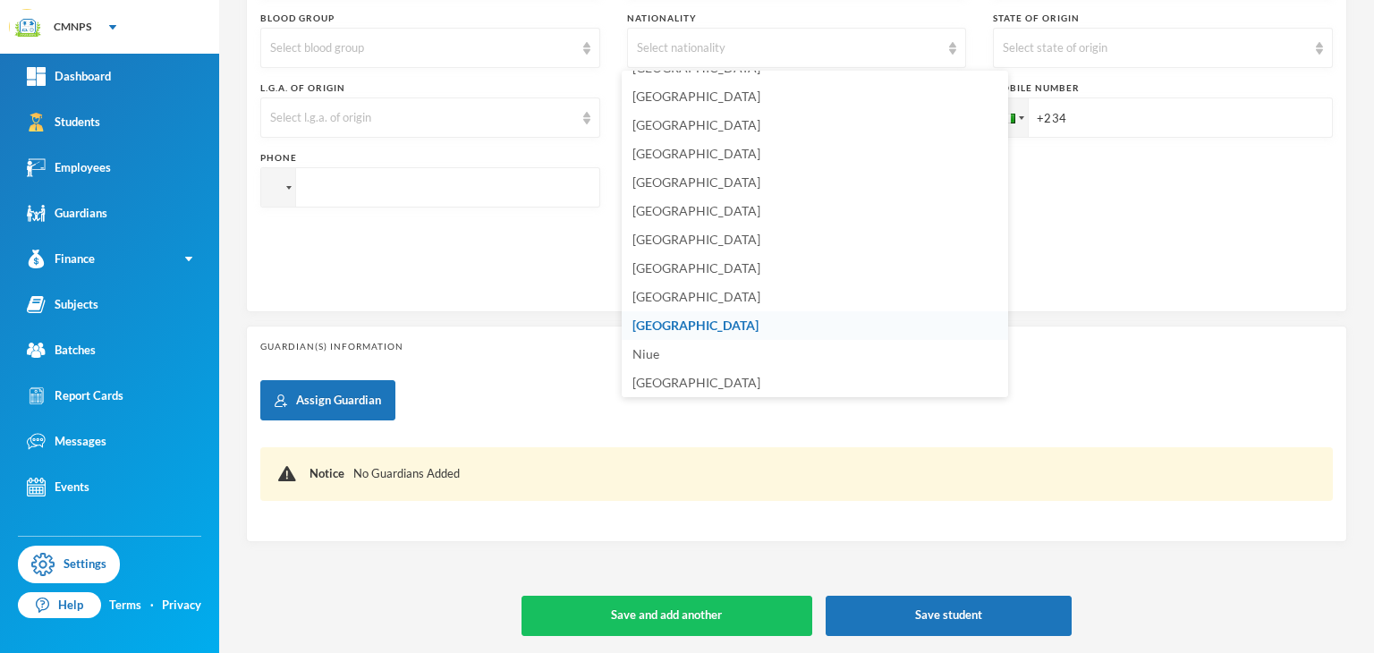
click at [692, 323] on li "[GEOGRAPHIC_DATA]" at bounding box center [815, 325] width 386 height 29
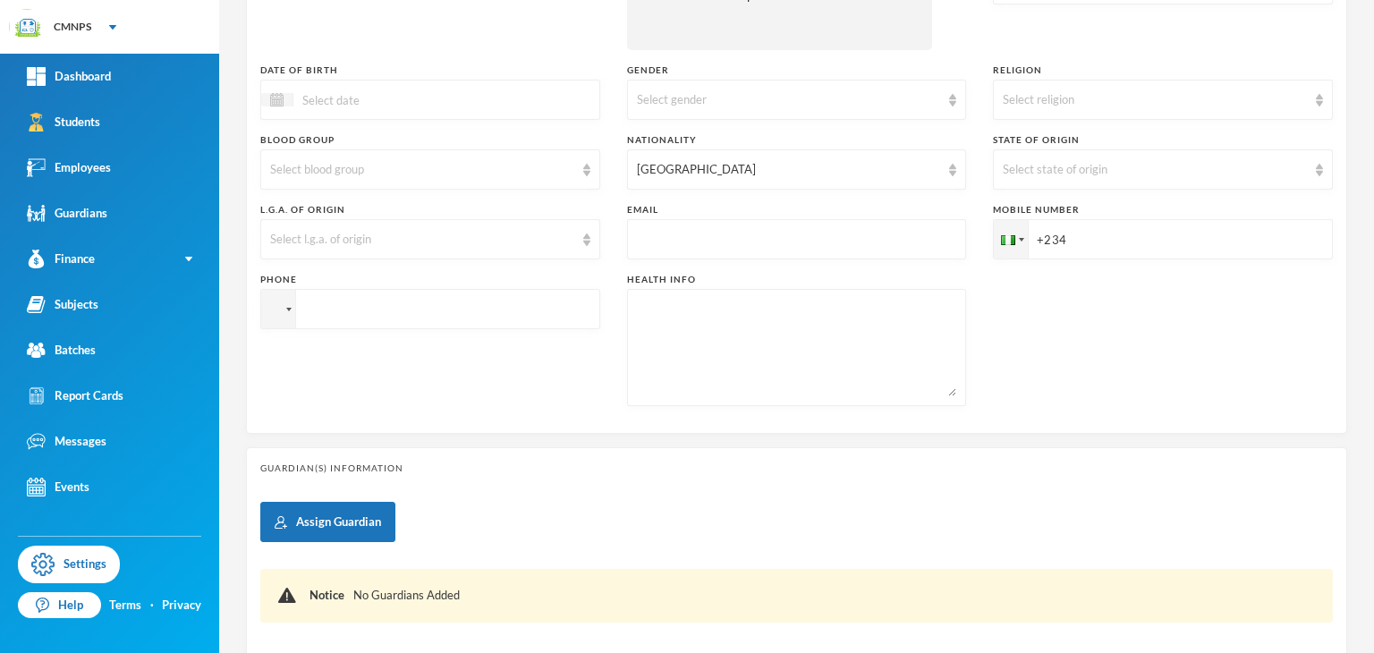
scroll to position [386, 0]
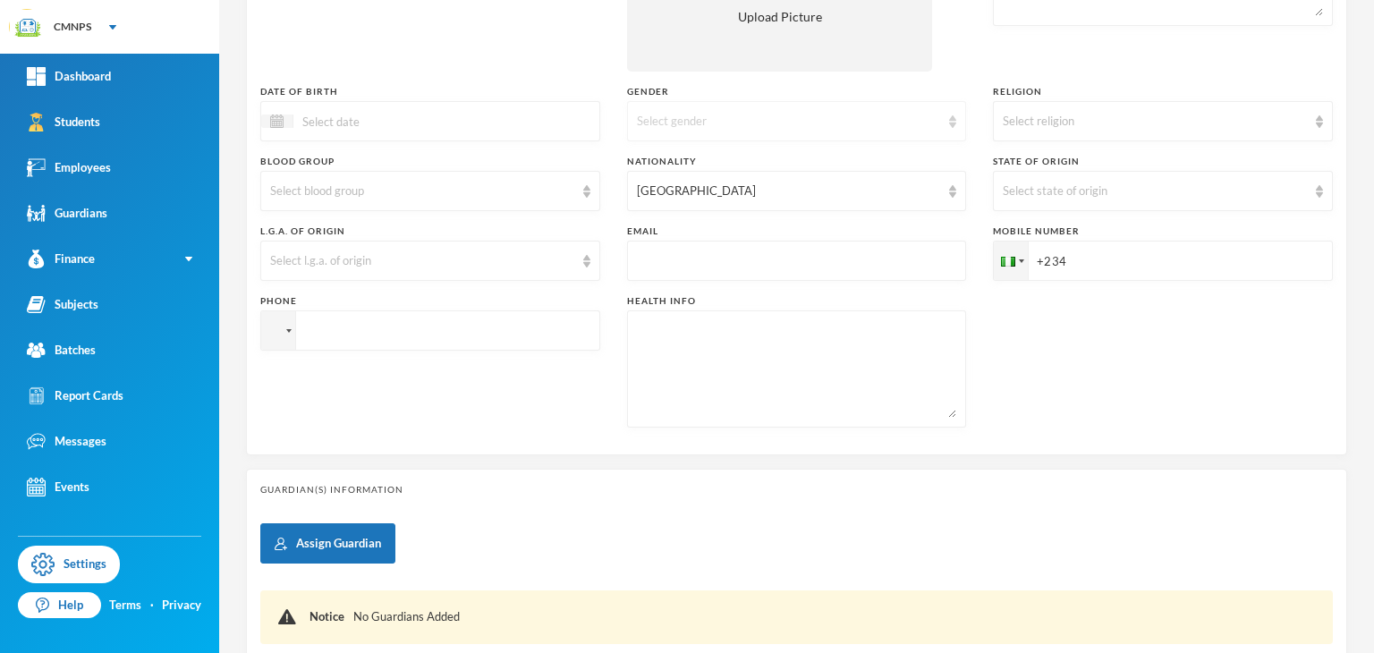
click at [909, 134] on div "Select gender" at bounding box center [797, 121] width 340 height 40
click at [856, 157] on li "[DEMOGRAPHIC_DATA]" at bounding box center [789, 162] width 335 height 29
click at [1101, 251] on input "+234" at bounding box center [1163, 261] width 340 height 40
type input "[PHONE_NUMBER]"
click at [532, 110] on div at bounding box center [430, 121] width 340 height 40
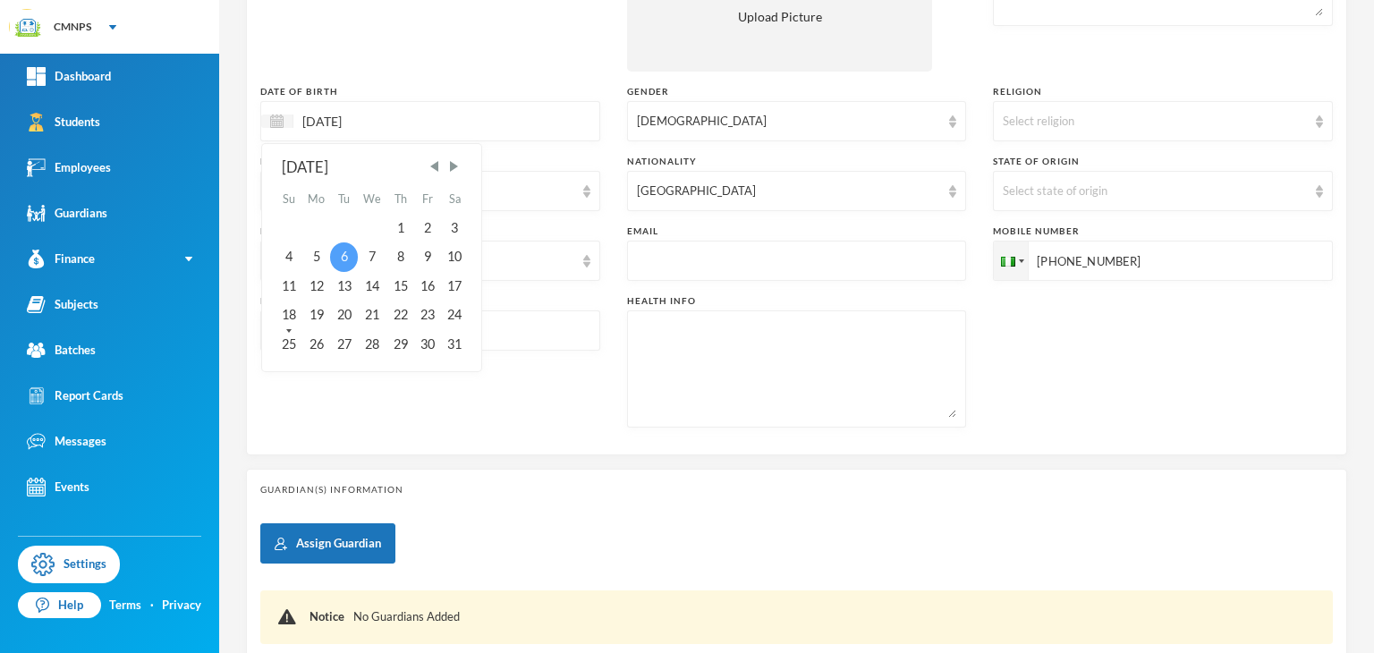
type input "[DATE]"
click at [348, 255] on div "6" at bounding box center [343, 256] width 27 height 29
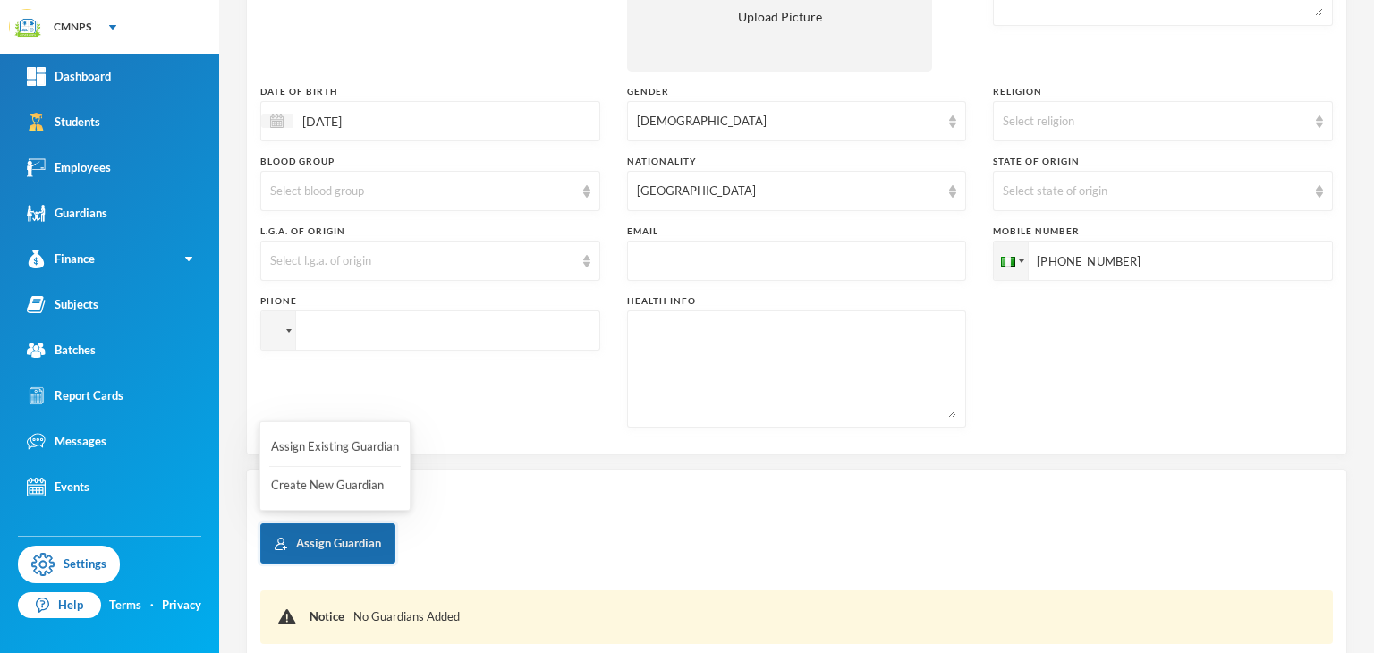
click at [343, 543] on button "Assign Guardian" at bounding box center [327, 543] width 135 height 40
click at [357, 479] on button "Create New Guardian" at bounding box center [335, 486] width 132 height 32
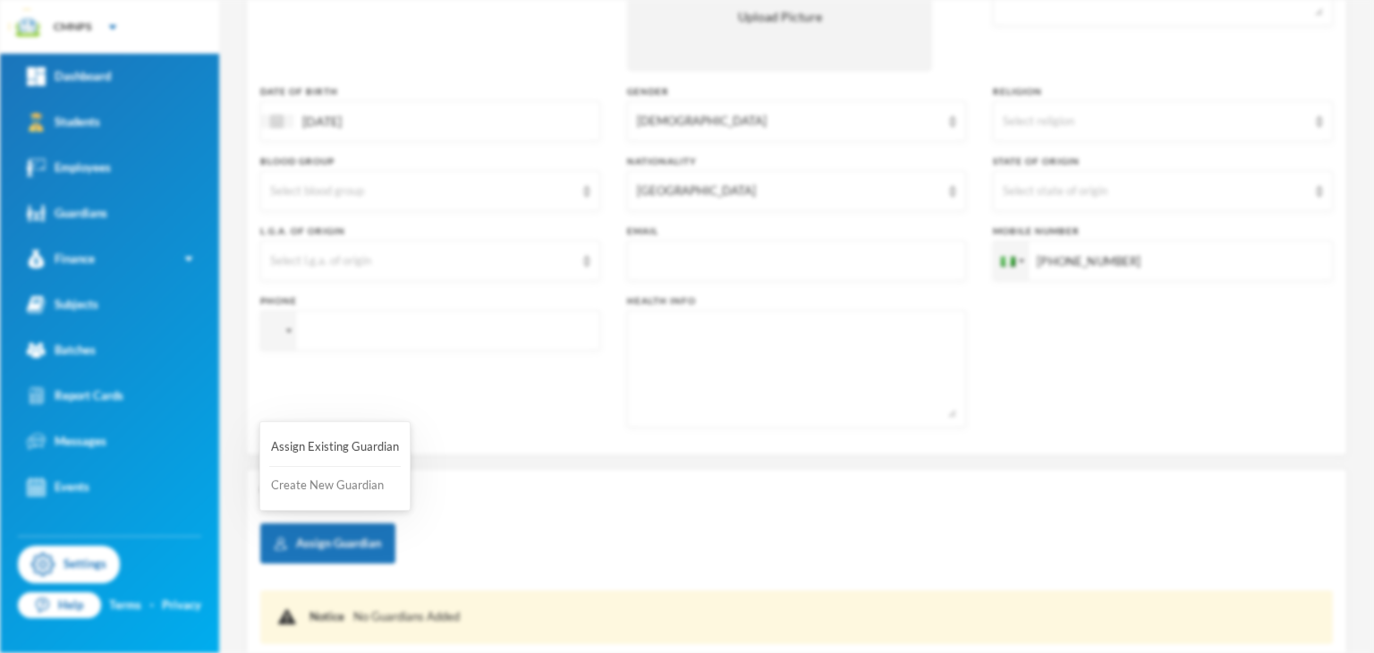
scroll to position [0, 0]
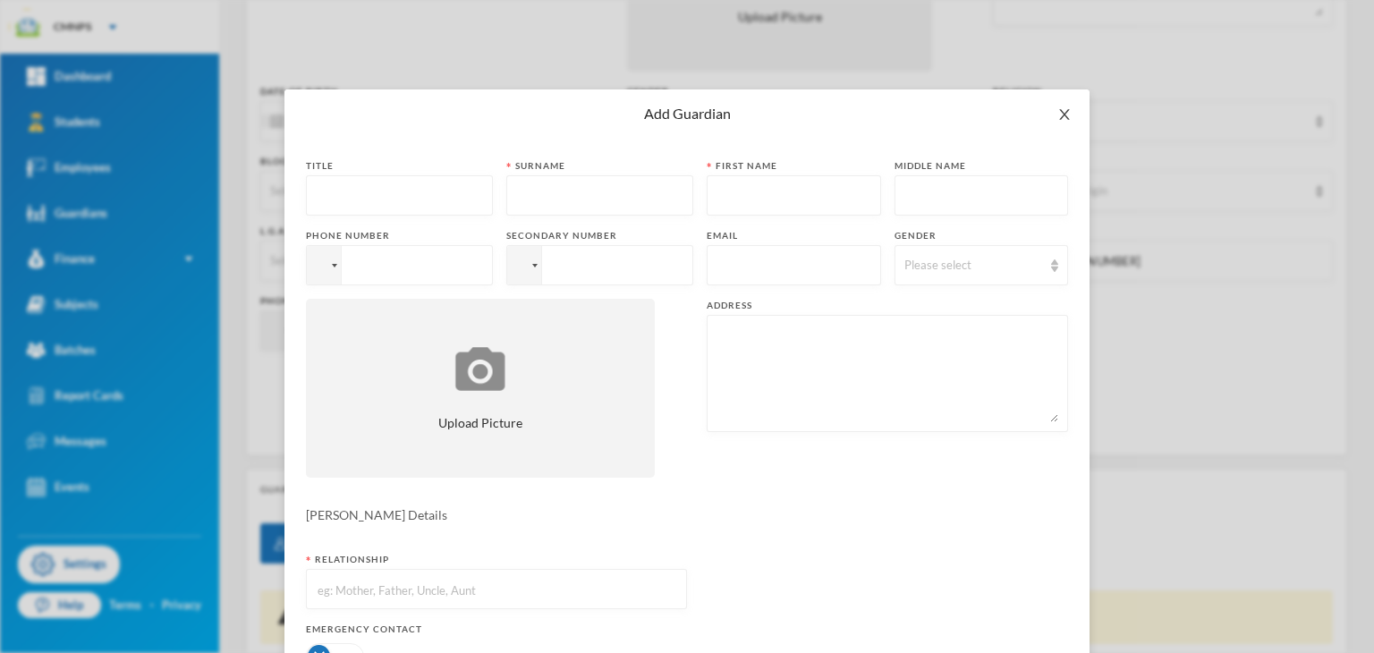
click at [1049, 120] on span "Close" at bounding box center [1065, 114] width 50 height 50
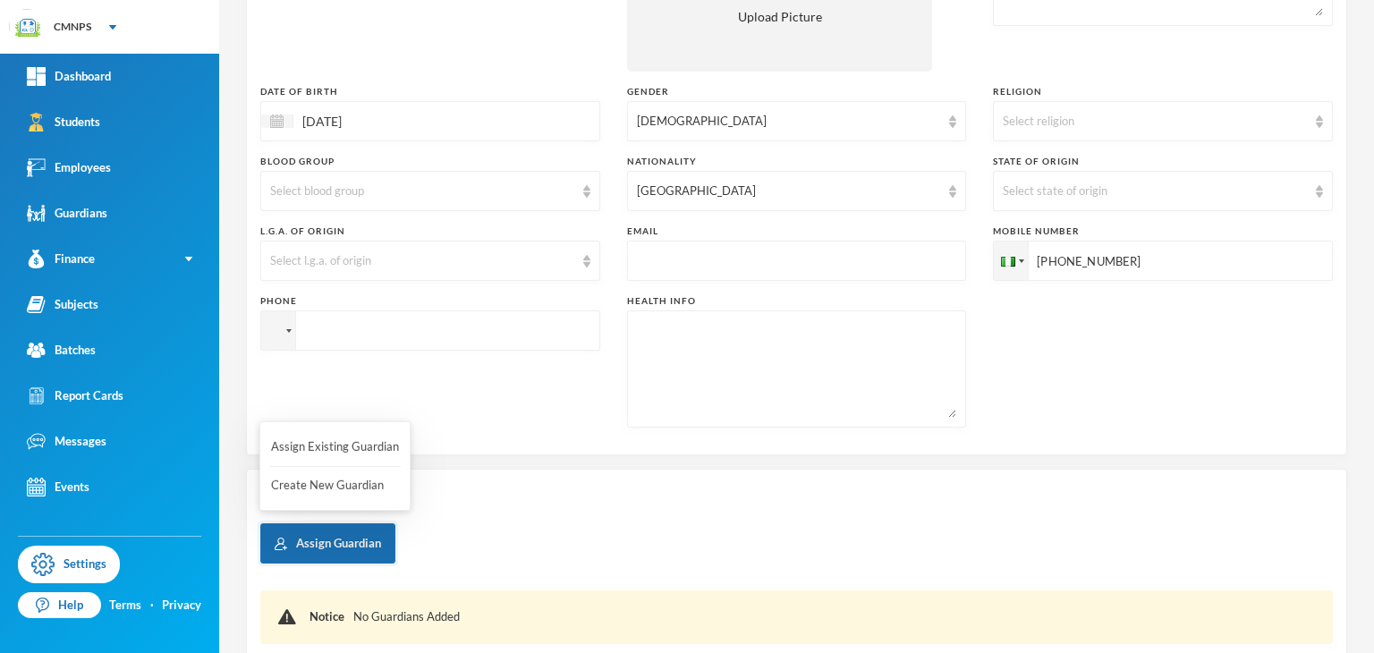
click at [302, 528] on button "Assign Guardian" at bounding box center [327, 543] width 135 height 40
click at [352, 451] on button "Assign Existing Guardian" at bounding box center [335, 447] width 132 height 32
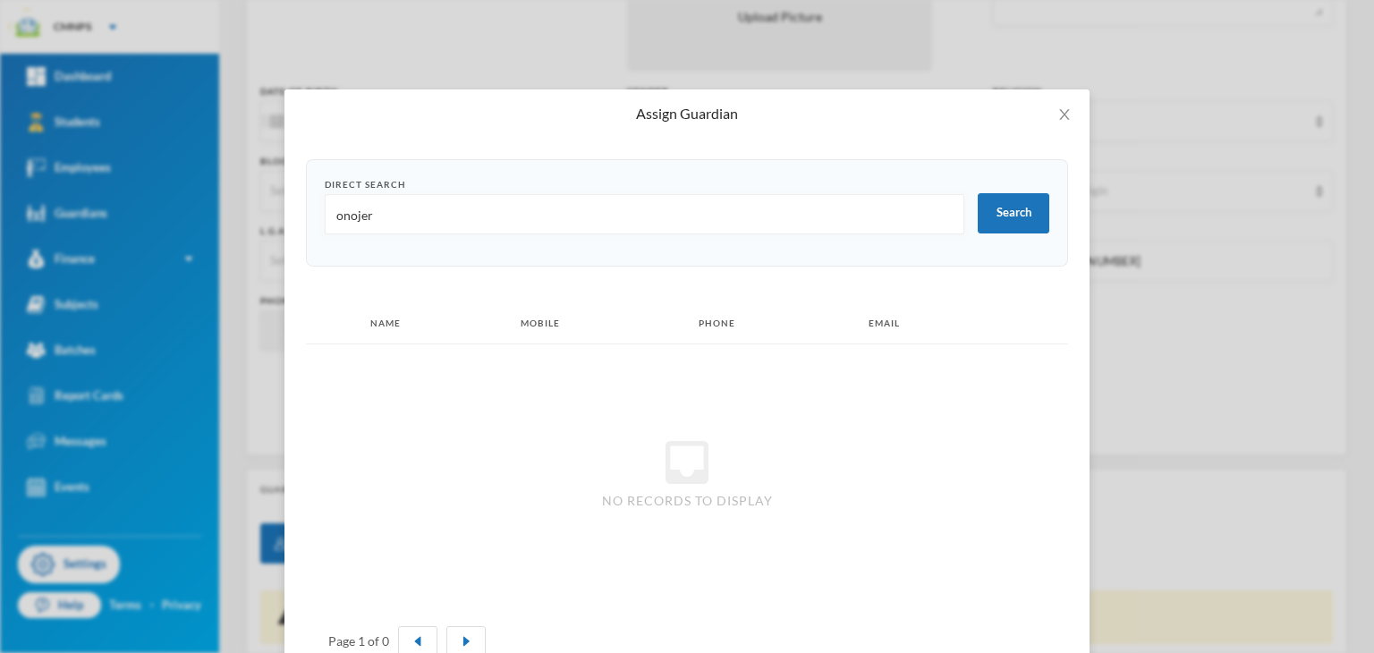
click at [424, 215] on input "onojer" at bounding box center [645, 215] width 620 height 40
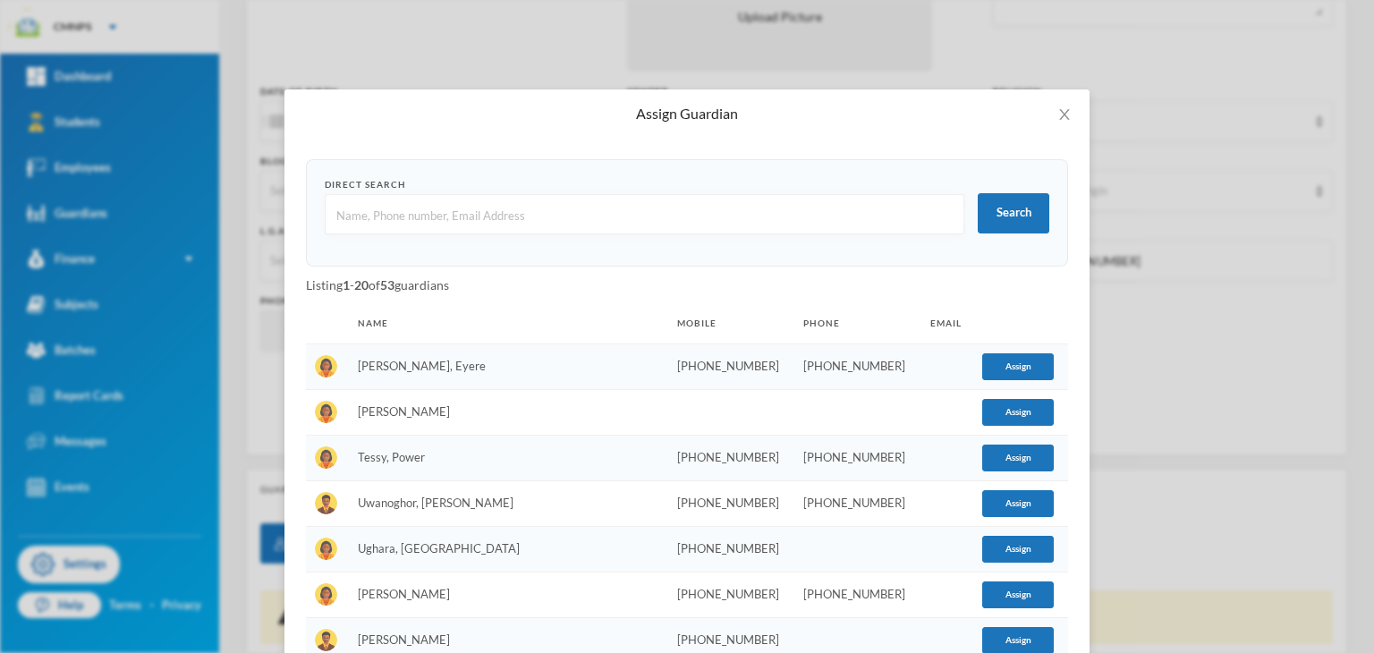
click at [485, 376] on td "[PERSON_NAME], Eyere" at bounding box center [508, 367] width 319 height 46
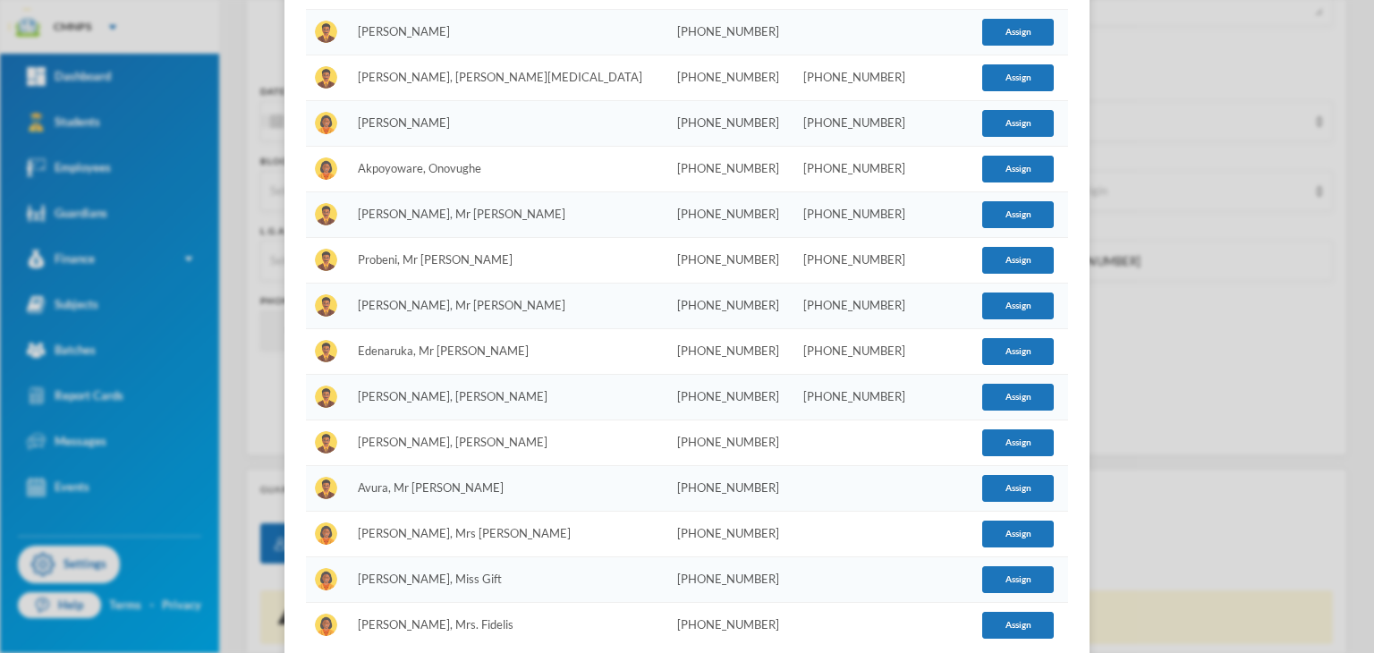
scroll to position [731, 0]
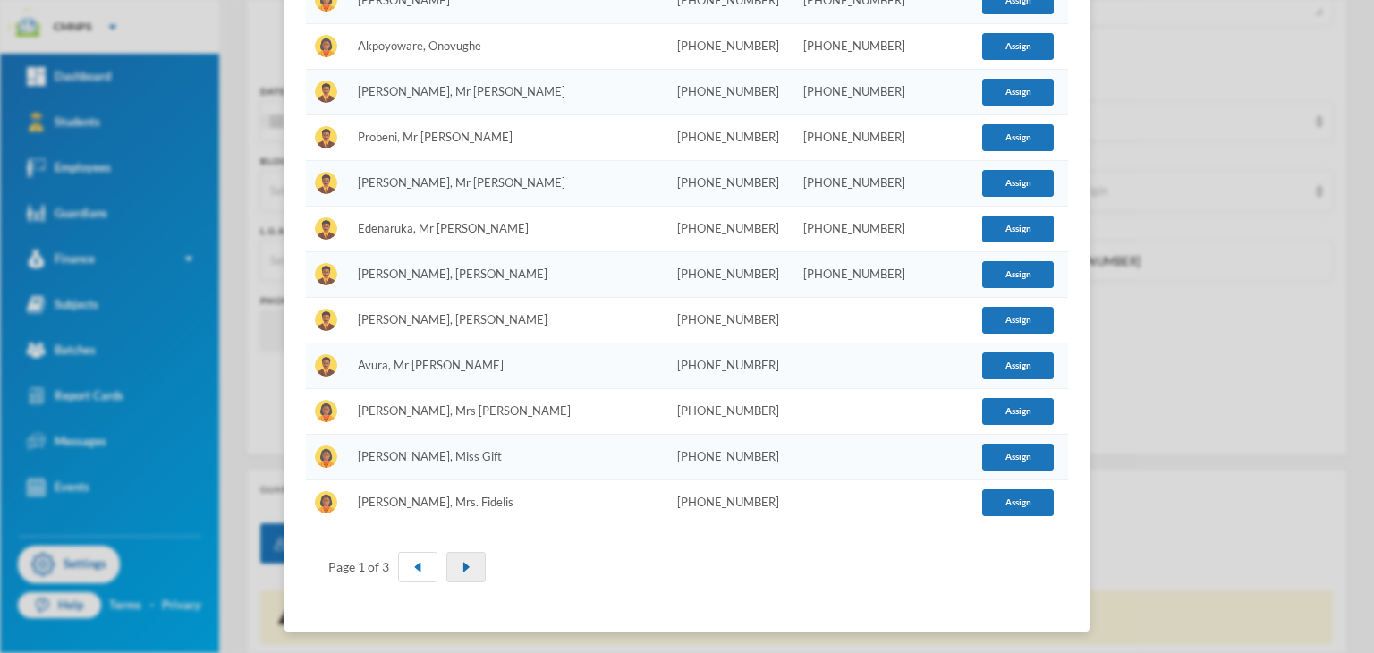
click at [463, 566] on button "button" at bounding box center [465, 567] width 39 height 30
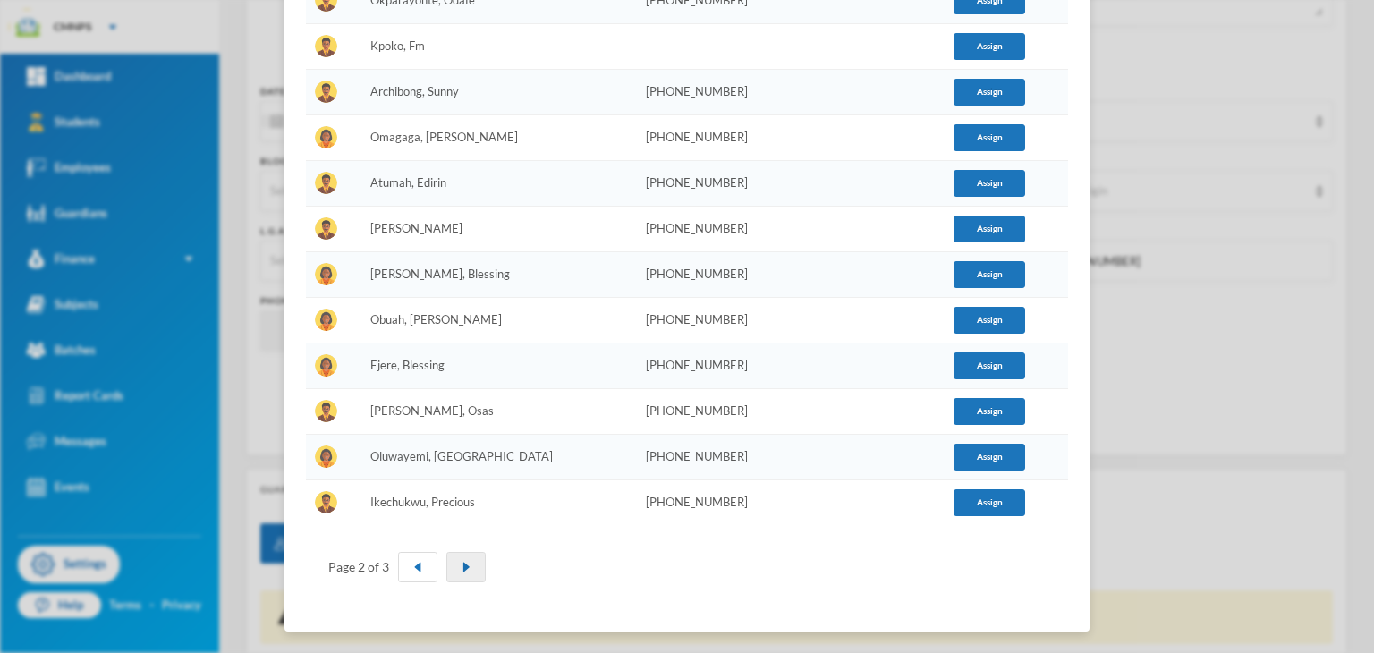
click at [463, 566] on button "button" at bounding box center [465, 567] width 39 height 30
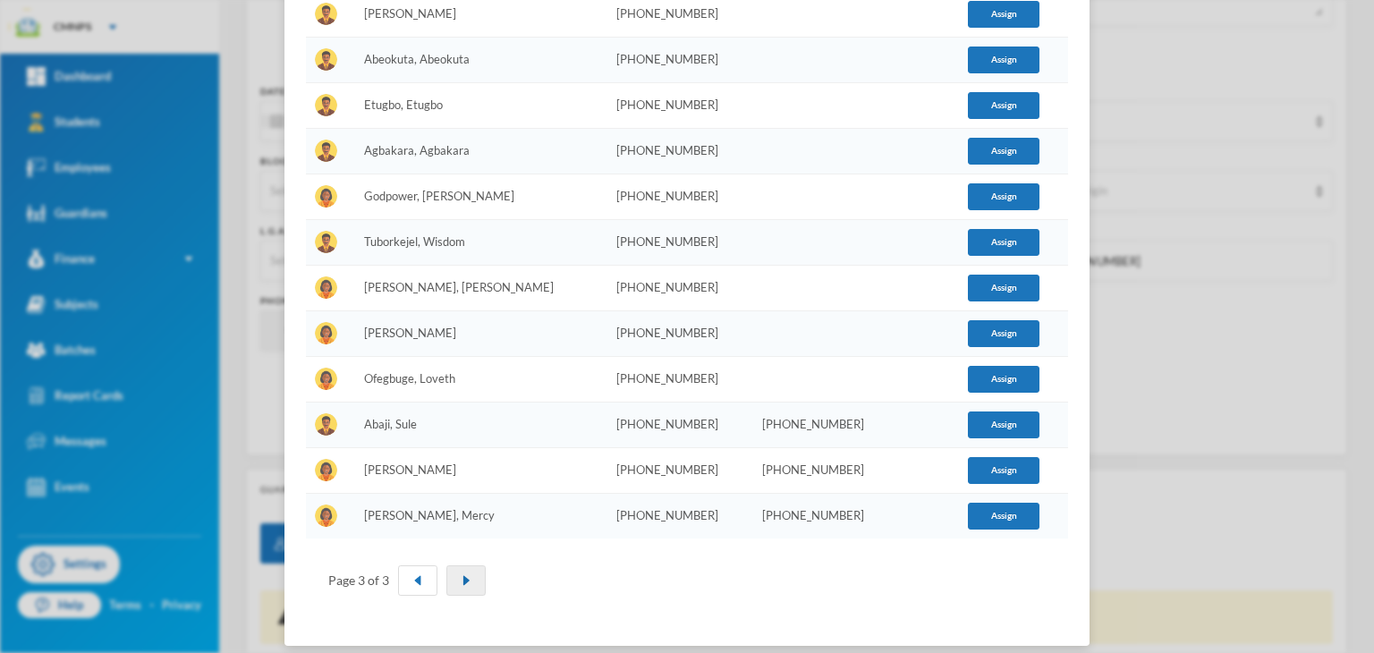
scroll to position [412, 0]
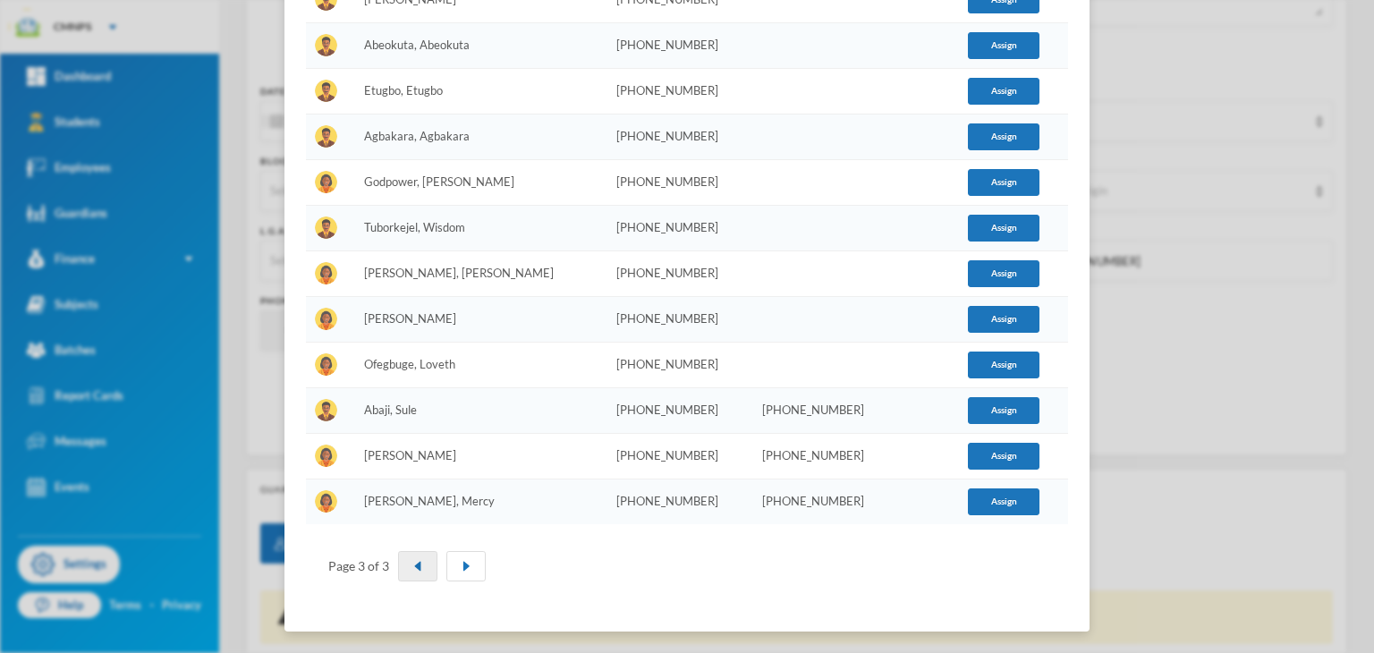
click at [412, 562] on img "button" at bounding box center [417, 566] width 11 height 11
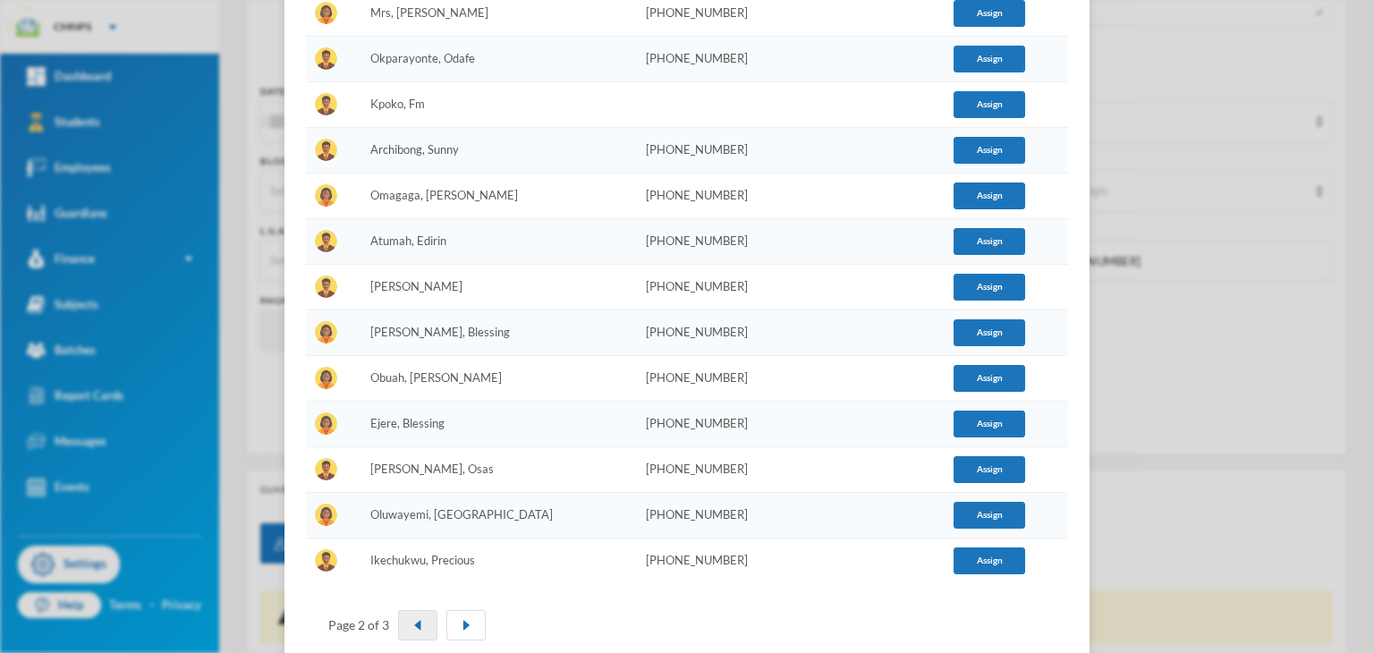
scroll to position [731, 0]
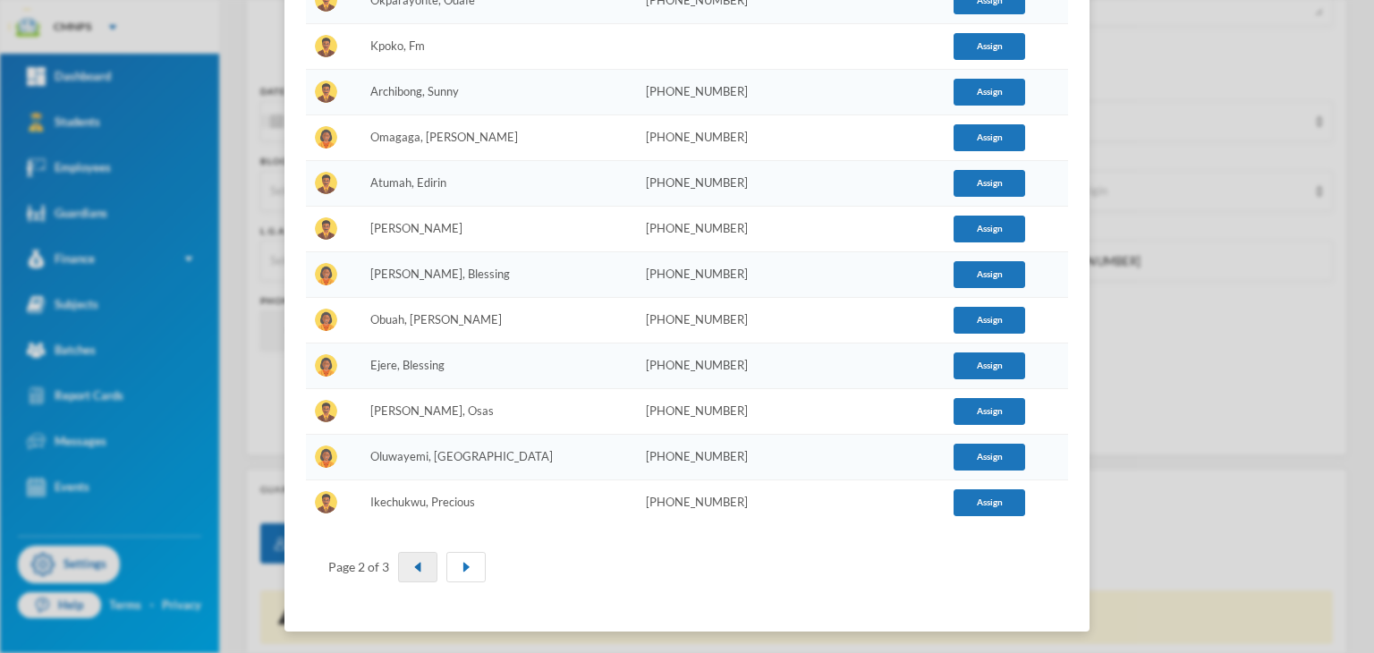
click at [412, 562] on img "button" at bounding box center [417, 567] width 11 height 11
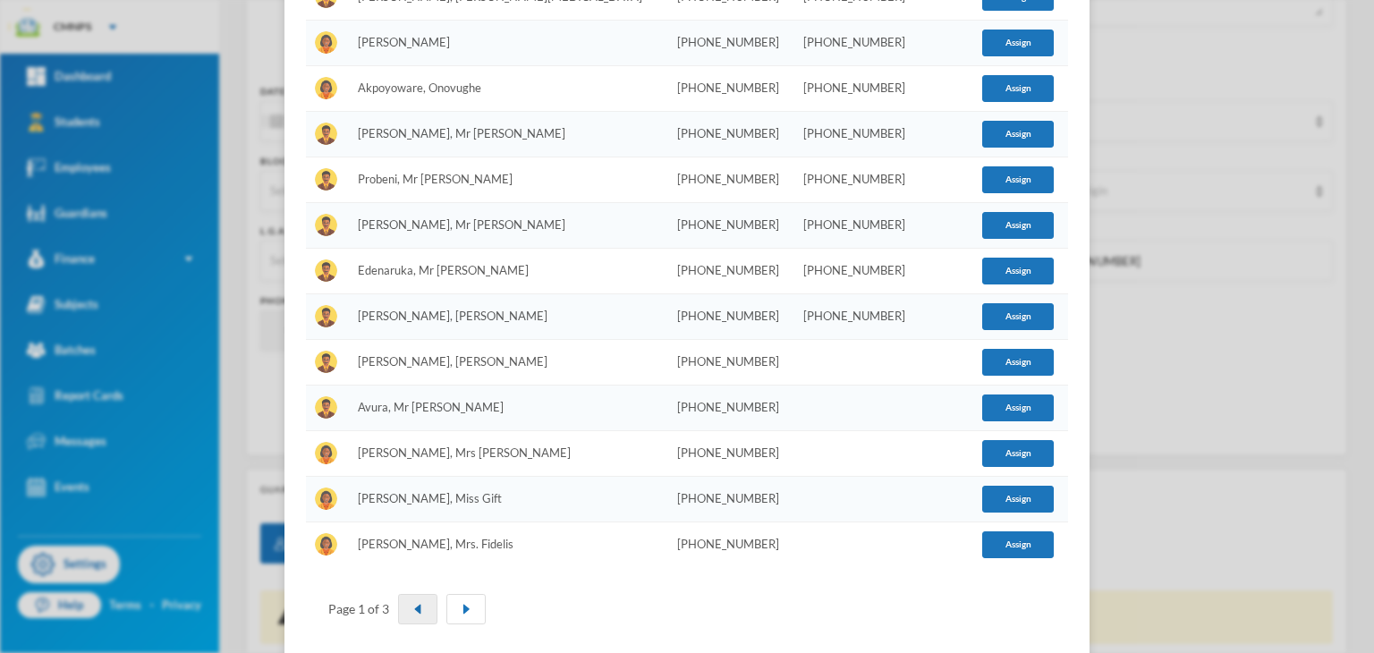
scroll to position [695, 0]
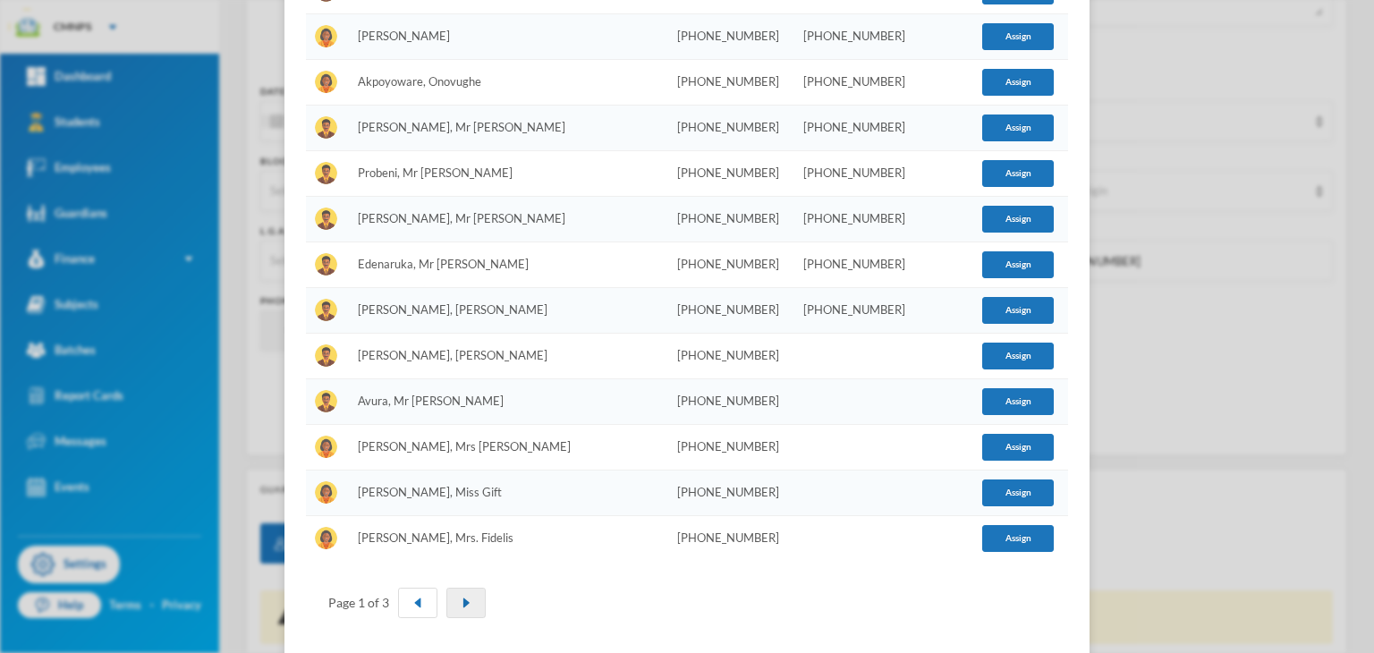
click at [465, 590] on button "button" at bounding box center [465, 603] width 39 height 30
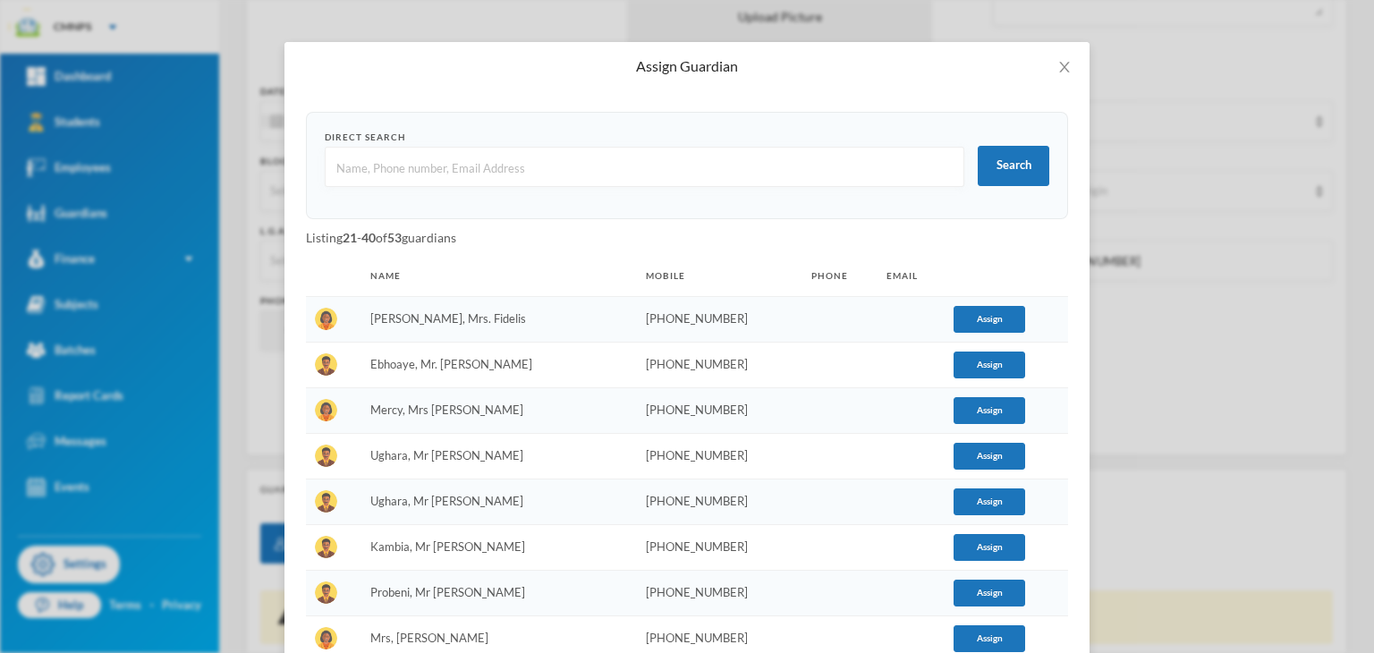
scroll to position [0, 0]
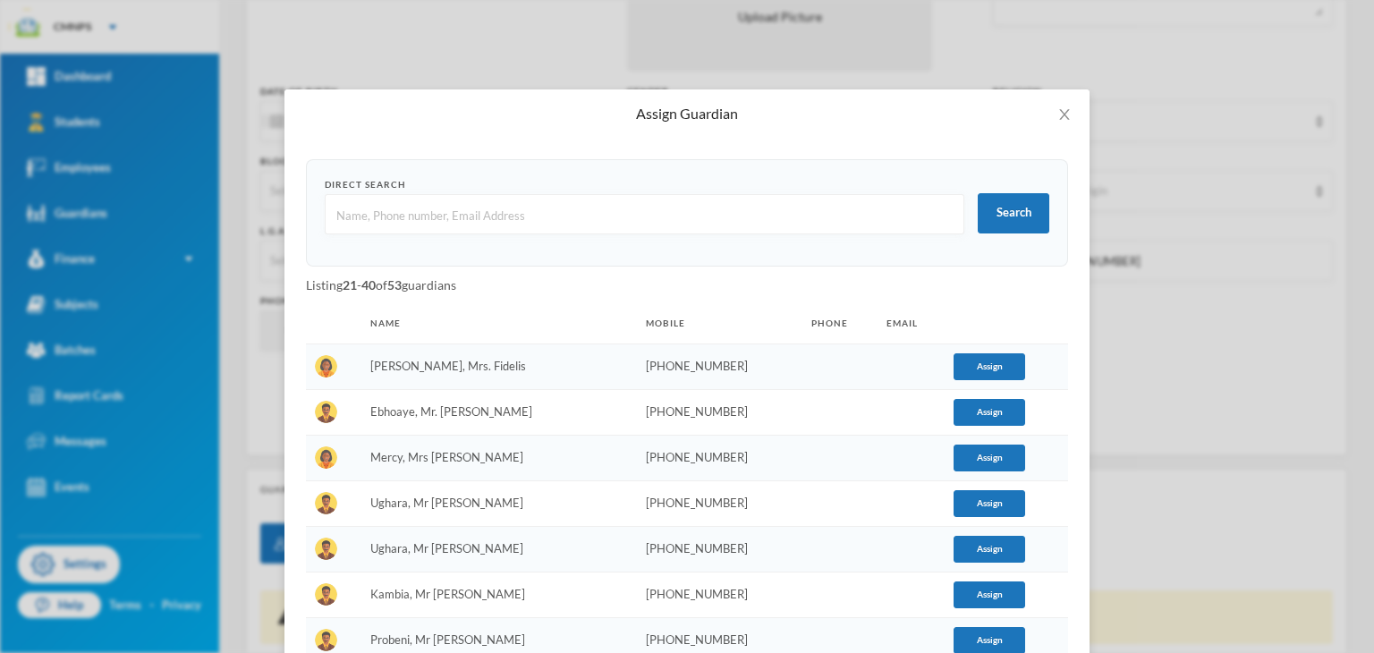
click at [501, 208] on input "text" at bounding box center [645, 215] width 620 height 40
type input "eyere"
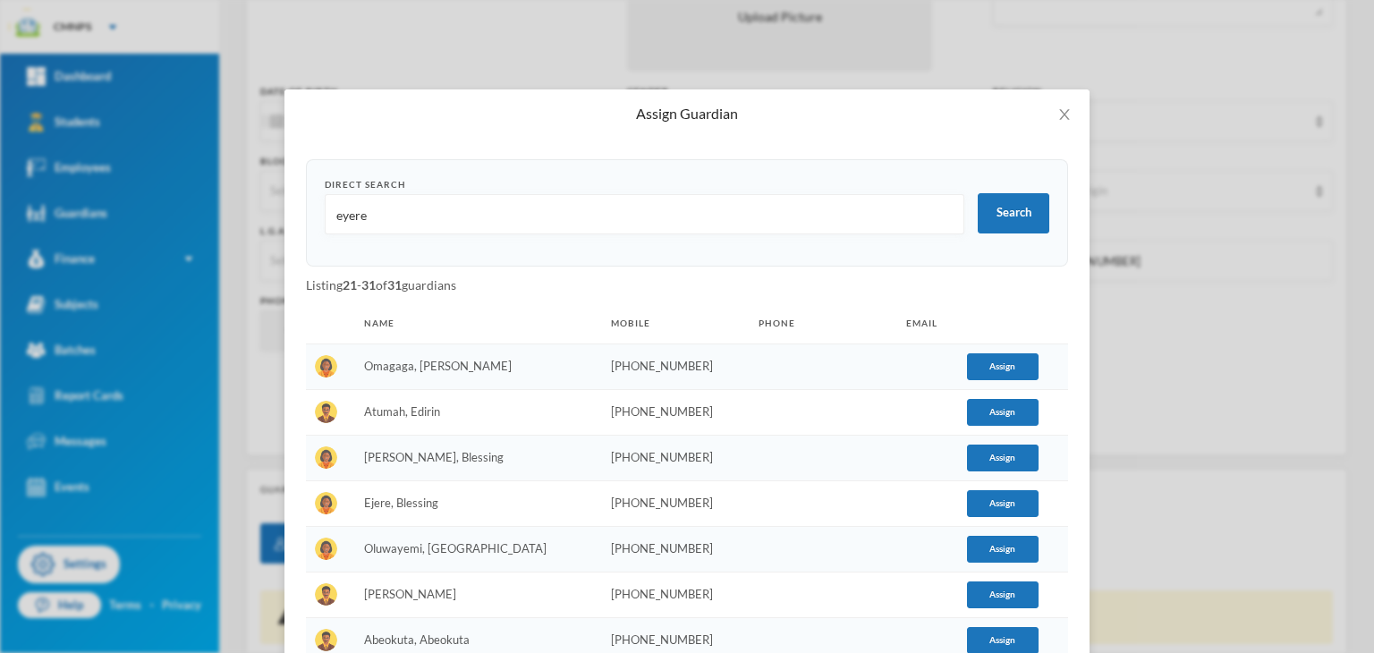
click at [468, 394] on td "Atumah, Edirin" at bounding box center [478, 412] width 247 height 46
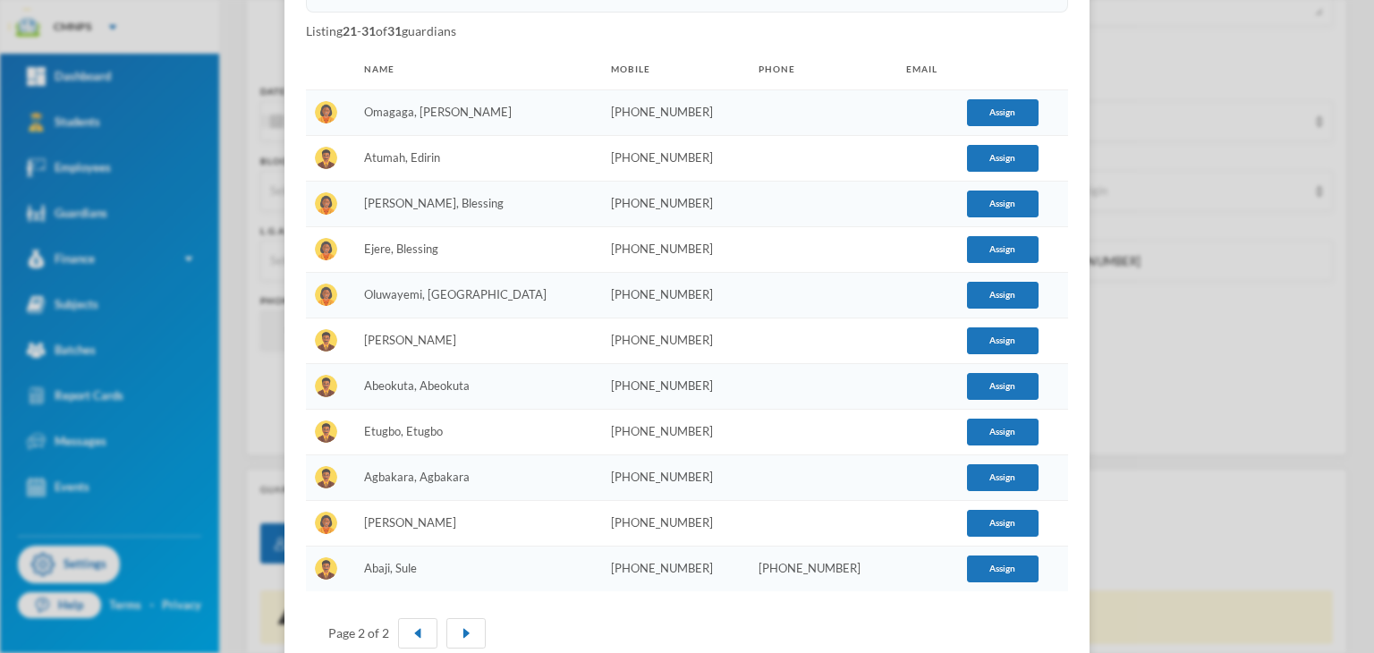
scroll to position [321, 0]
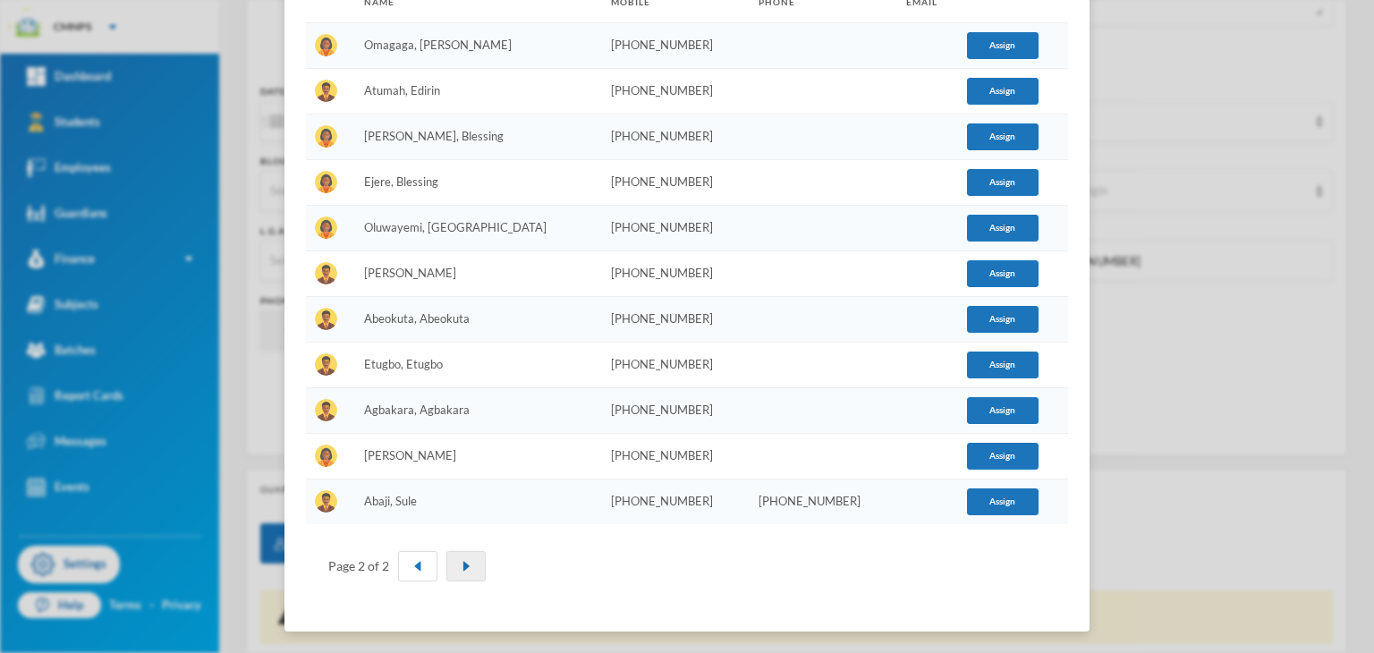
click at [458, 576] on button "button" at bounding box center [465, 566] width 39 height 30
click at [389, 569] on div at bounding box center [437, 566] width 97 height 30
click at [412, 566] on img "button" at bounding box center [417, 566] width 11 height 11
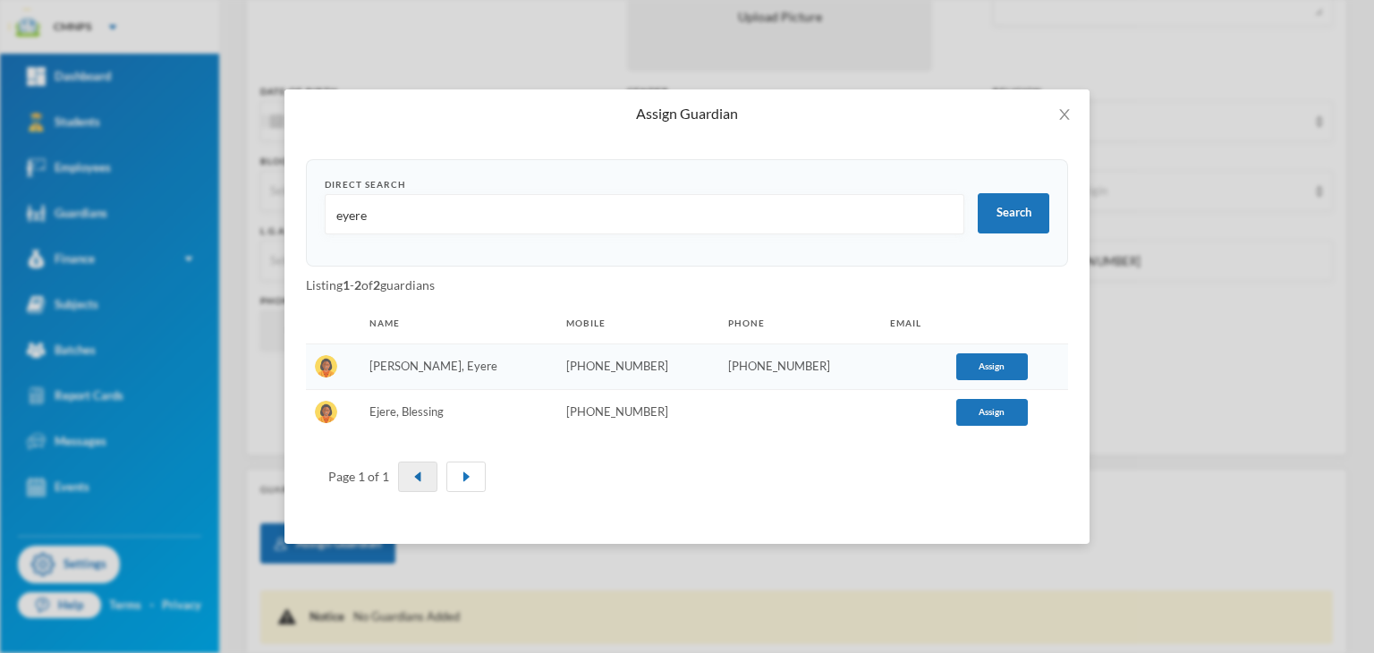
scroll to position [0, 0]
click at [472, 360] on td "[PERSON_NAME], Eyere" at bounding box center [459, 367] width 197 height 46
click at [957, 365] on button "Assign" at bounding box center [992, 366] width 72 height 27
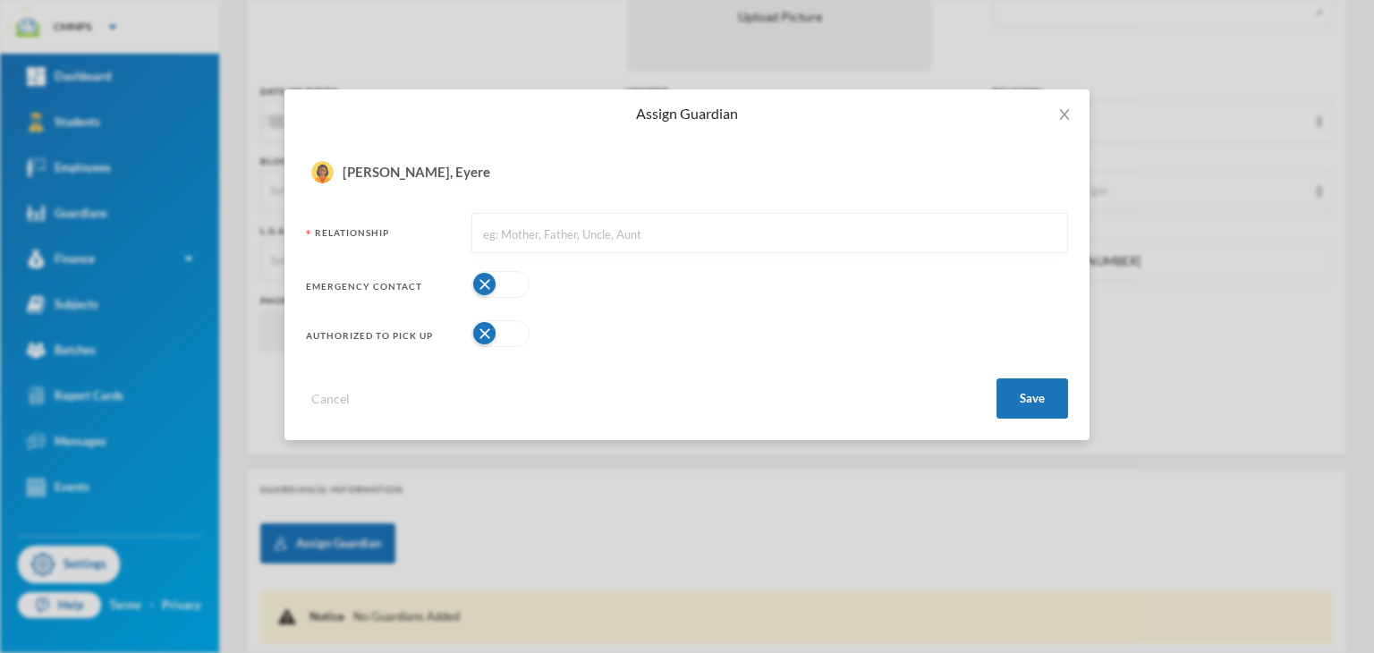
click at [486, 302] on form "[PERSON_NAME], Eyere Relationship Emergency Contact Authorized to pick up Cance…" at bounding box center [687, 288] width 762 height 259
click at [490, 272] on button "button" at bounding box center [500, 284] width 58 height 27
click at [494, 334] on button "button" at bounding box center [500, 333] width 58 height 27
click at [530, 218] on input "text" at bounding box center [769, 234] width 577 height 40
type input "Mother"
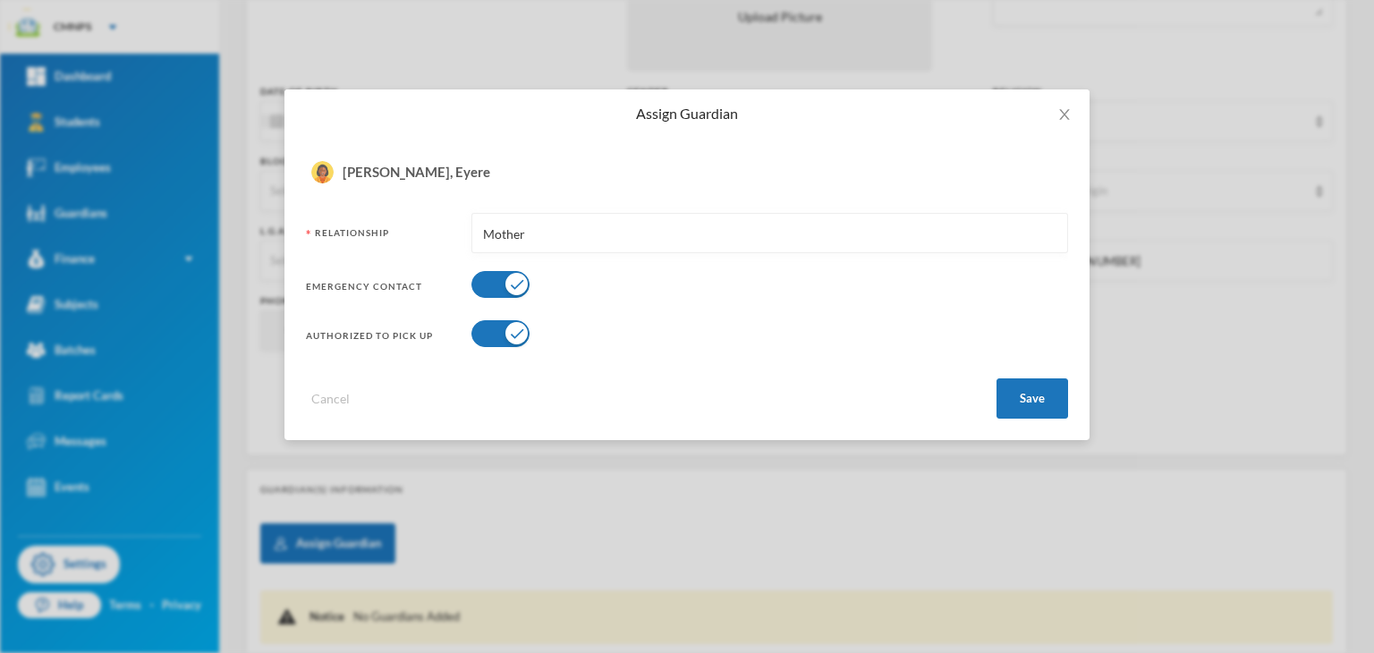
click at [1028, 422] on div "Direct Search eyere Search Listing 1 - 2 of 2 guardians Name Mobile Phone Email…" at bounding box center [687, 289] width 805 height 302
click at [1032, 403] on button "Save" at bounding box center [1033, 398] width 72 height 40
click at [1032, 387] on button "Save" at bounding box center [1033, 398] width 72 height 40
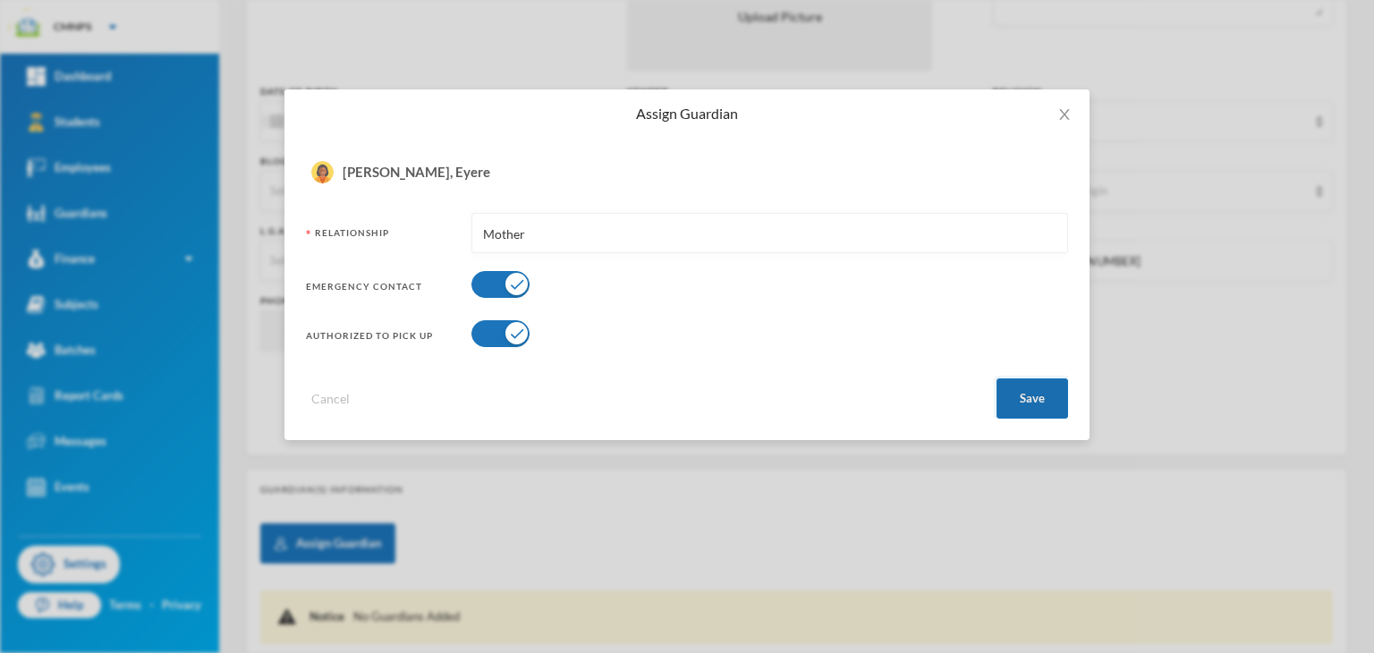
click at [1032, 387] on button "Save" at bounding box center [1033, 398] width 72 height 40
click at [1034, 387] on button "Save" at bounding box center [1033, 398] width 72 height 40
click at [593, 235] on input "Mother" at bounding box center [769, 234] width 577 height 40
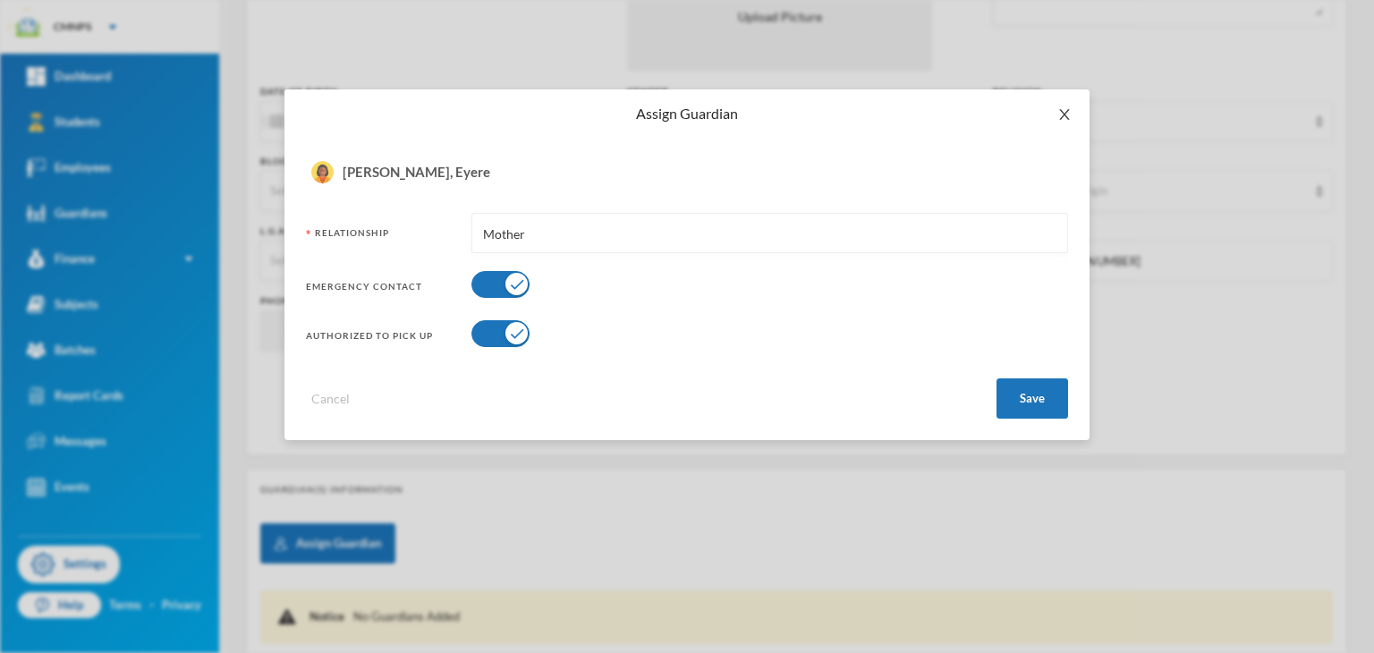
click at [1064, 119] on icon "icon: close" at bounding box center [1064, 114] width 14 height 14
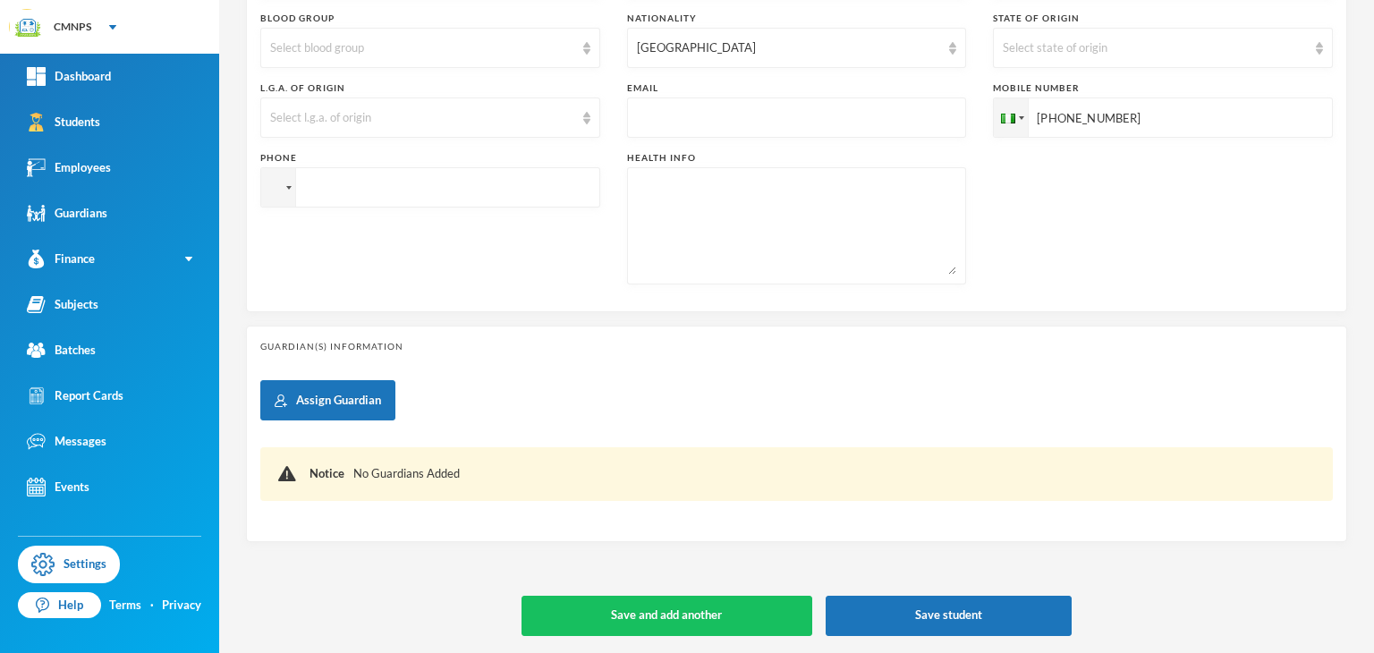
scroll to position [529, 0]
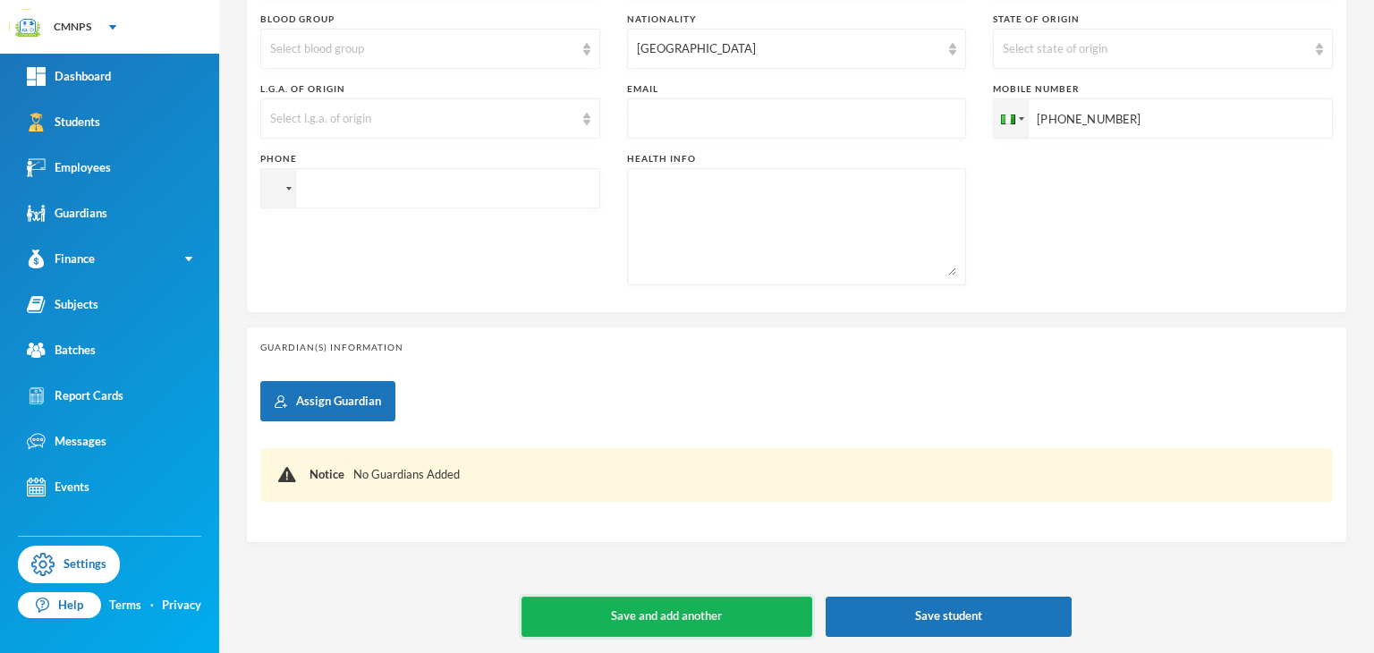
click at [774, 634] on button "Save and add another" at bounding box center [667, 617] width 291 height 40
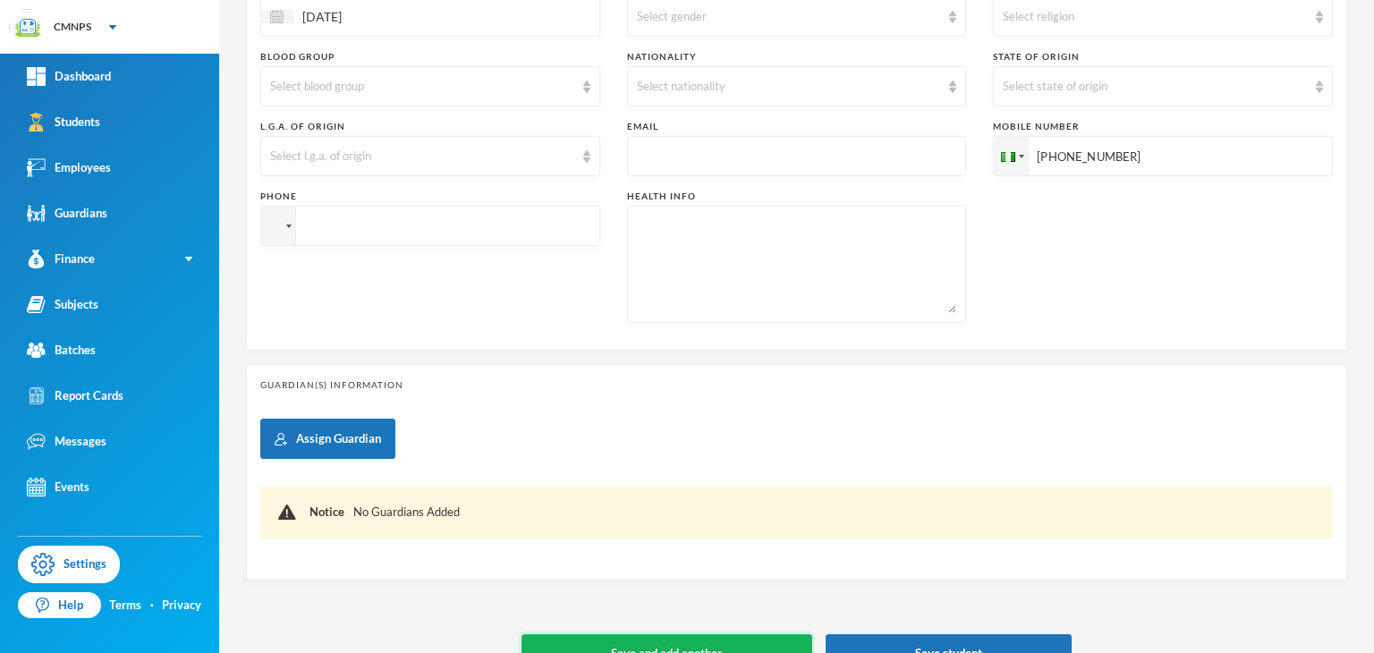
type input "[DATE]"
type input "+234"
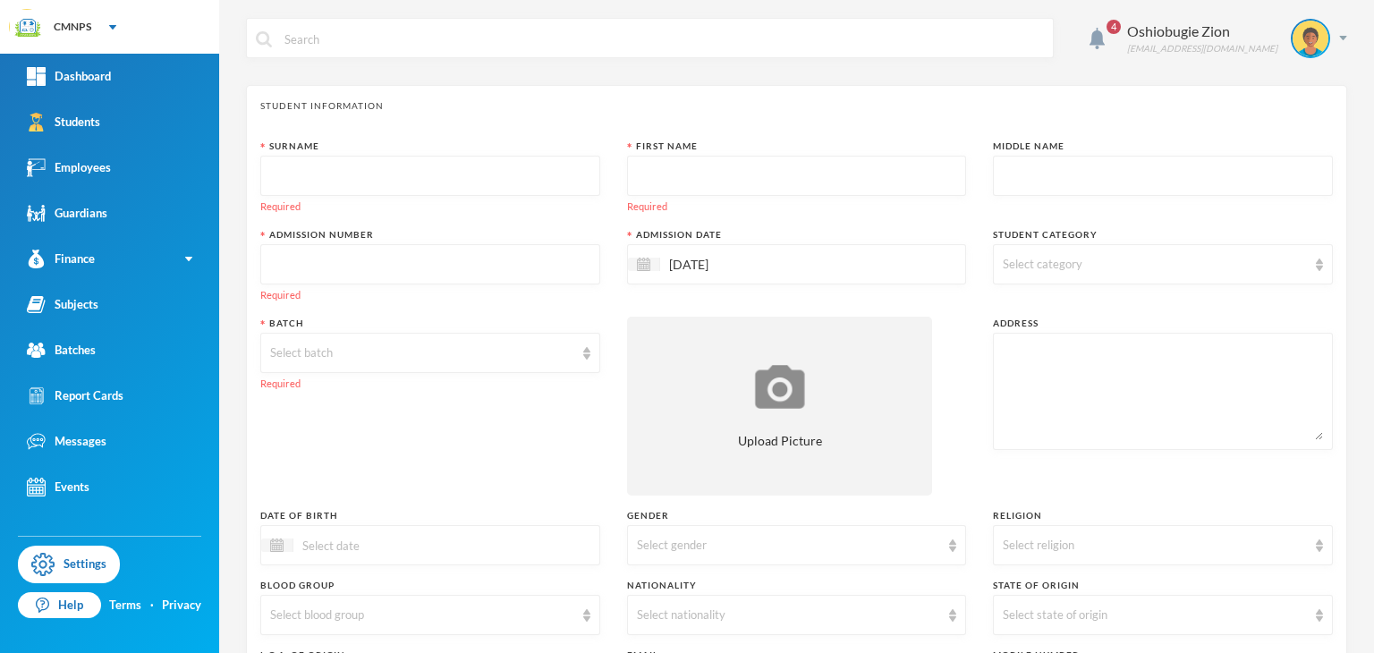
scroll to position [0, 0]
click at [452, 187] on input "text" at bounding box center [430, 177] width 320 height 40
type input "Oluwanefeme"
click at [674, 191] on input "text" at bounding box center [797, 177] width 320 height 40
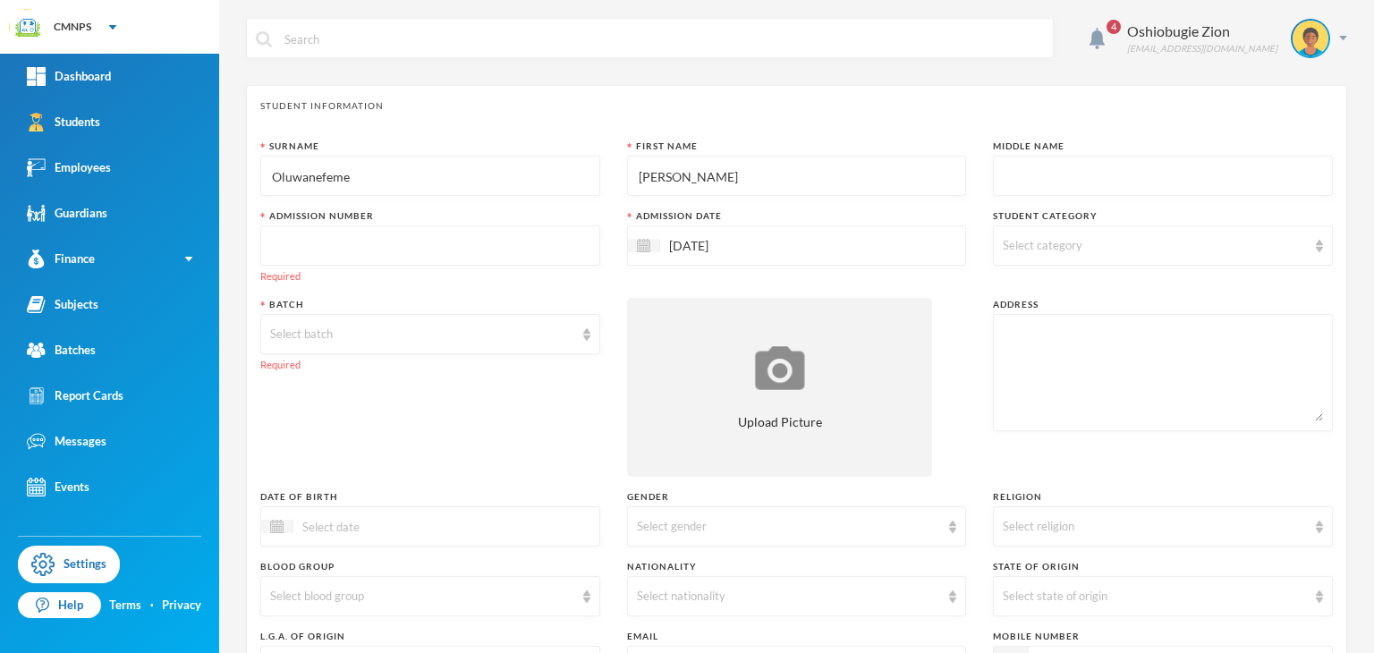
type input "[PERSON_NAME]"
click at [573, 175] on input "Oluwanefeme" at bounding box center [430, 177] width 320 height 40
type input "O"
type input "[PERSON_NAME]"
click at [1091, 172] on input "text" at bounding box center [1163, 177] width 320 height 40
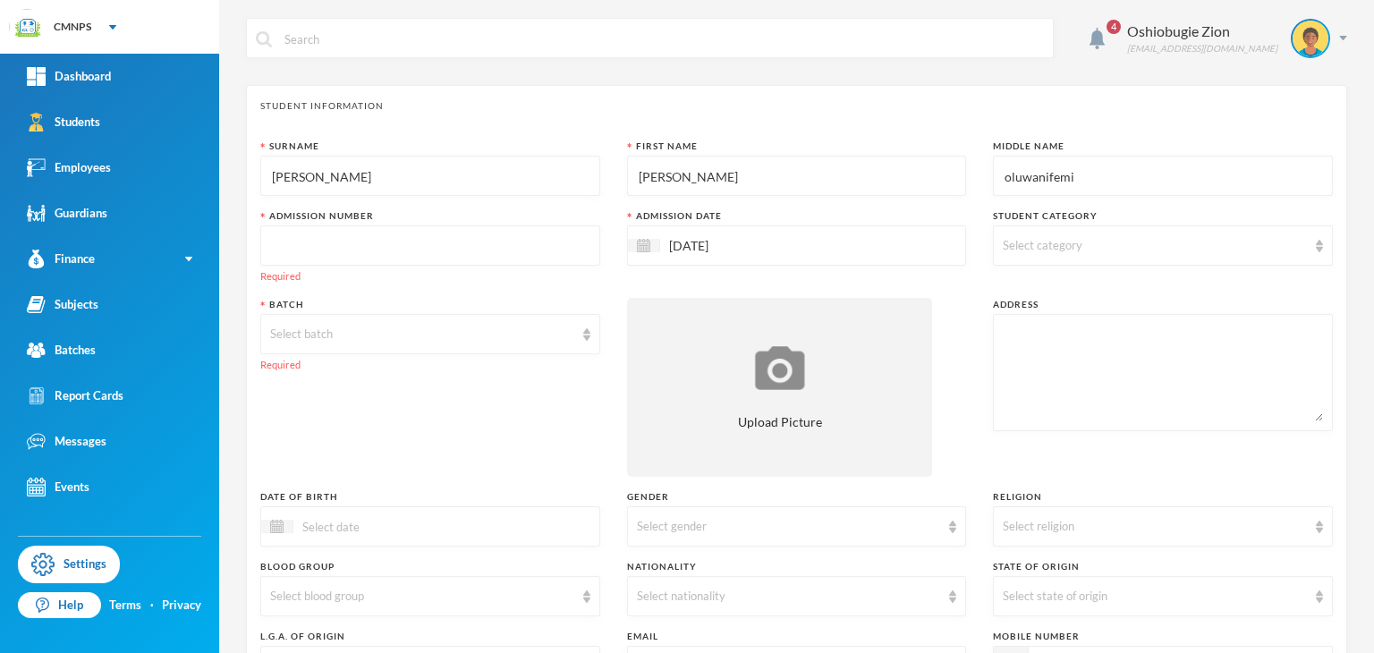
type input "oluwanifemi"
click at [478, 230] on input "text" at bounding box center [430, 246] width 320 height 40
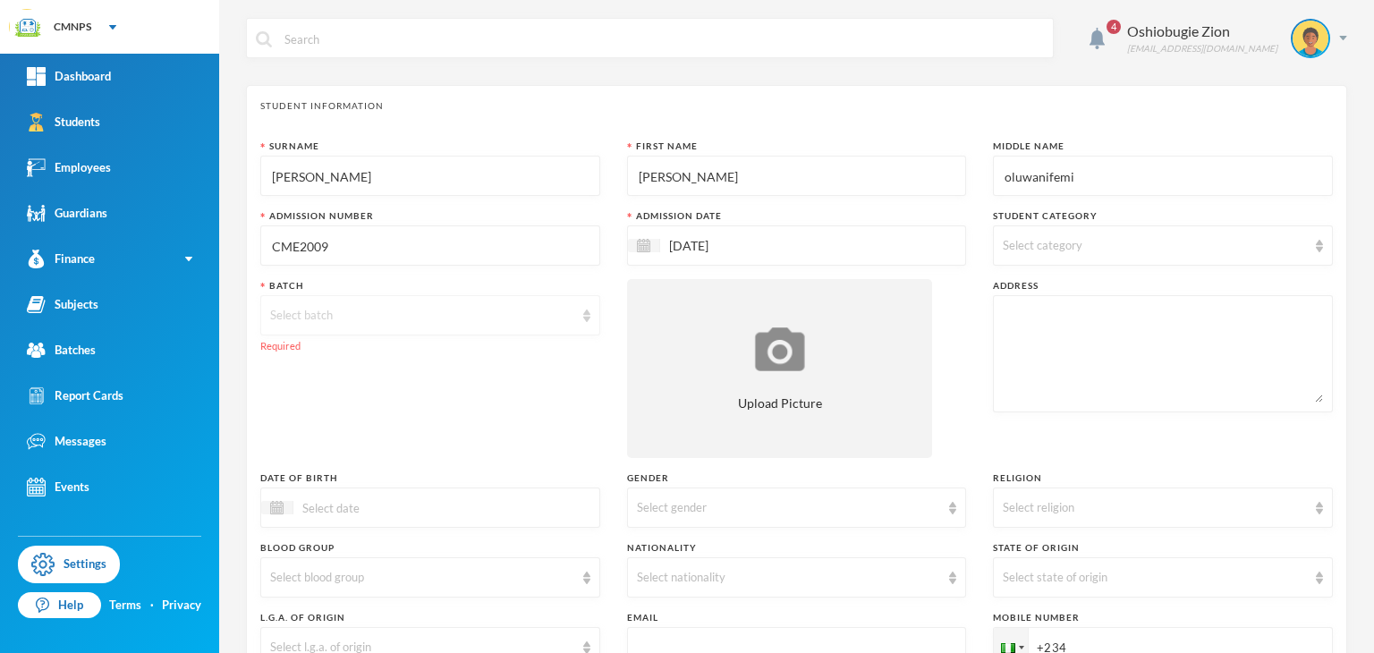
type input "CME2009"
click at [415, 328] on div "Select batch" at bounding box center [430, 315] width 340 height 40
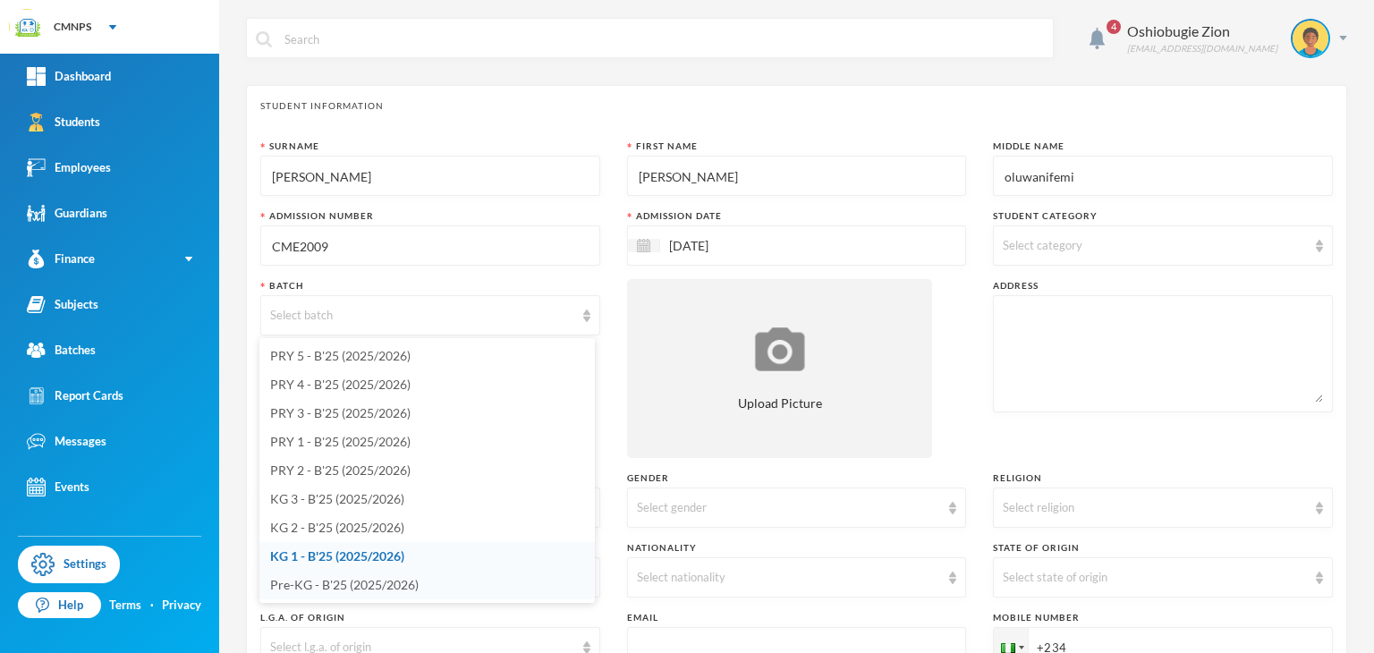
click at [361, 590] on span "Pre-KG - B'25 (2025/2026)" at bounding box center [344, 584] width 149 height 15
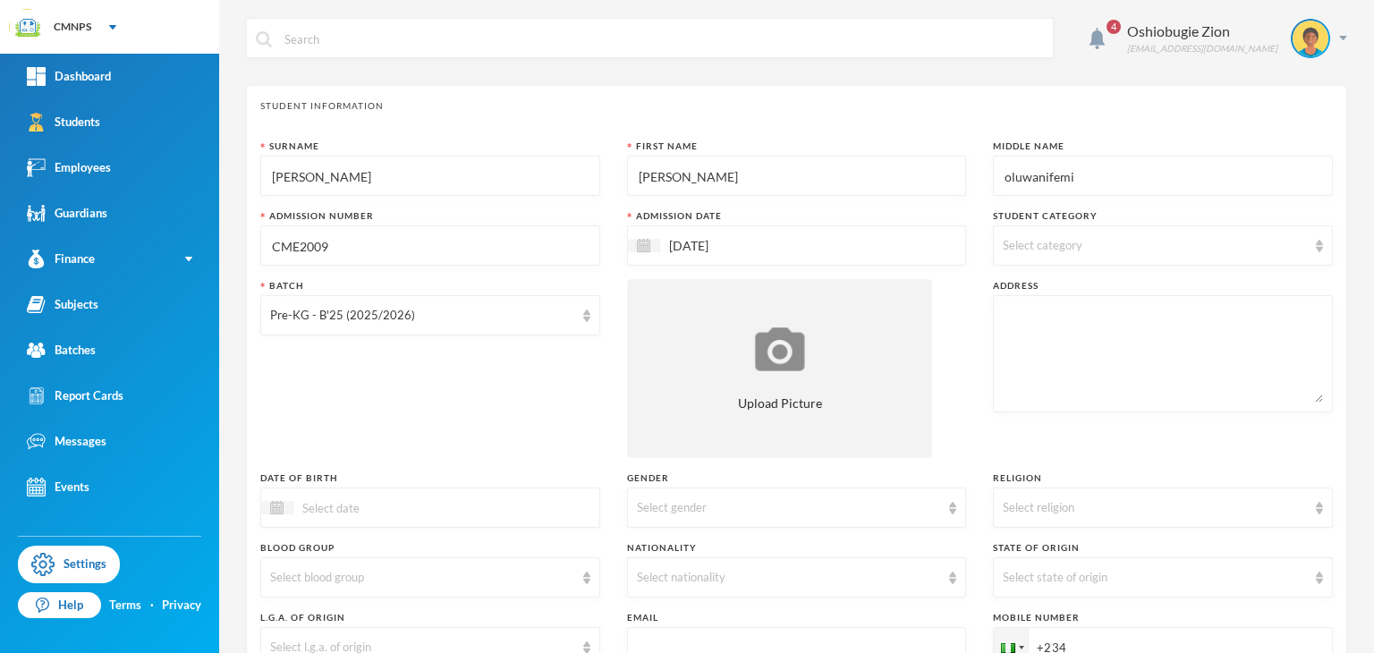
click at [405, 495] on div at bounding box center [430, 508] width 340 height 40
